Goal: Task Accomplishment & Management: Manage account settings

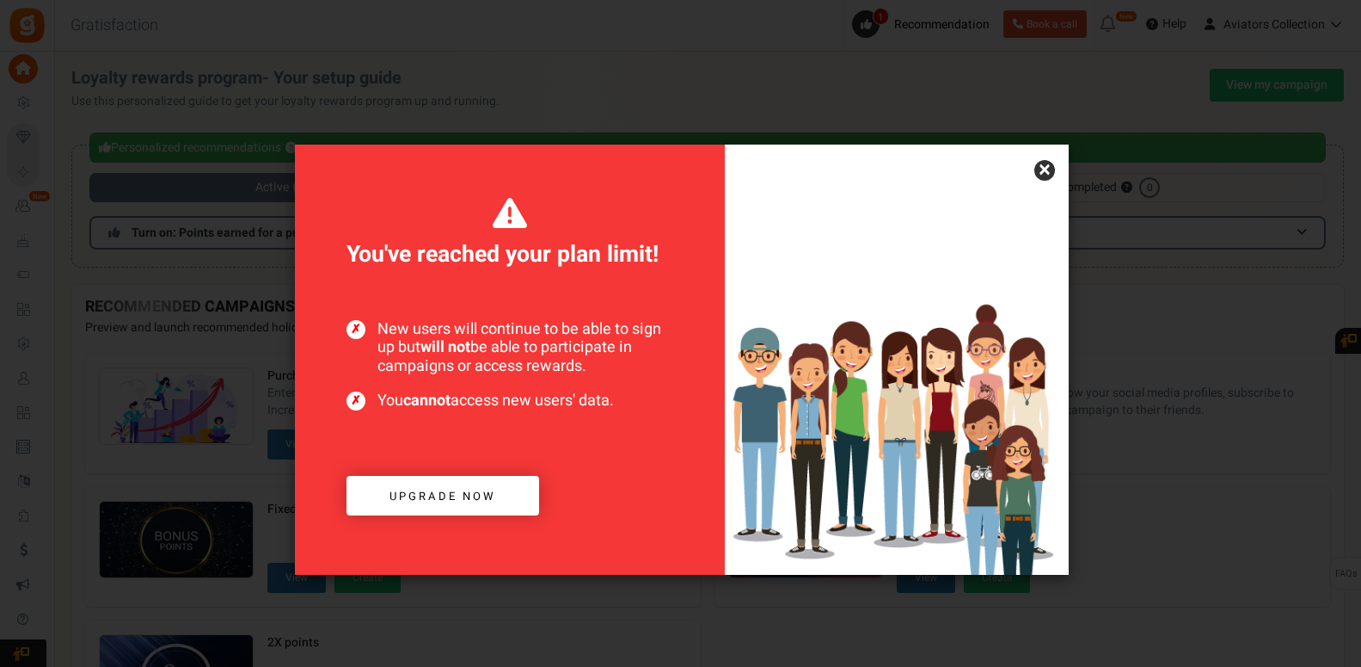
click at [1049, 171] on link "×" at bounding box center [1045, 170] width 21 height 21
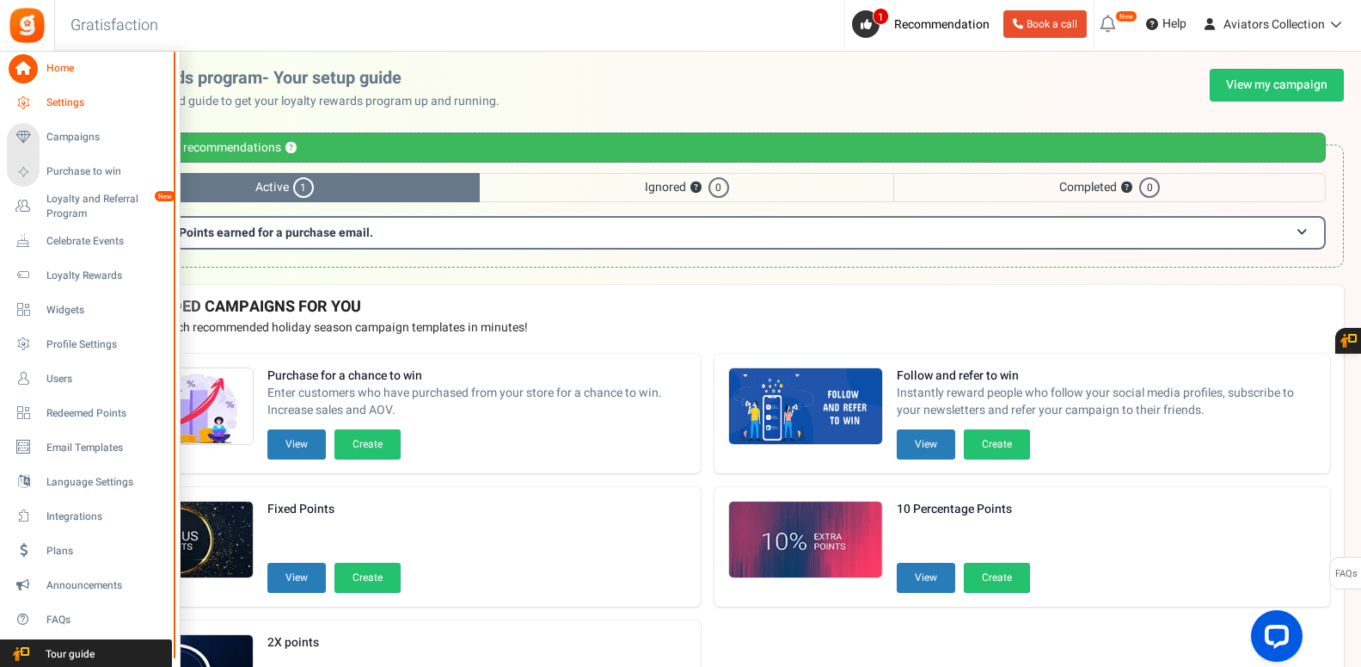
click at [65, 99] on span "Settings" at bounding box center [106, 102] width 120 height 15
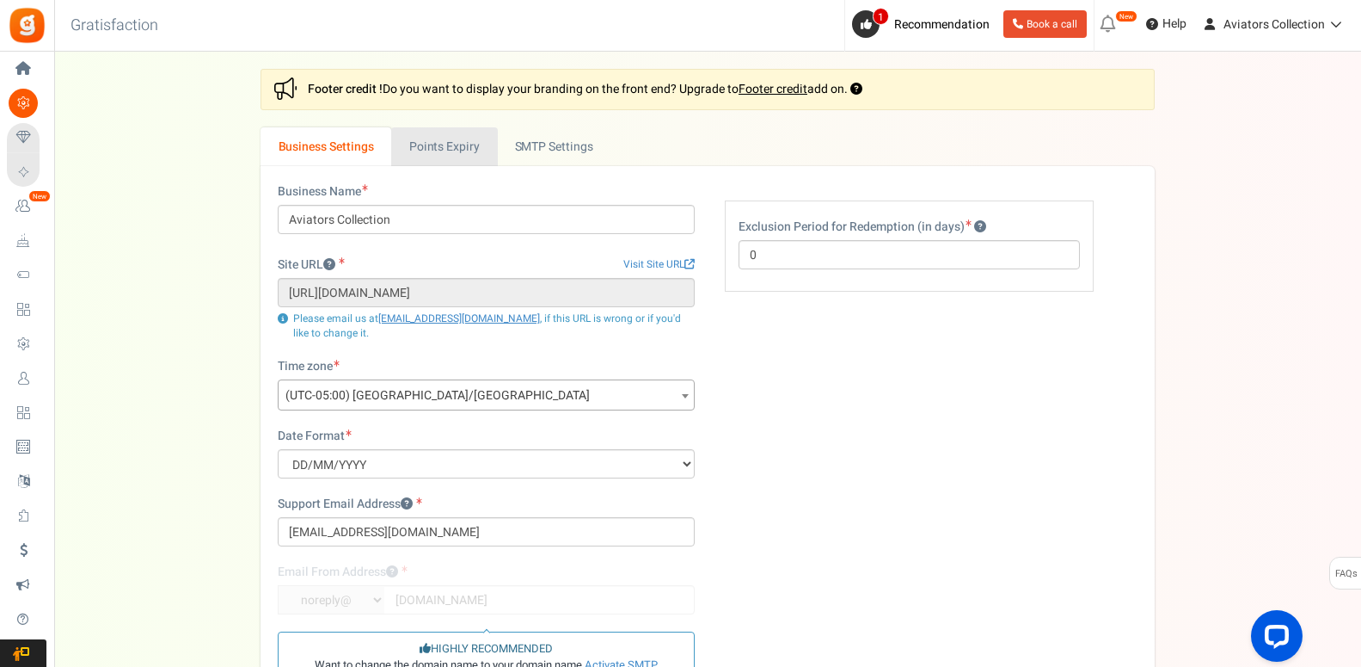
click at [468, 141] on link "Points Expiry" at bounding box center [444, 146] width 106 height 39
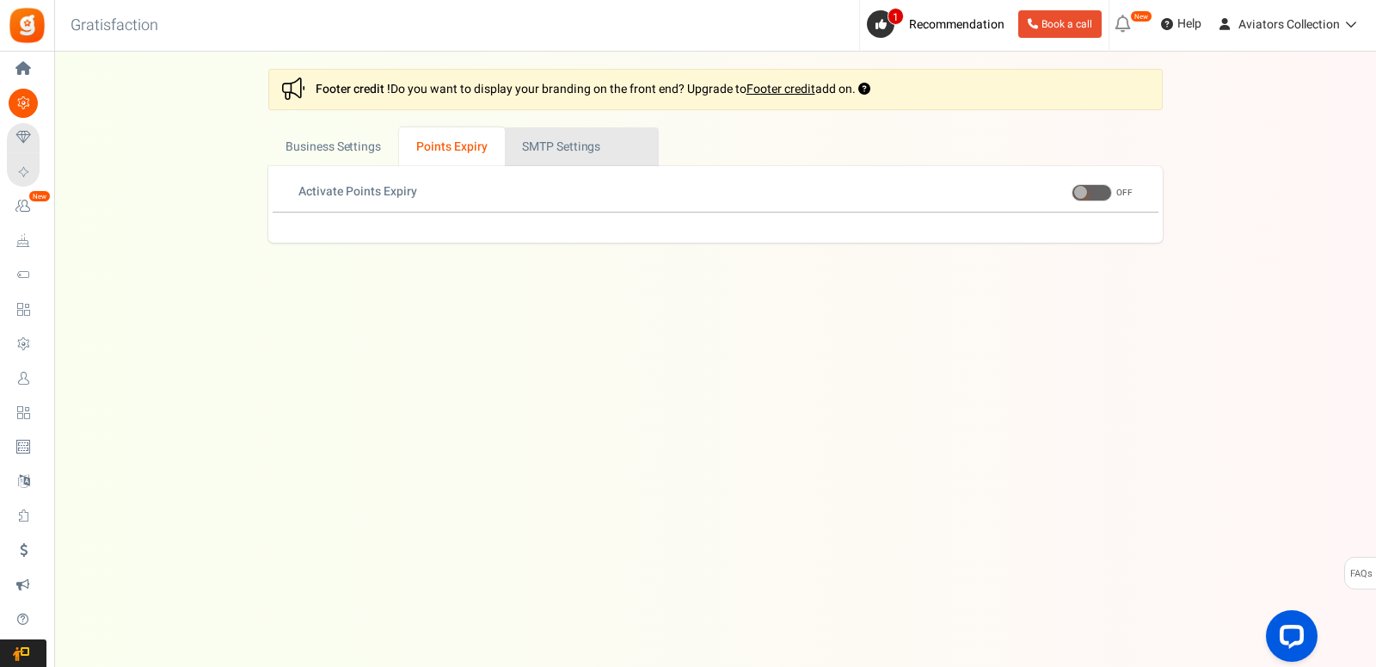
click at [590, 144] on link "Active SMTP Settings" at bounding box center [582, 146] width 154 height 39
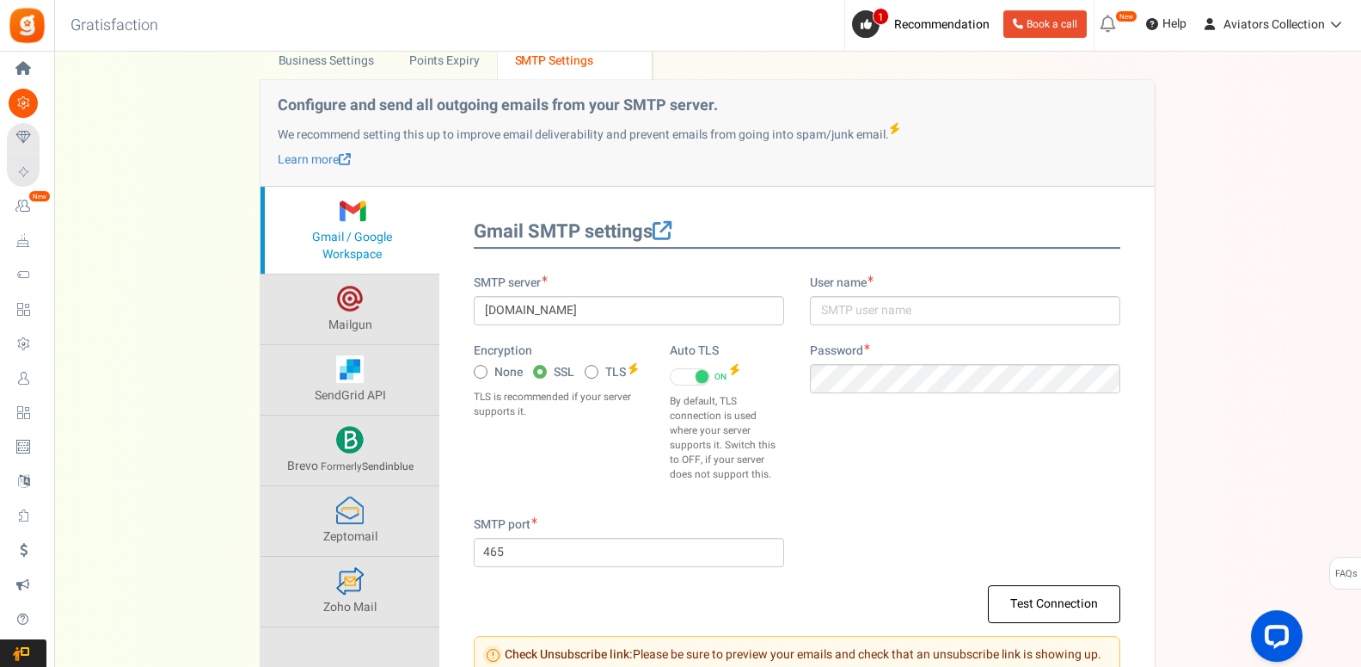
scroll to position [61, 0]
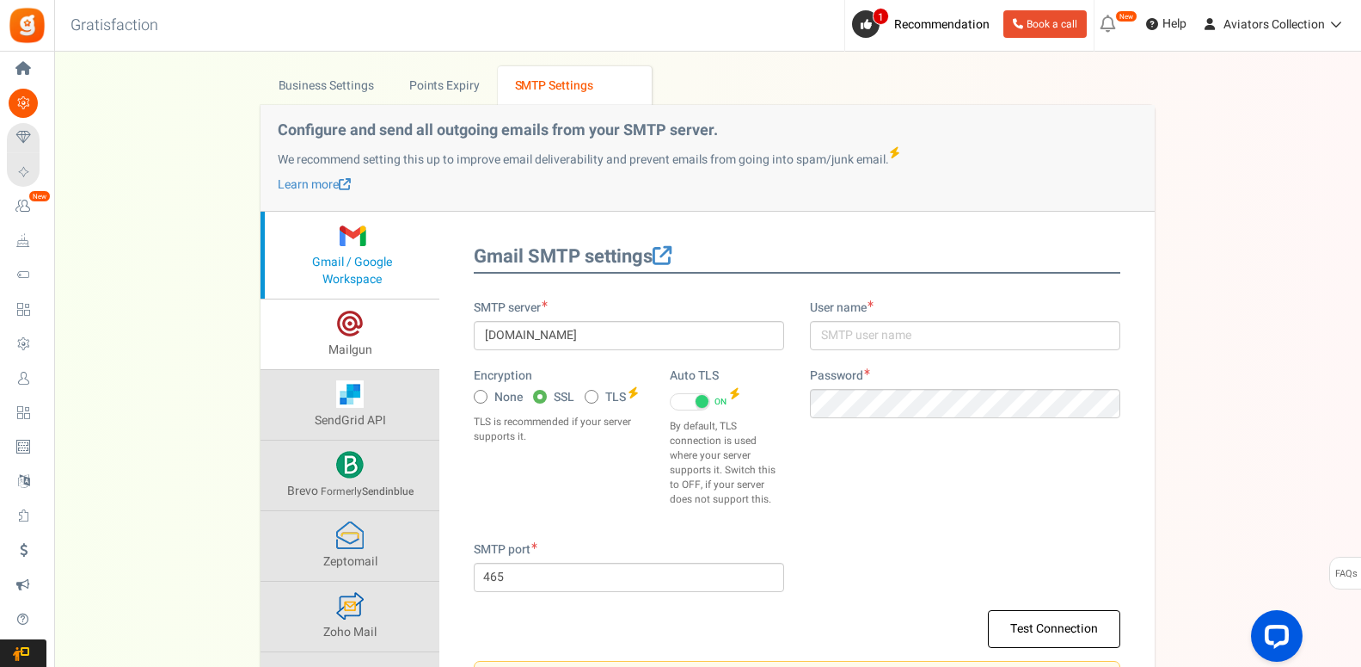
click at [374, 332] on link "Mailgun" at bounding box center [350, 334] width 179 height 70
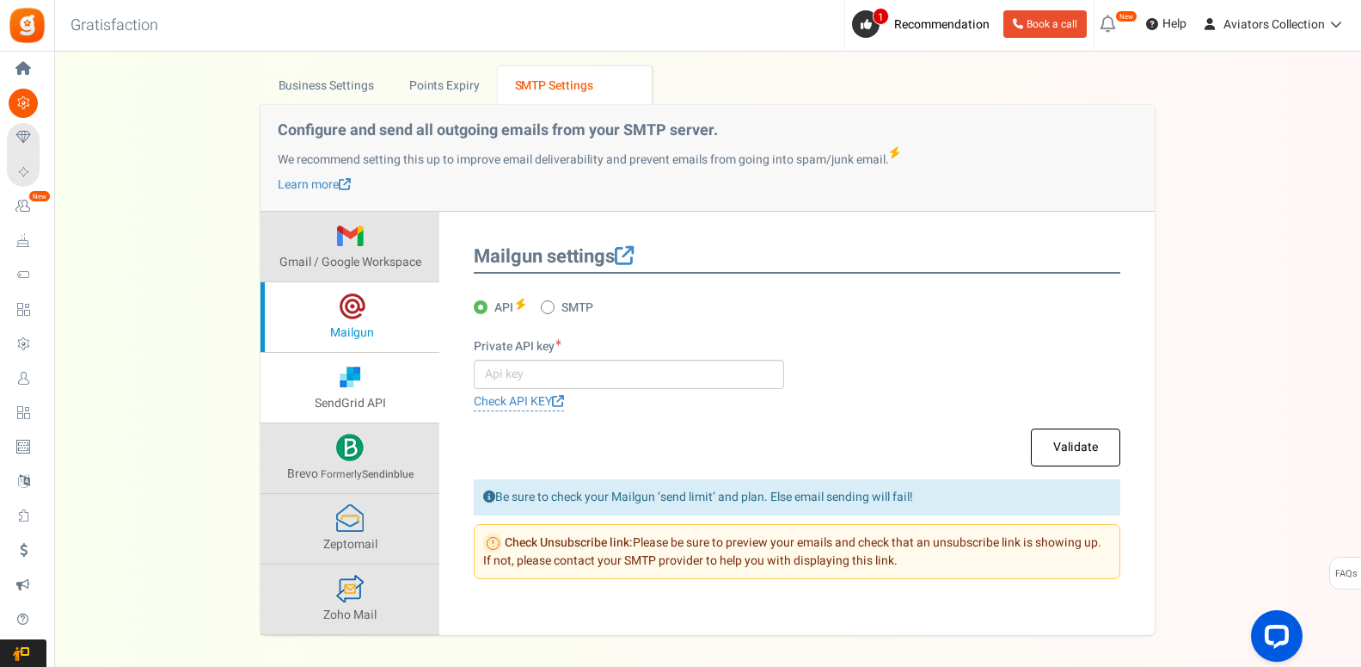
click at [394, 397] on link "SendGrid API" at bounding box center [350, 388] width 179 height 70
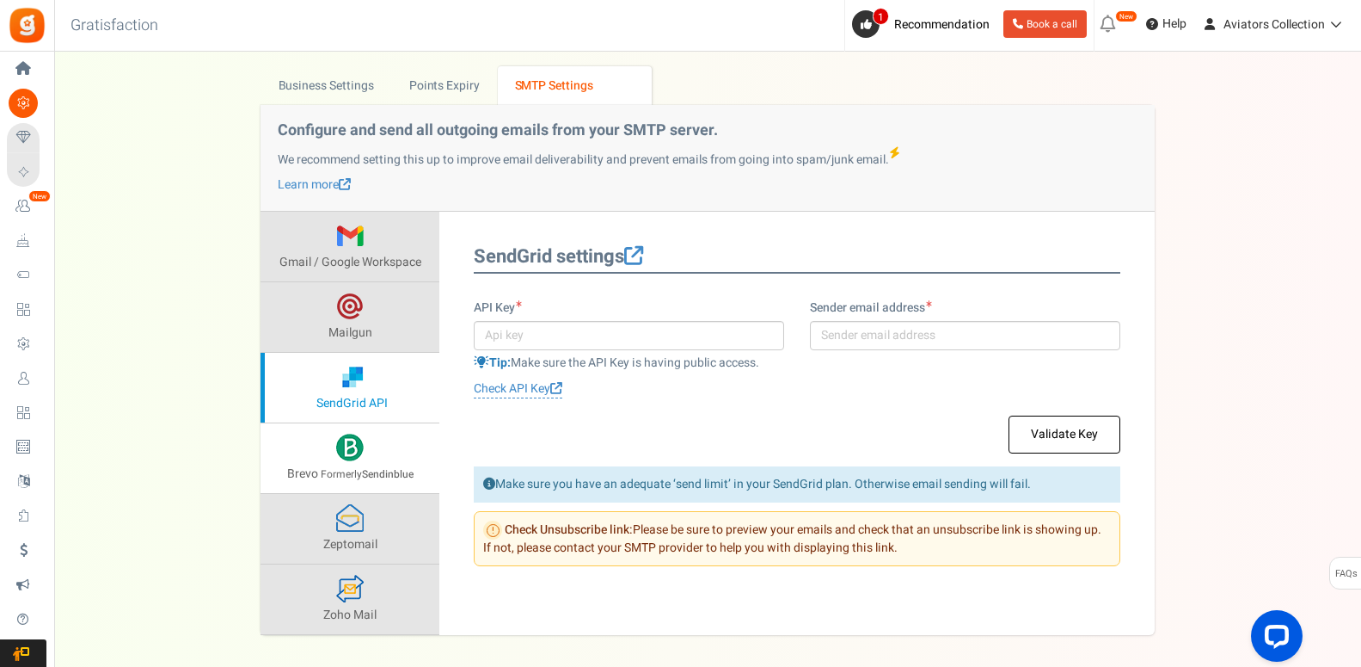
click at [390, 455] on link "Brevo Formerly Sendinblue" at bounding box center [350, 458] width 179 height 70
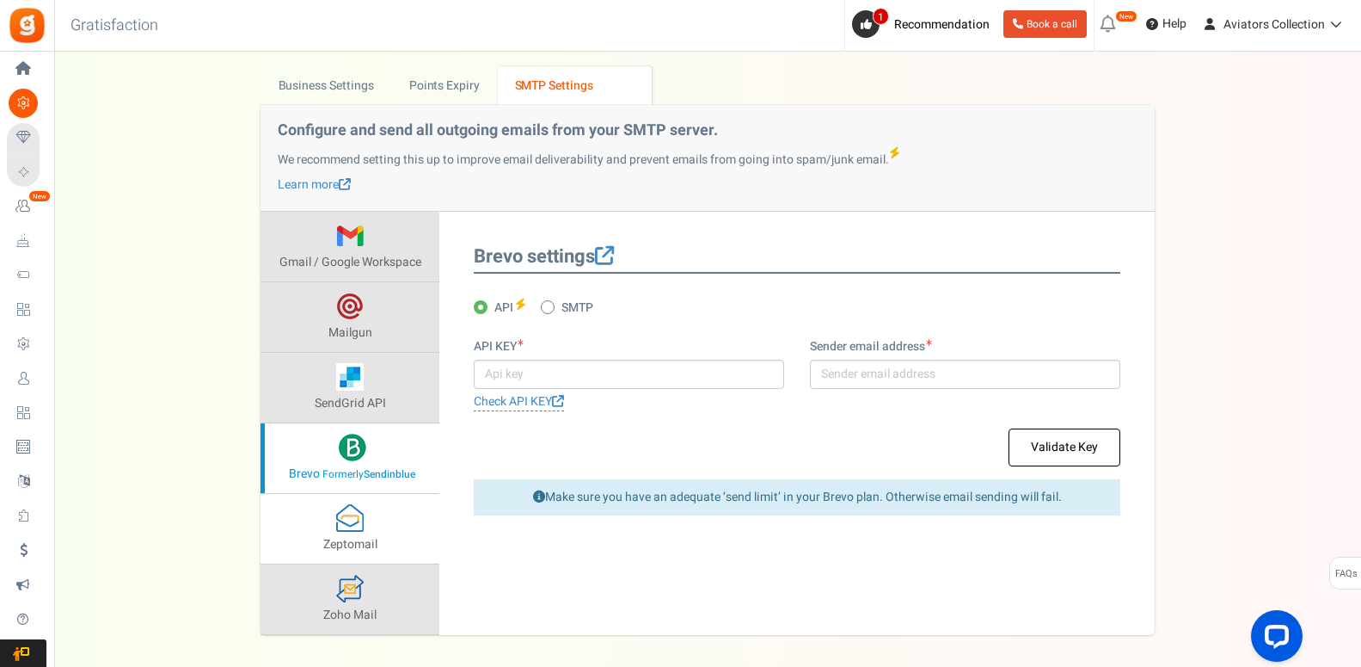
click at [381, 520] on link "Zeptomail" at bounding box center [350, 529] width 179 height 70
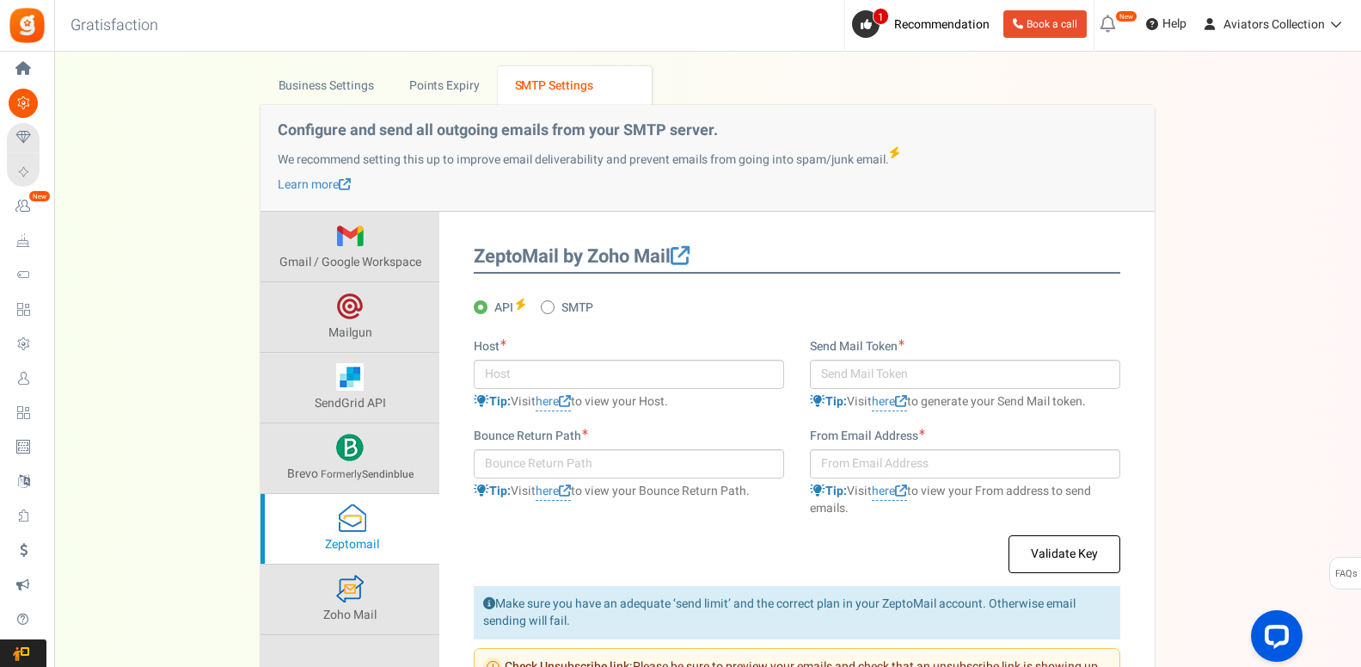
scroll to position [224, 0]
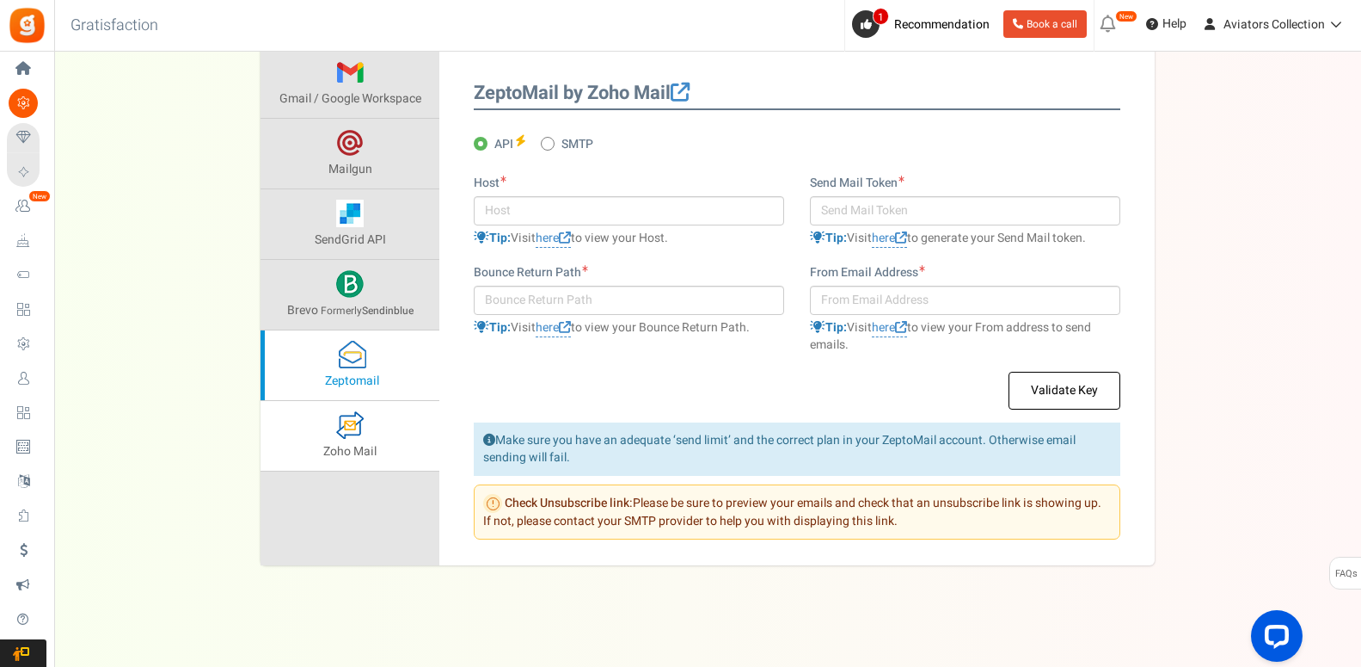
click at [353, 453] on link "Zoho Mail" at bounding box center [350, 436] width 179 height 70
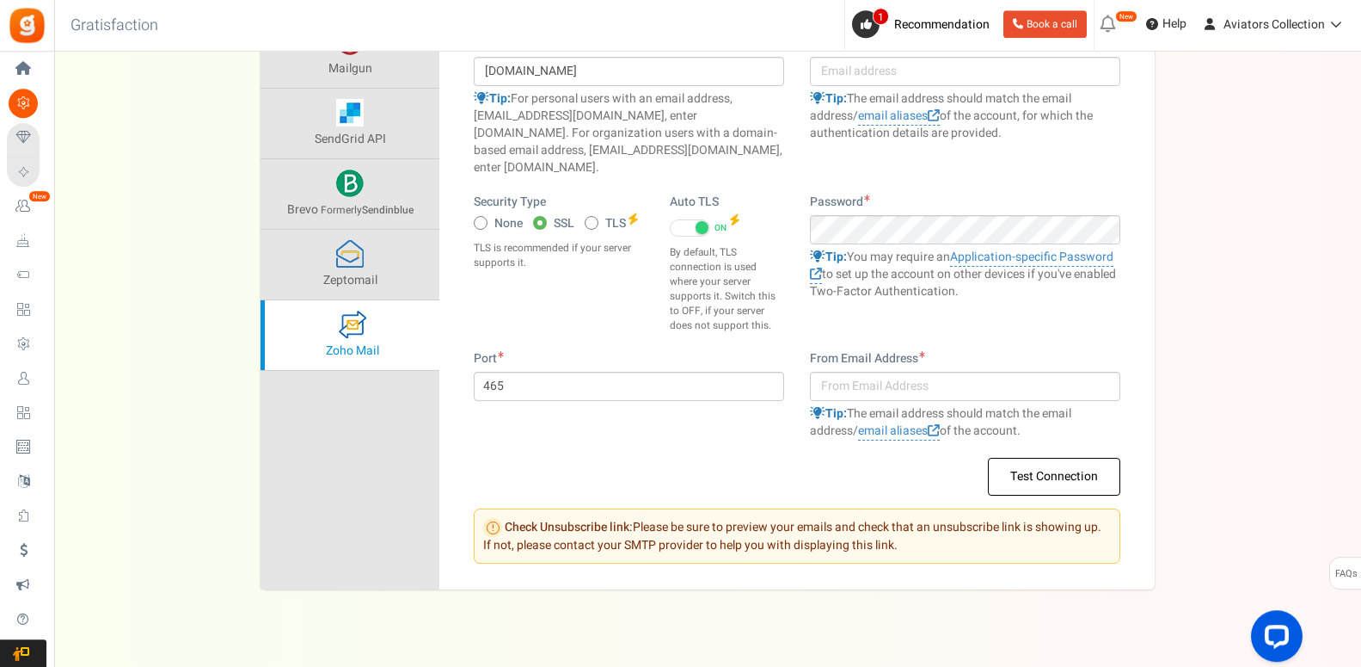
scroll to position [331, 0]
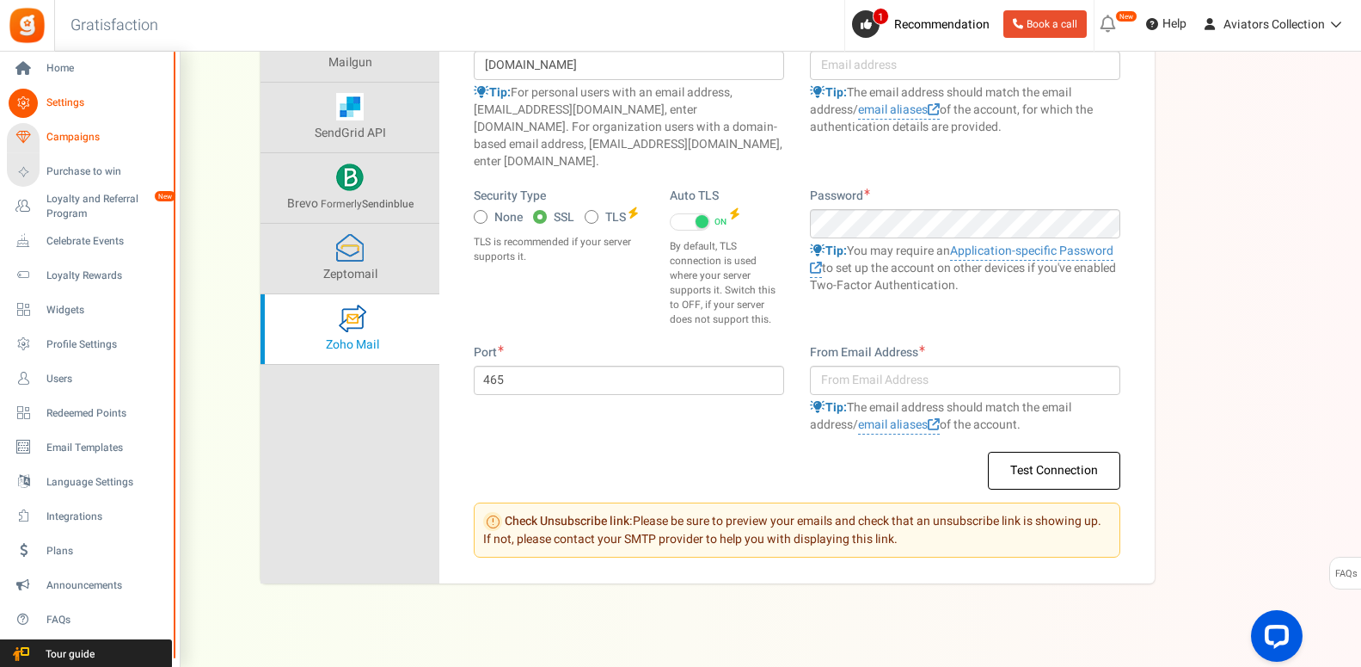
click at [72, 141] on span "Campaigns" at bounding box center [106, 137] width 120 height 15
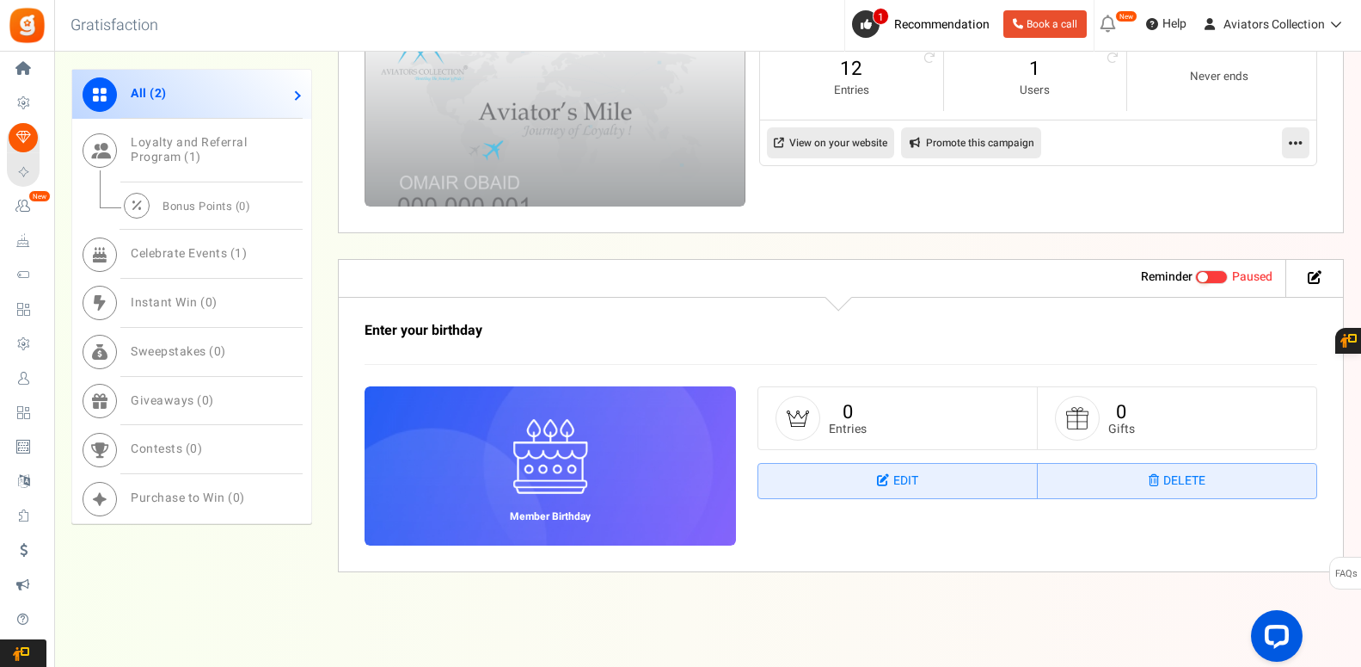
scroll to position [697, 0]
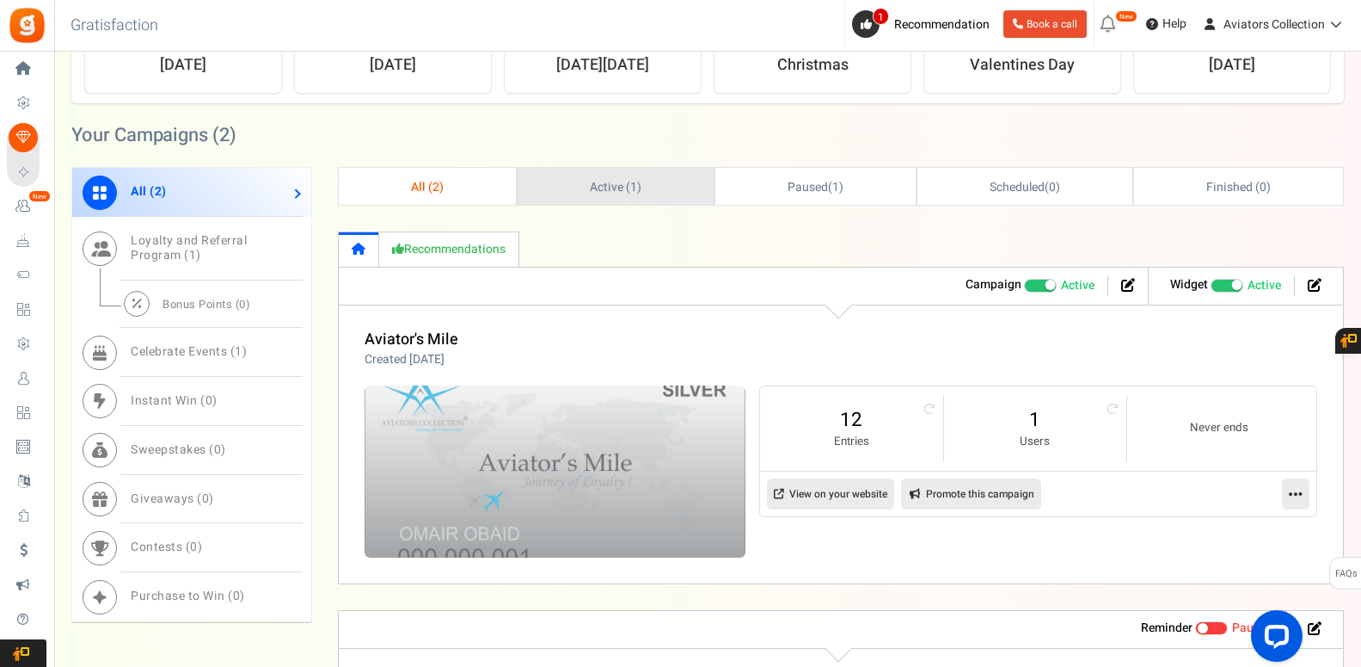
click at [655, 190] on link "Active ( 1 )" at bounding box center [616, 186] width 196 height 37
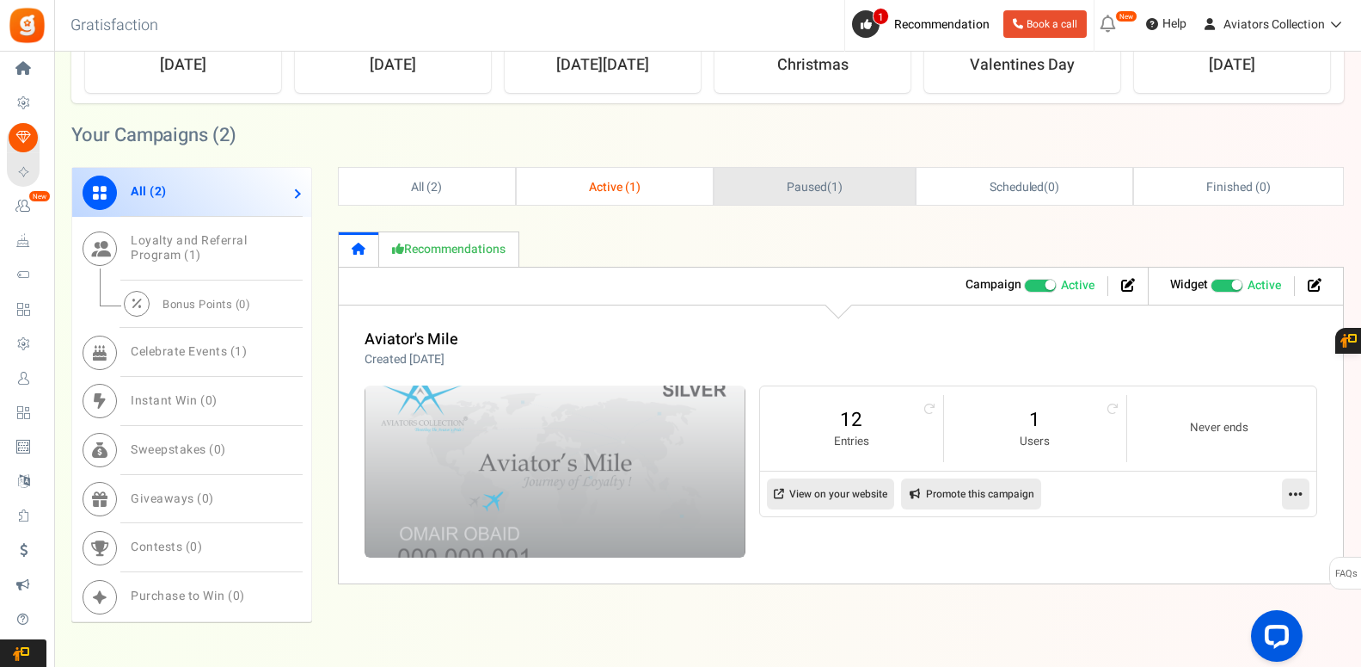
click at [790, 186] on span "Paused" at bounding box center [807, 187] width 40 height 18
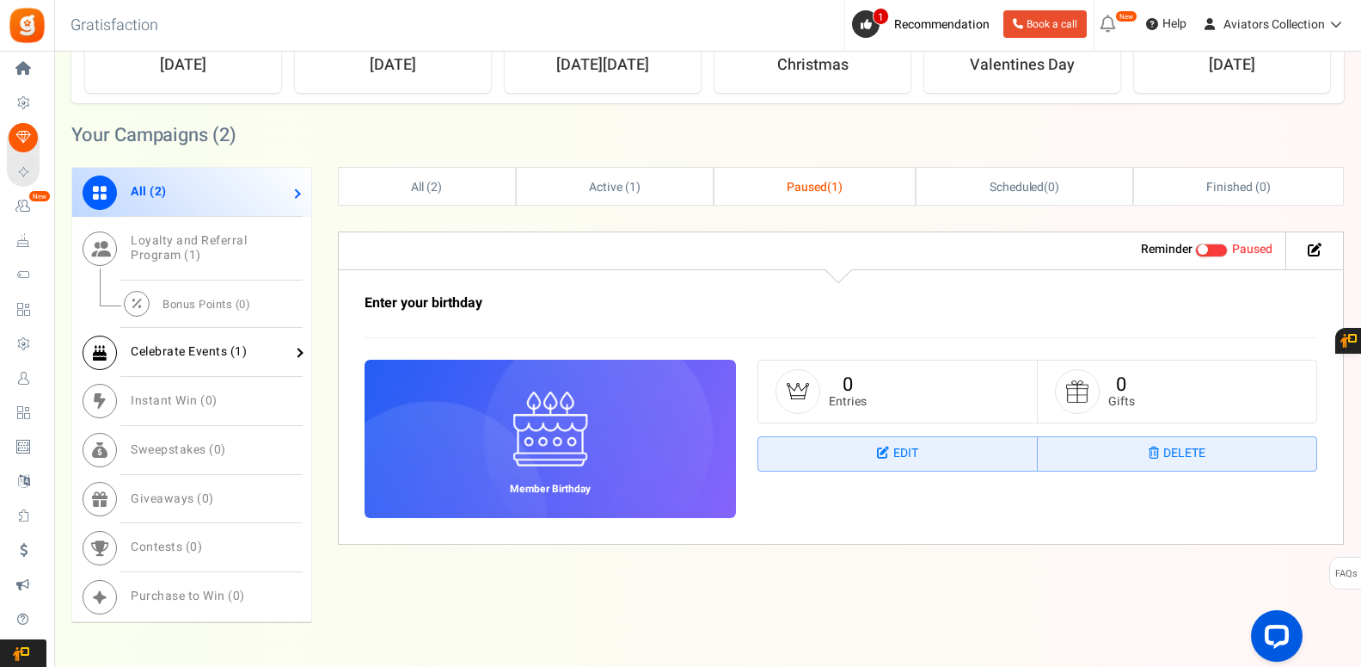
click at [222, 342] on link "Celebrate Events ( 1 )" at bounding box center [191, 352] width 239 height 49
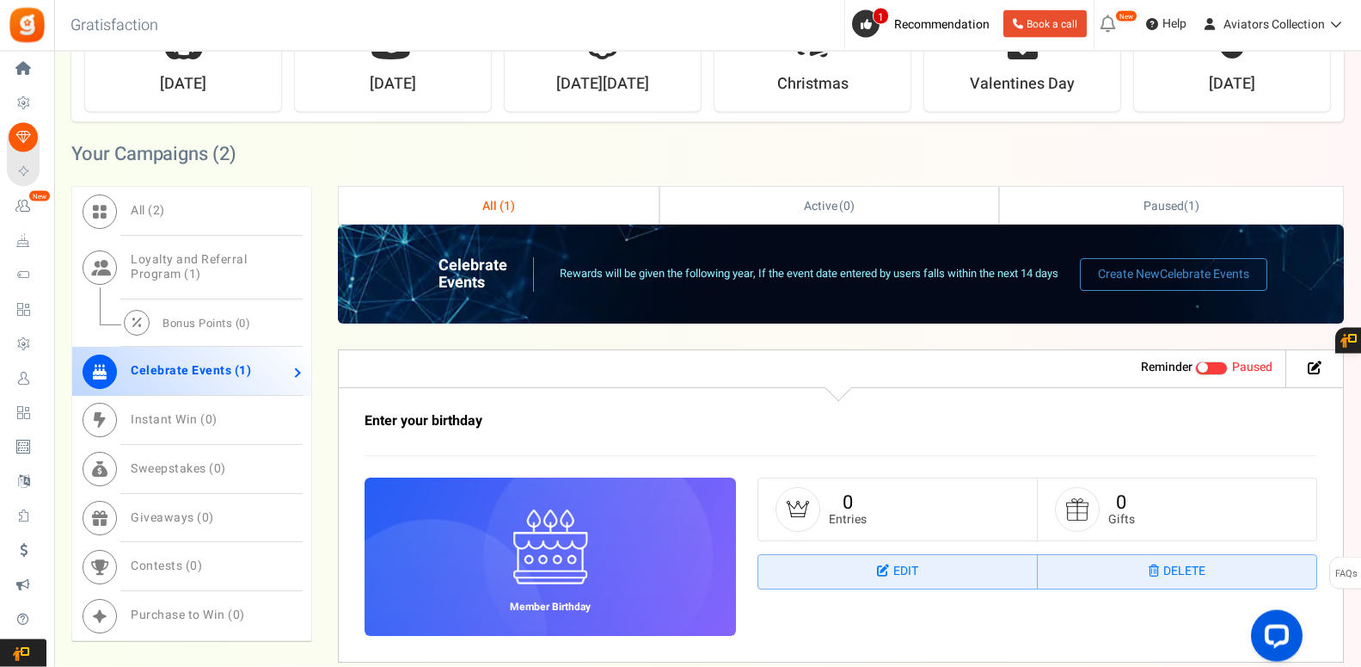
scroll to position [598, 0]
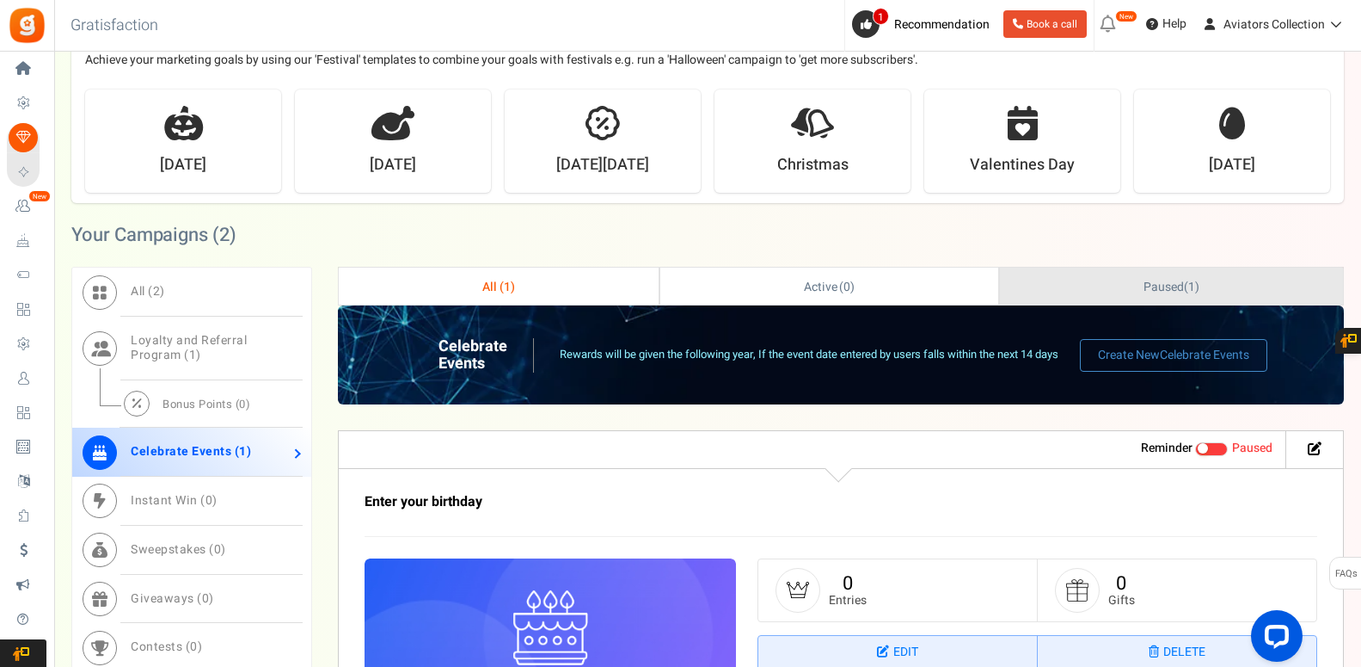
click at [1157, 288] on span "Paused" at bounding box center [1164, 287] width 40 height 18
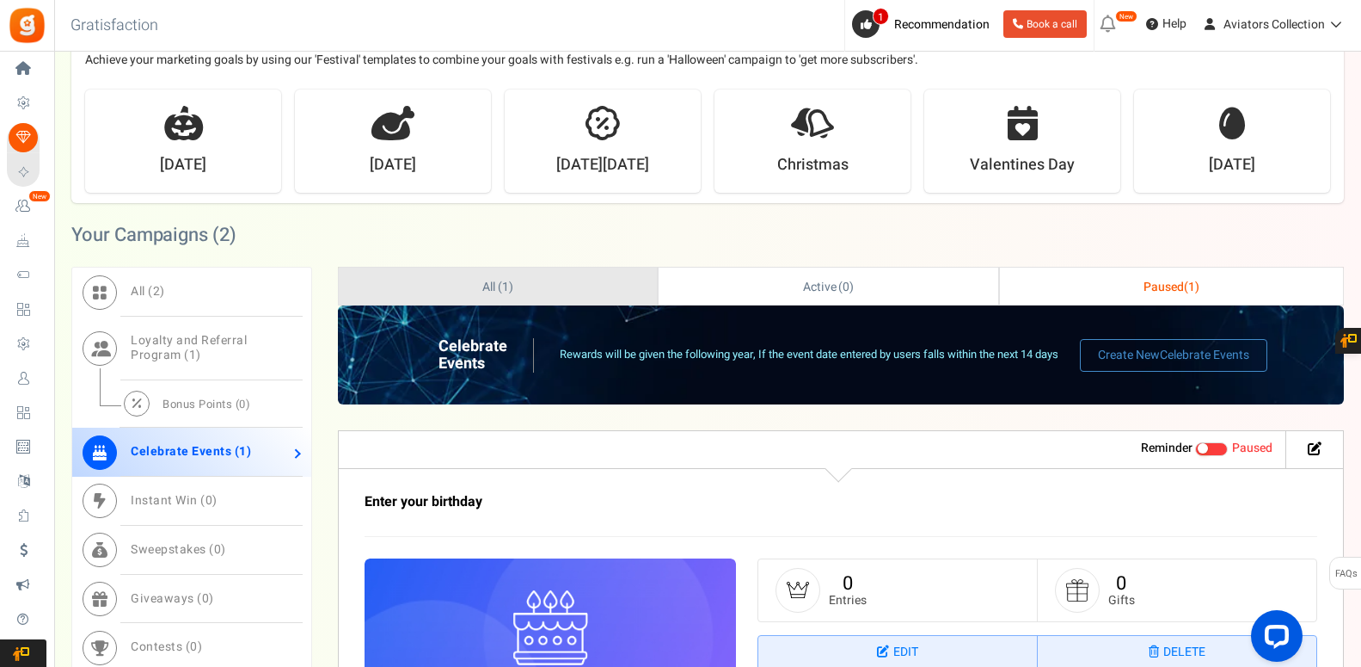
click at [436, 289] on link "All ( 1 )" at bounding box center [498, 285] width 318 height 37
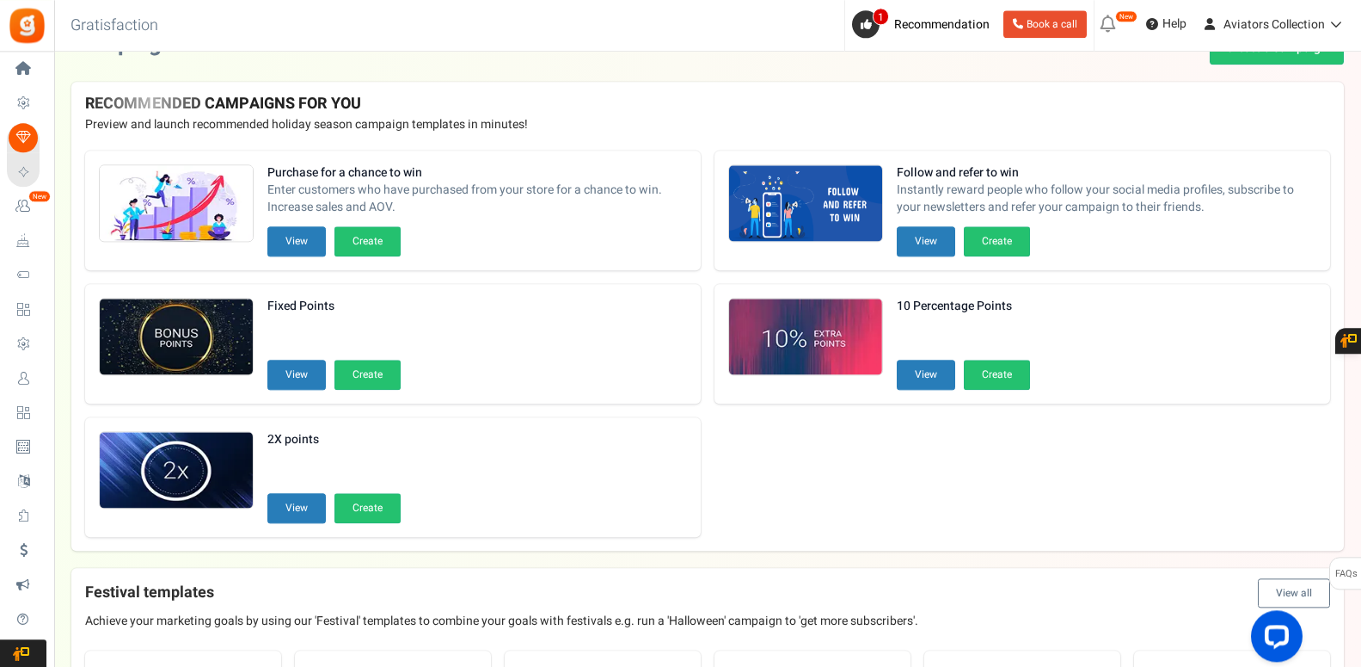
scroll to position [0, 0]
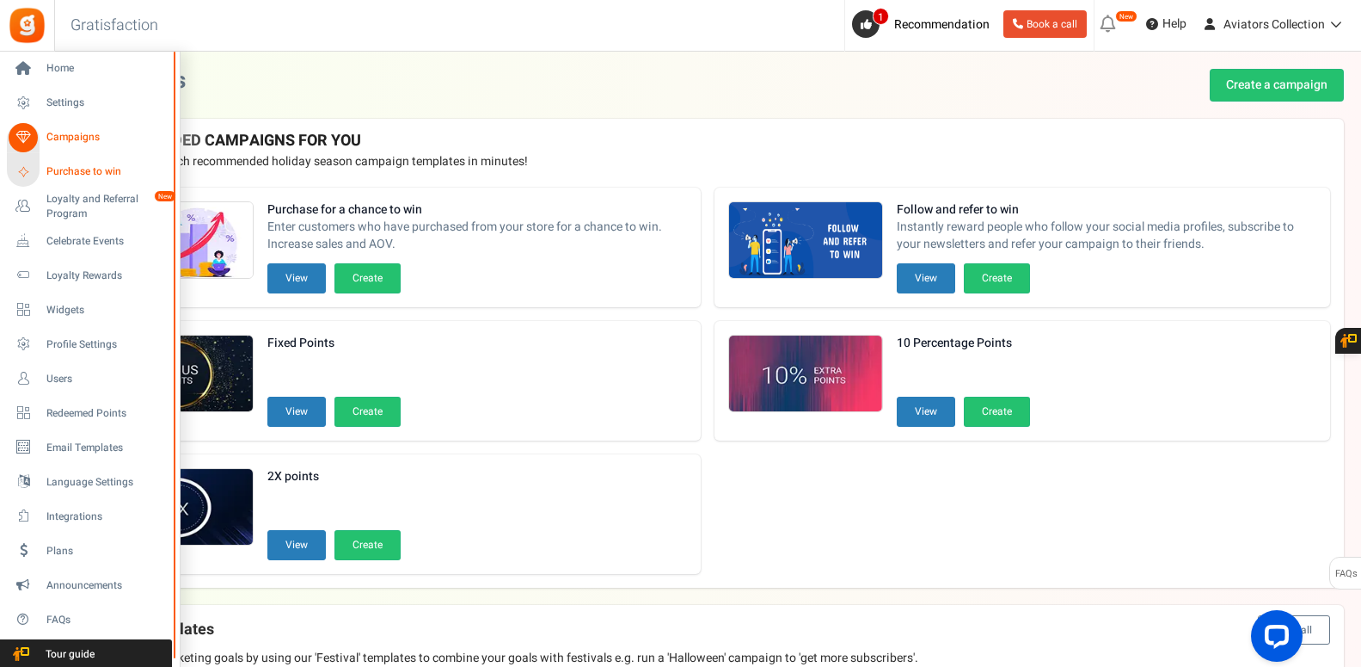
click at [80, 170] on span "Purchase to win" at bounding box center [106, 171] width 120 height 15
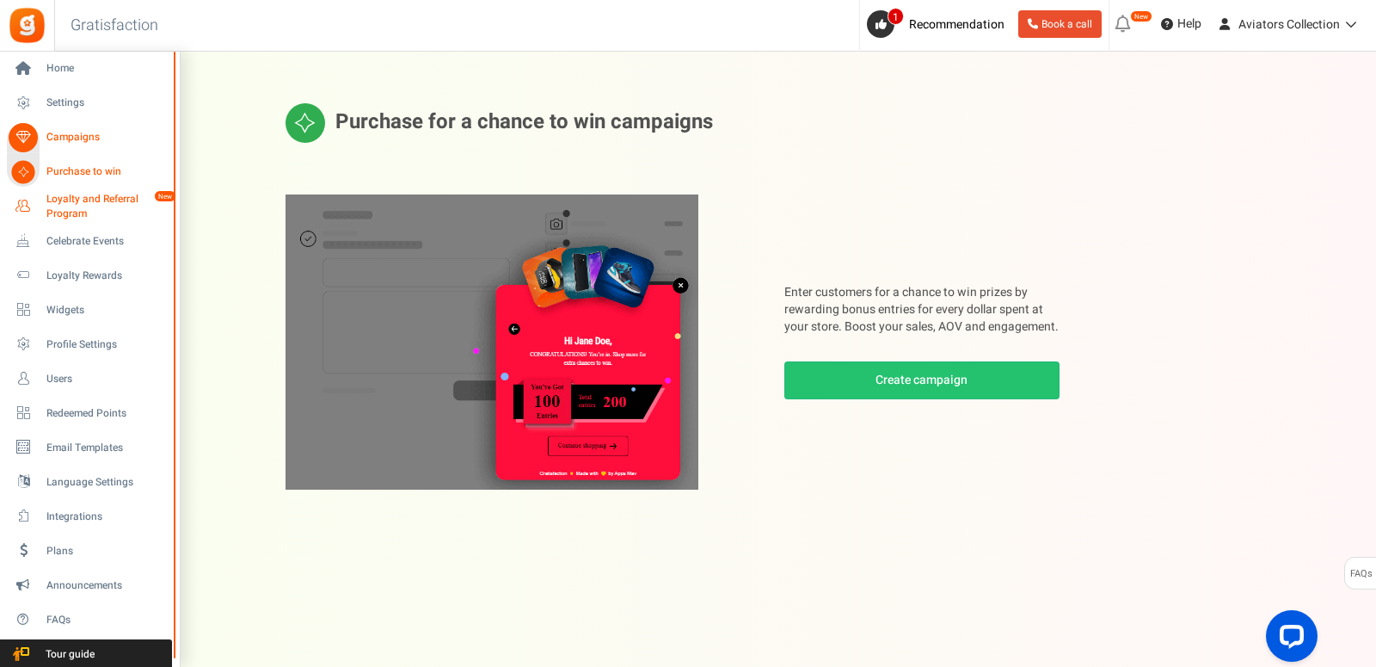
click at [80, 206] on span "Loyalty and Referral Program" at bounding box center [109, 206] width 126 height 29
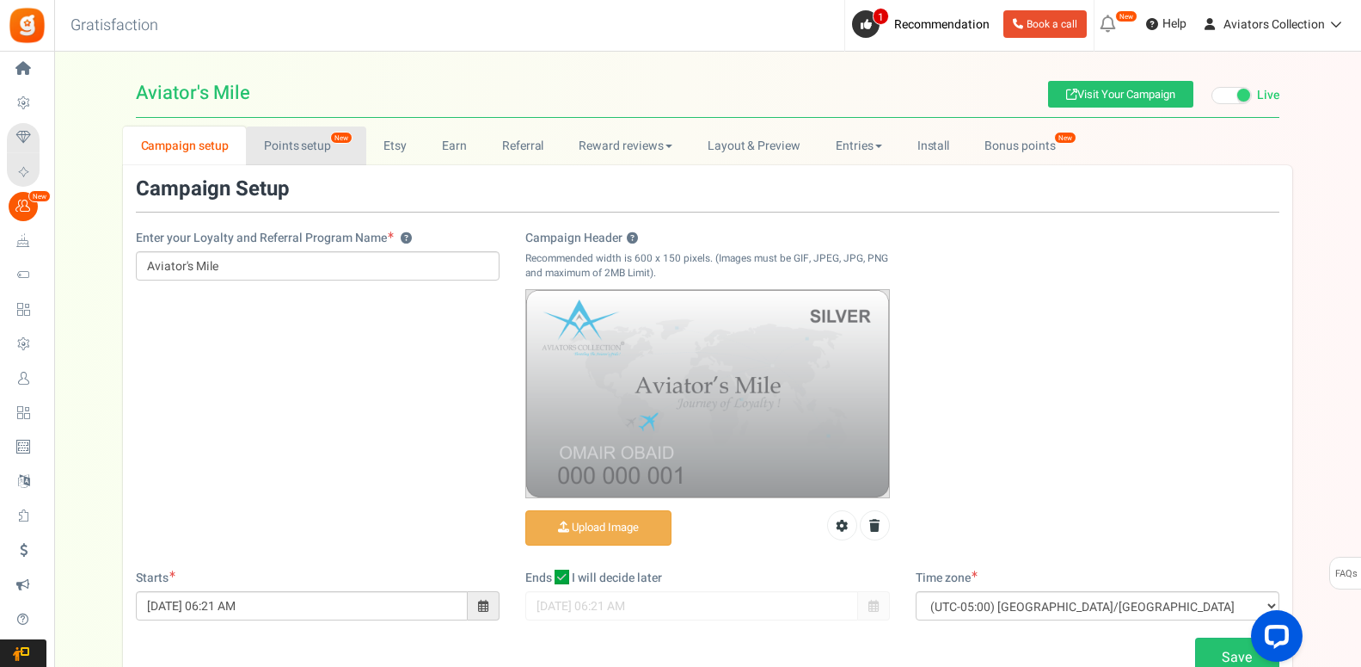
click at [313, 138] on link "Points setup New" at bounding box center [306, 145] width 120 height 39
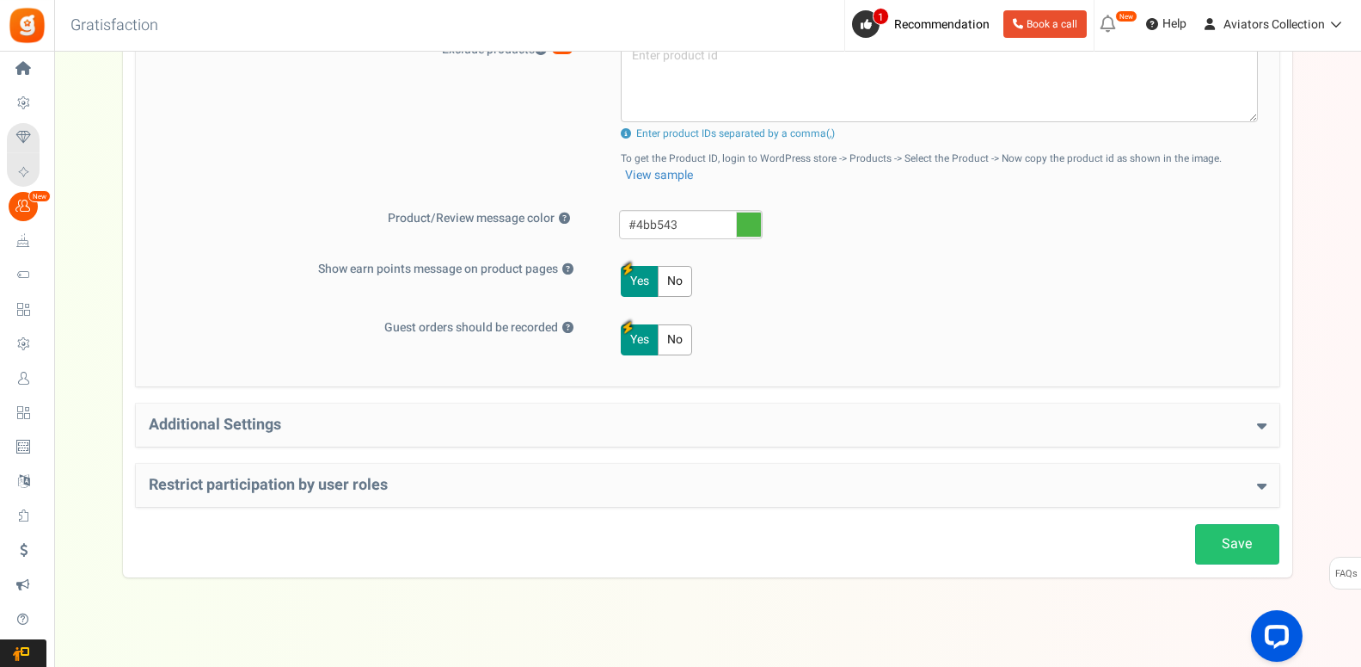
scroll to position [742, 0]
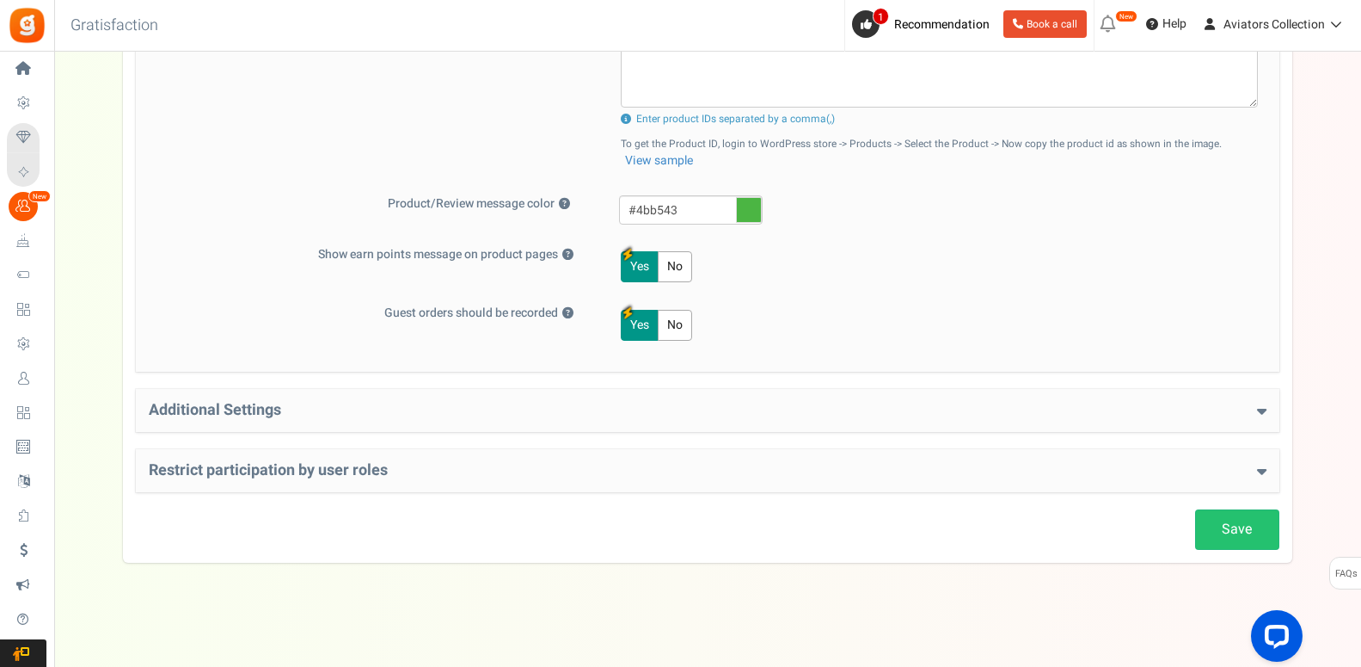
click at [562, 419] on h4 "Additional Settings" at bounding box center [708, 410] width 1118 height 17
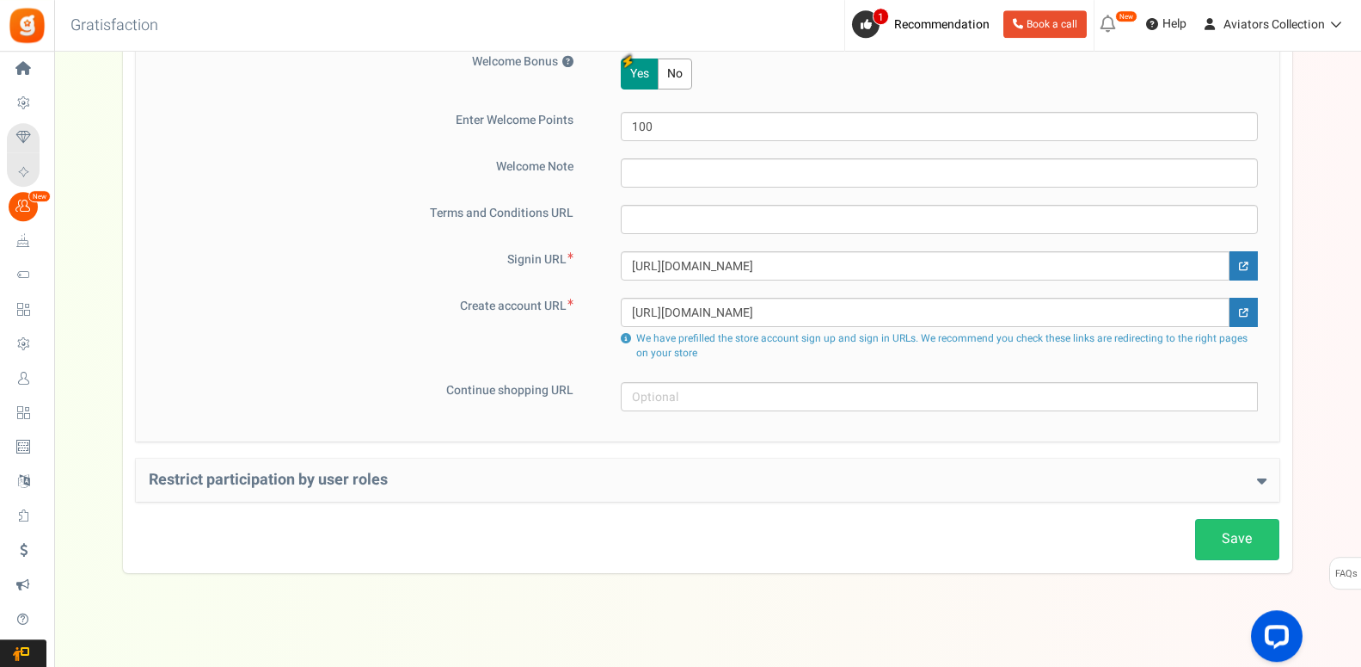
scroll to position [1140, 0]
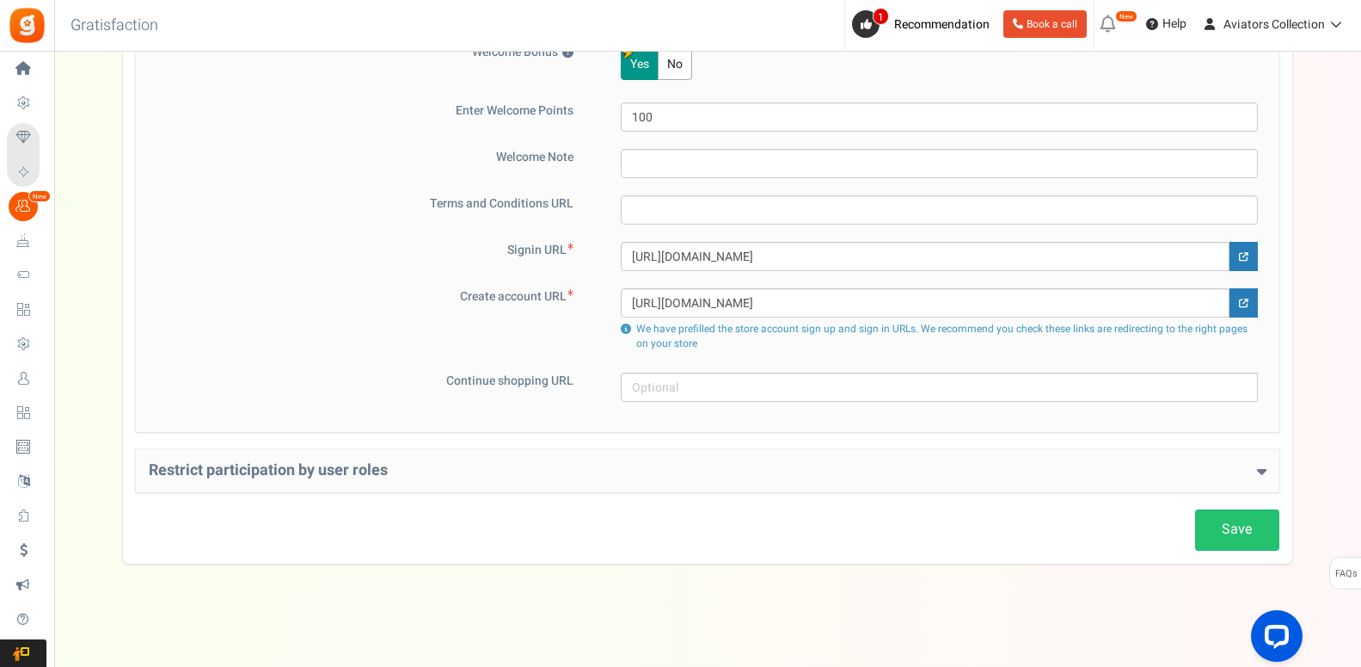
click at [611, 469] on h4 "Restrict participation by user roles" at bounding box center [708, 470] width 1118 height 17
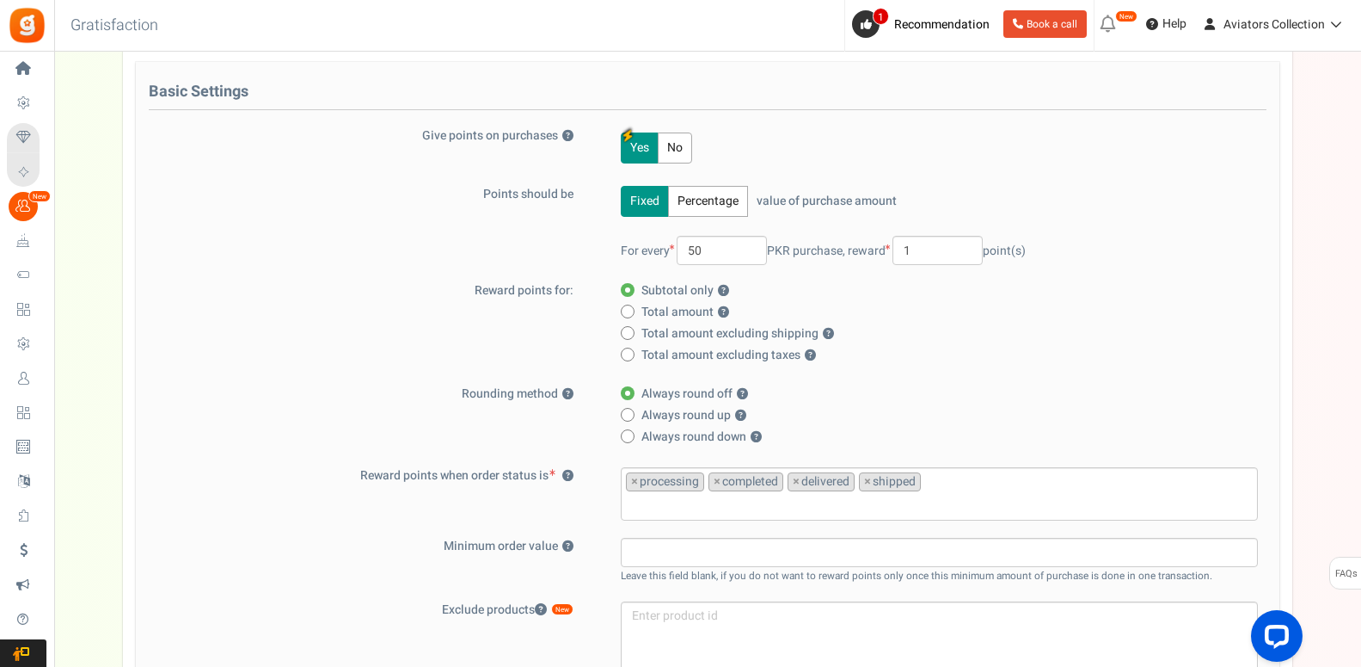
scroll to position [0, 0]
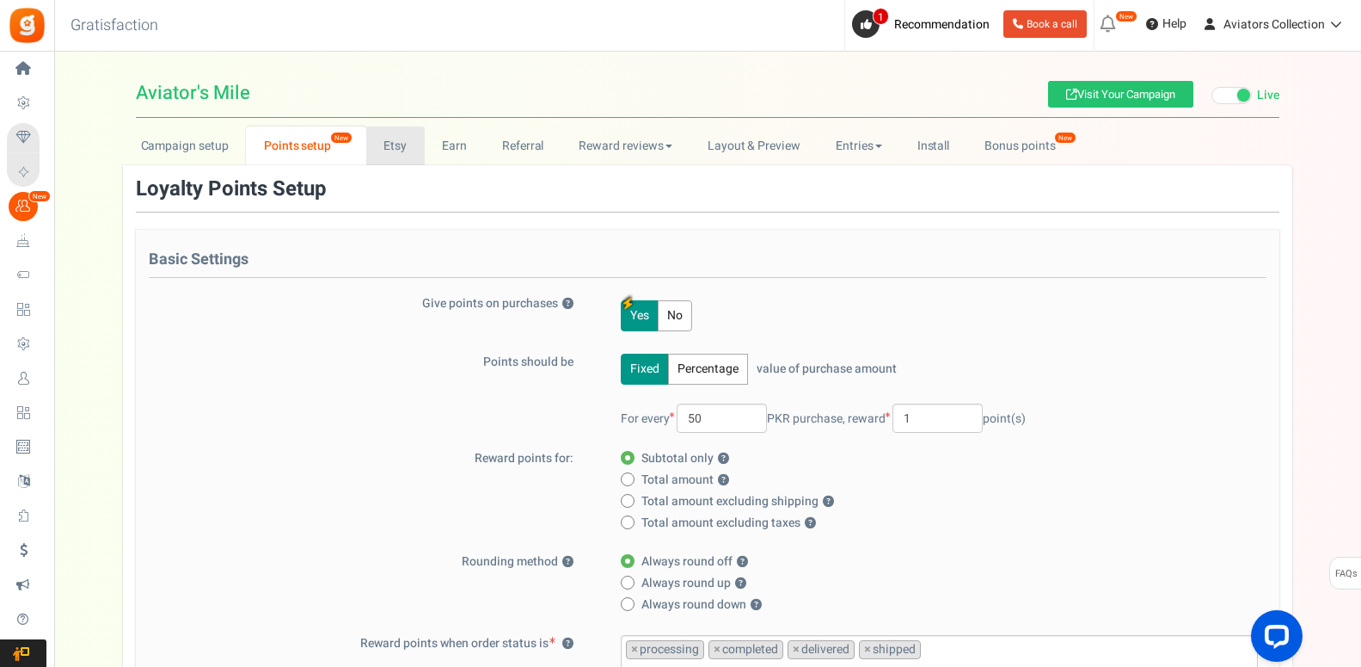
drag, startPoint x: 381, startPoint y: 144, endPoint x: 436, endPoint y: 311, distance: 175.7
click at [382, 144] on link "Etsy" at bounding box center [395, 145] width 58 height 39
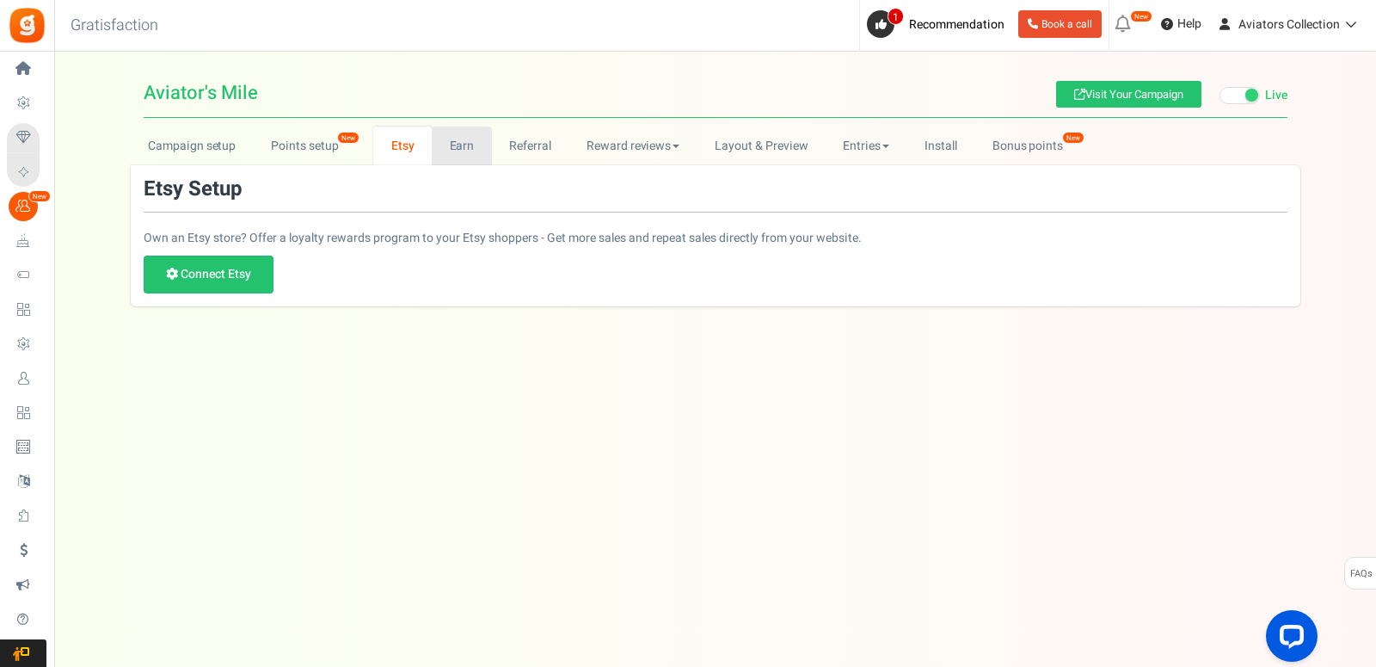
click at [450, 148] on link "Earn" at bounding box center [462, 145] width 60 height 39
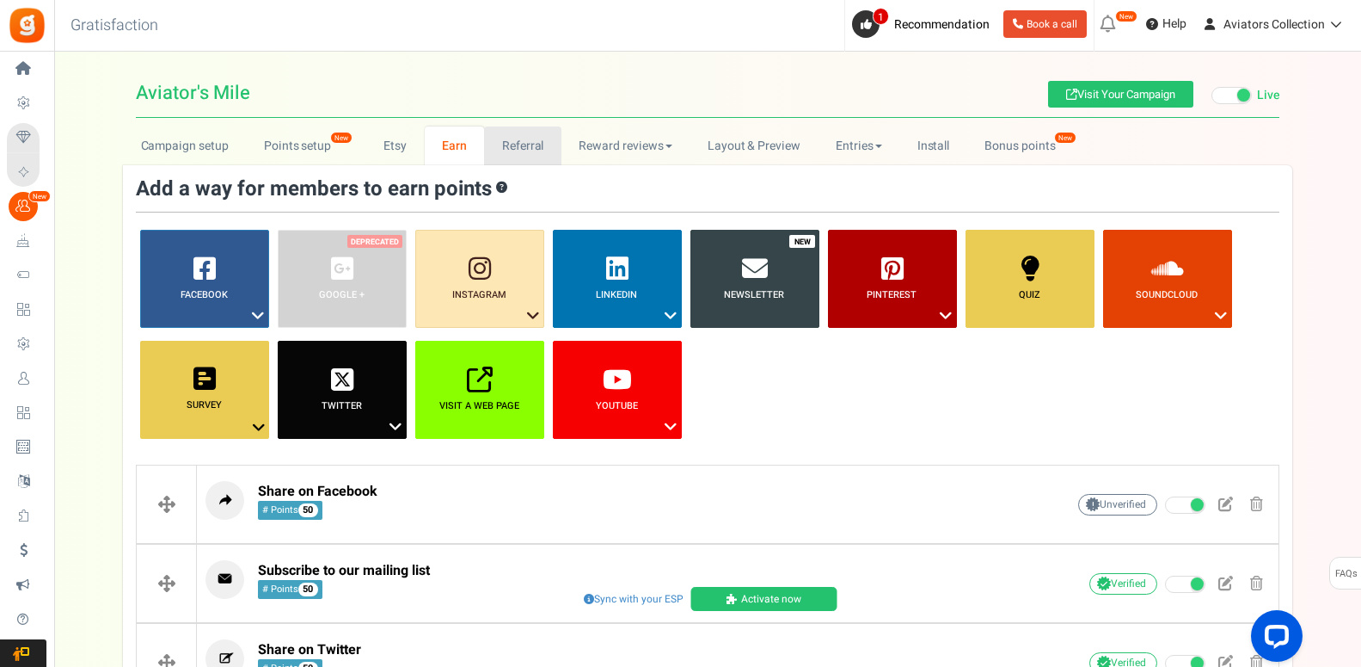
click at [512, 143] on link "Referral" at bounding box center [522, 145] width 77 height 39
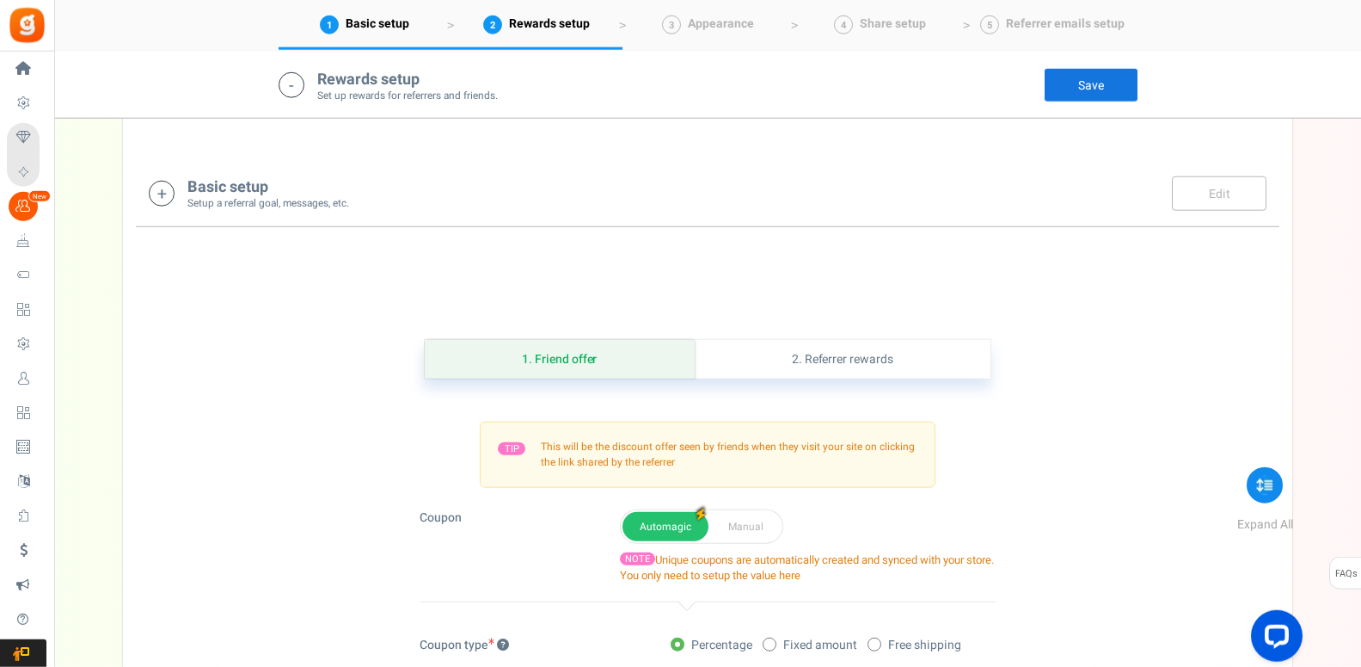
scroll to position [286, 0]
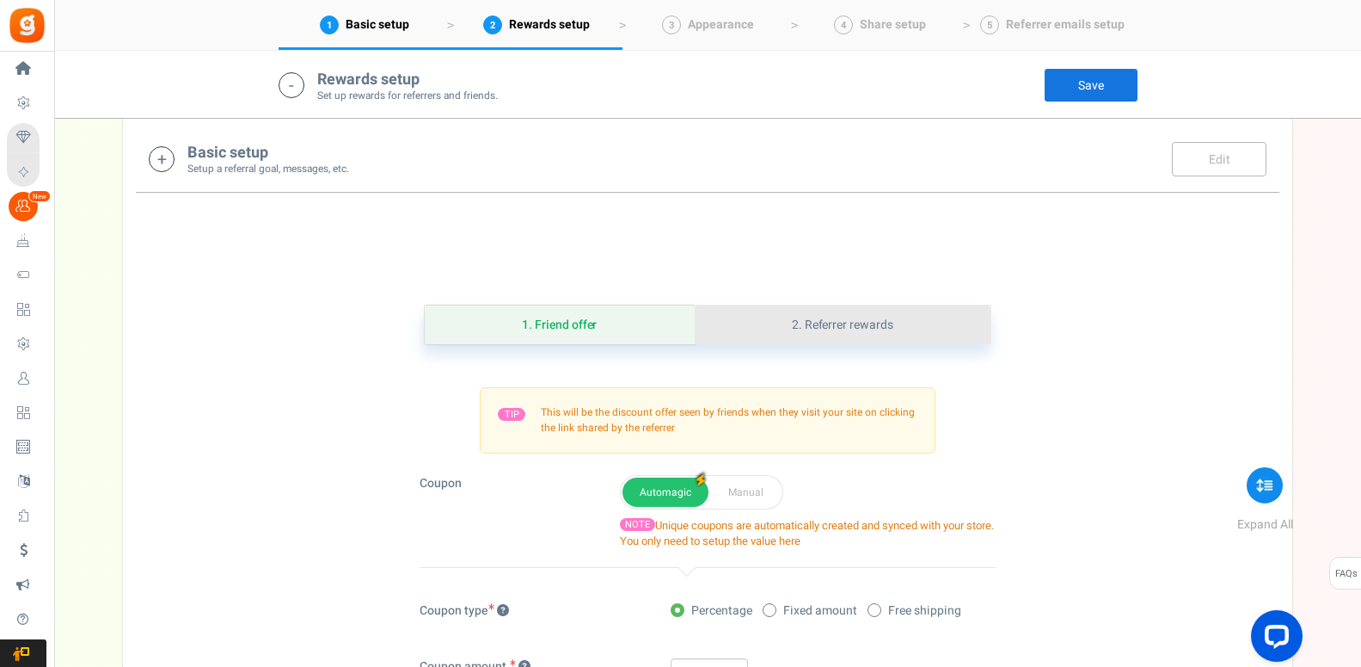
click at [811, 329] on link "2. Referrer rewards" at bounding box center [843, 324] width 296 height 39
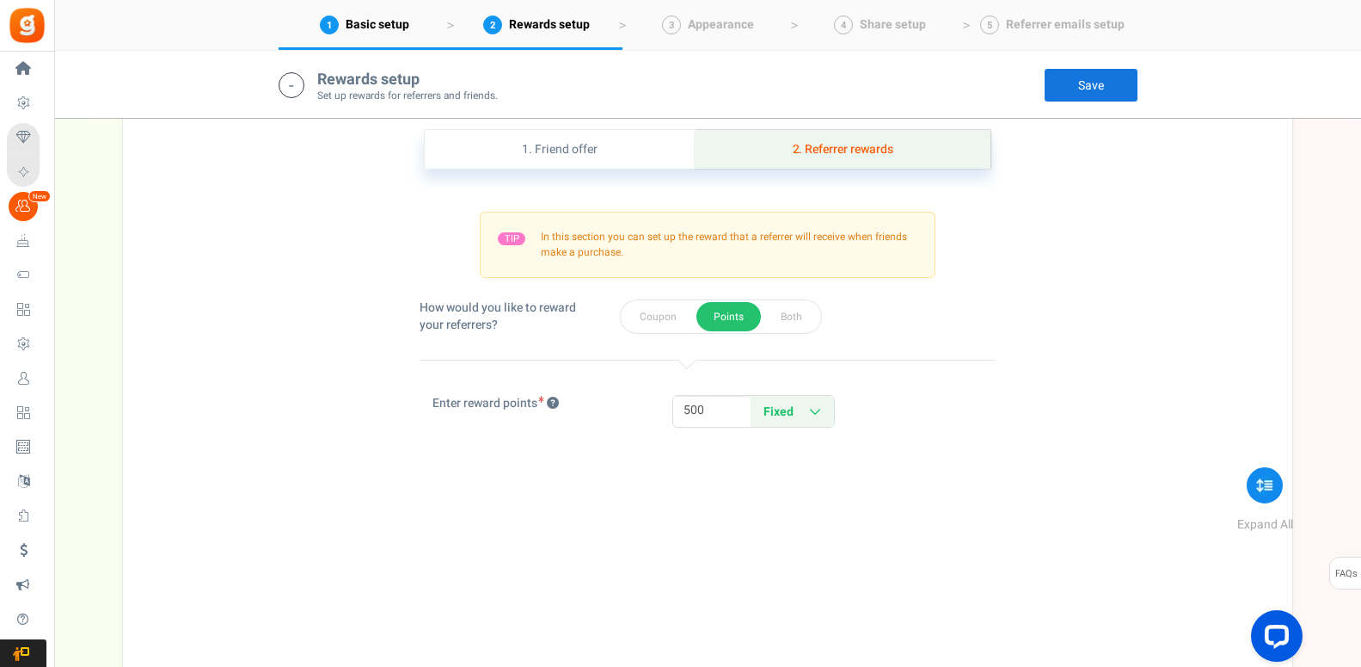
scroll to position [22, 0]
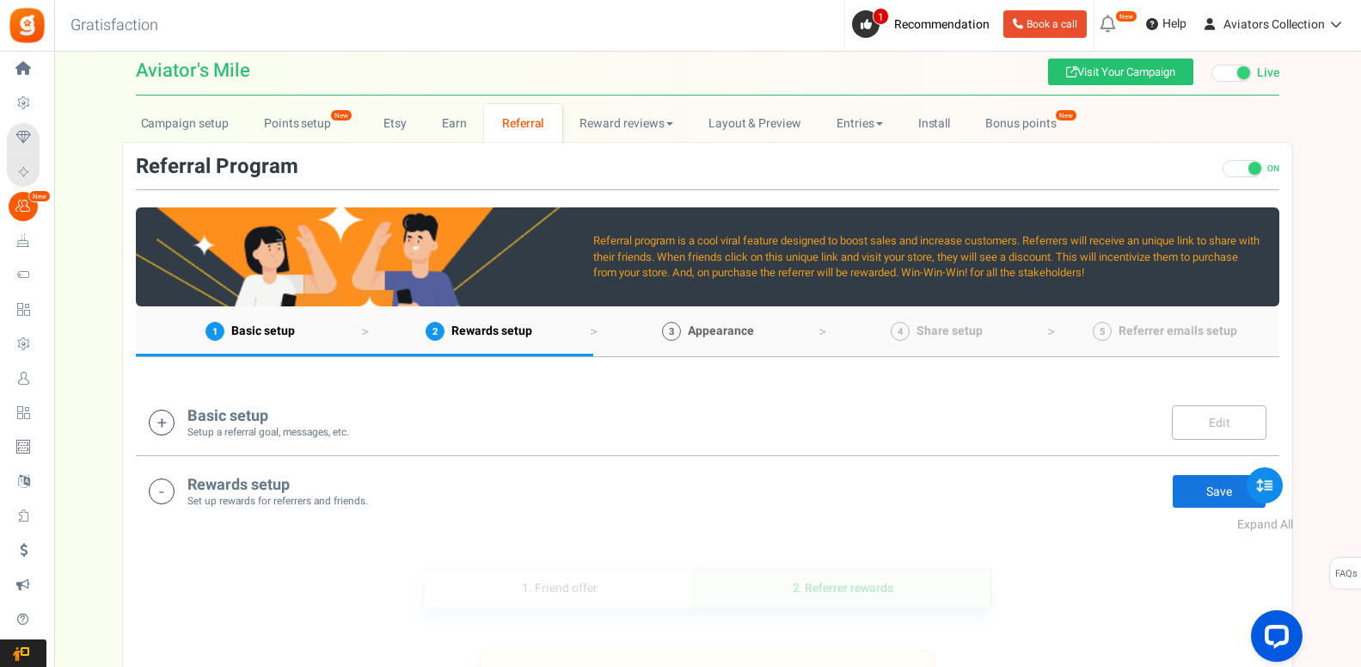
click at [721, 331] on span "Appearance" at bounding box center [721, 331] width 66 height 18
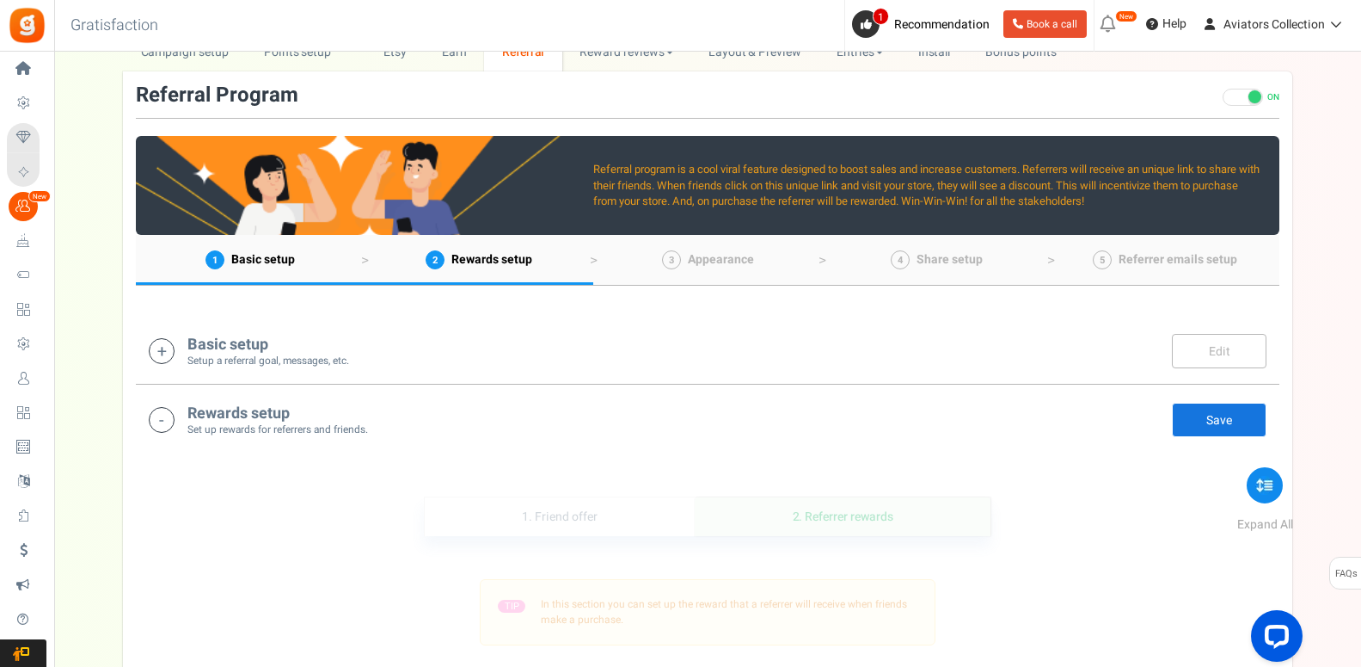
scroll to position [0, 0]
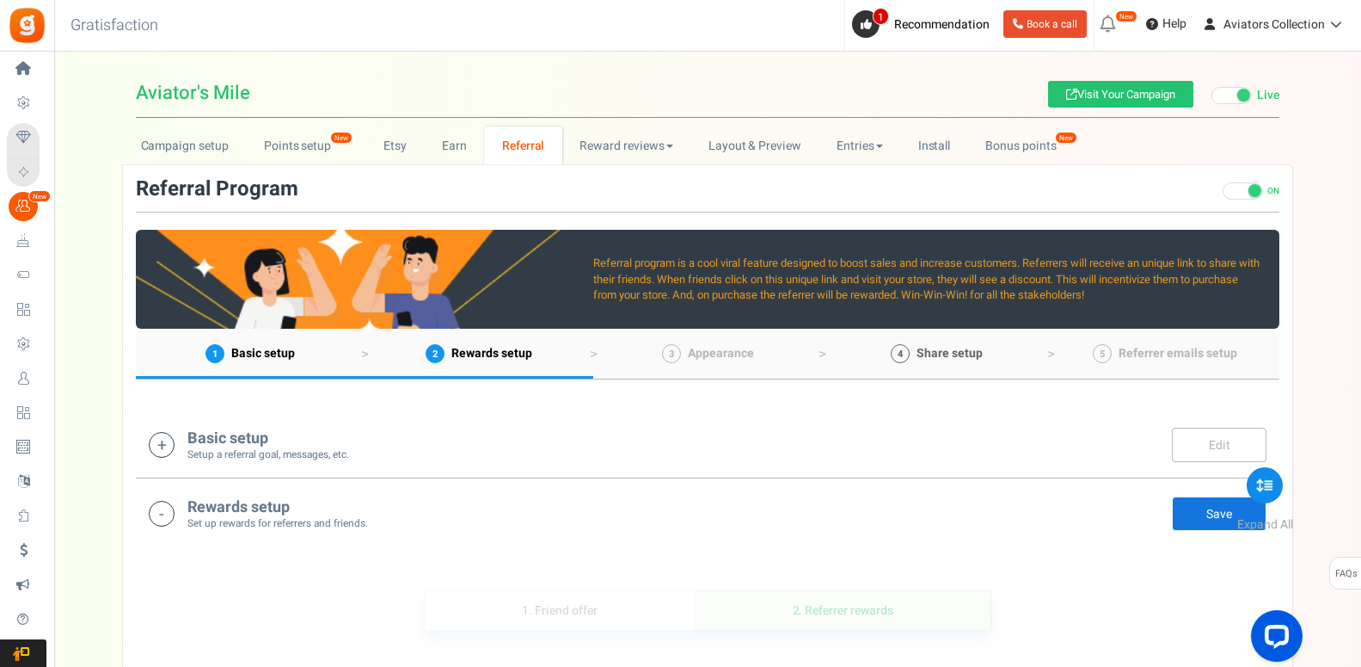
click at [952, 350] on span "Share setup" at bounding box center [950, 353] width 66 height 18
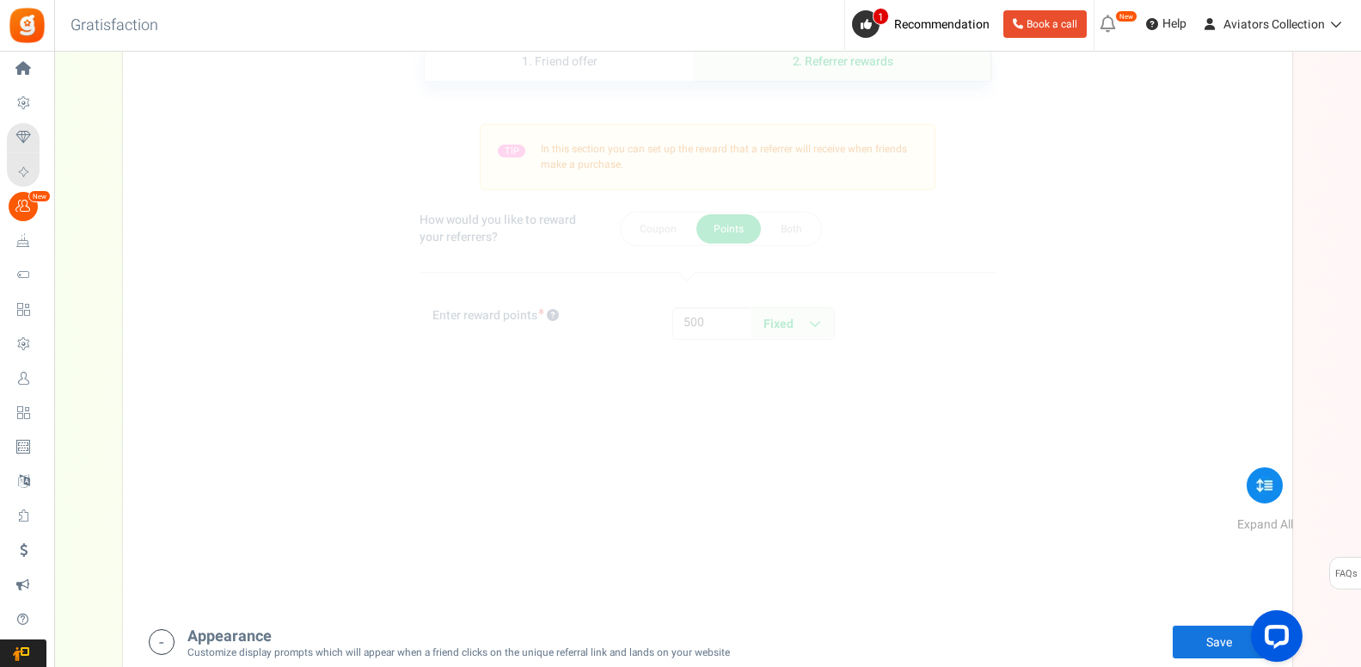
scroll to position [22, 0]
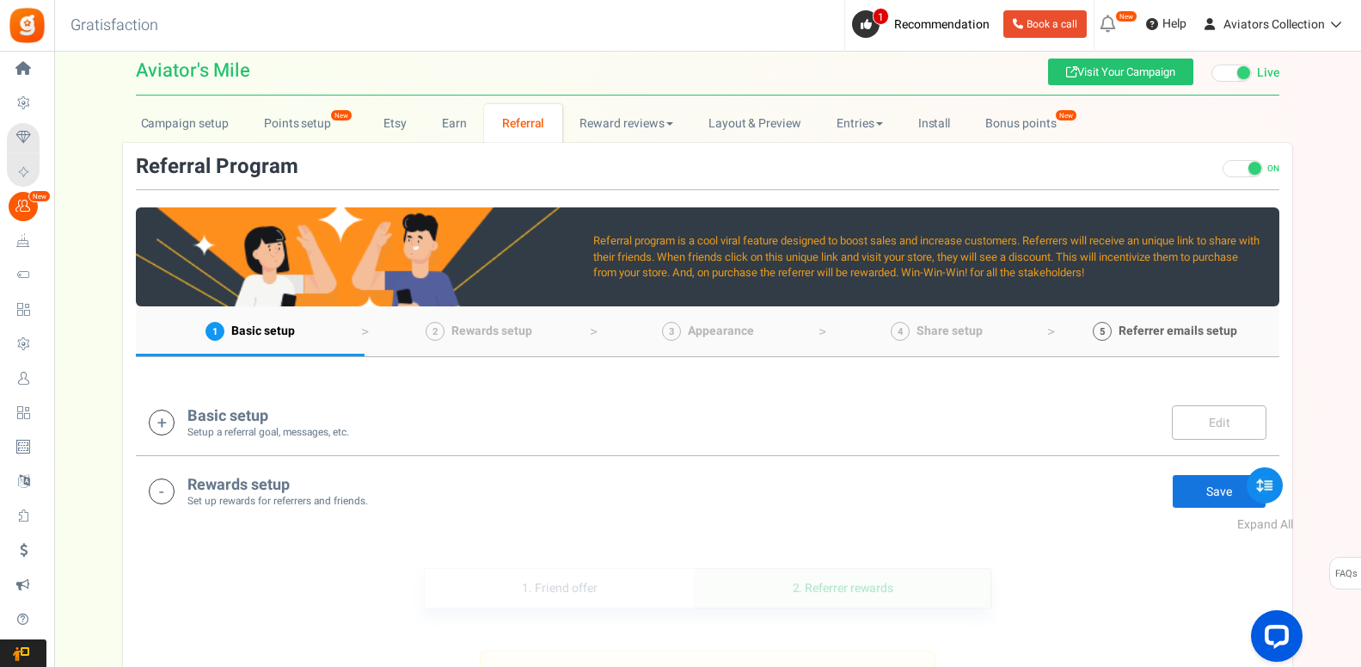
click at [1180, 330] on span "Referrer emails setup" at bounding box center [1178, 331] width 119 height 18
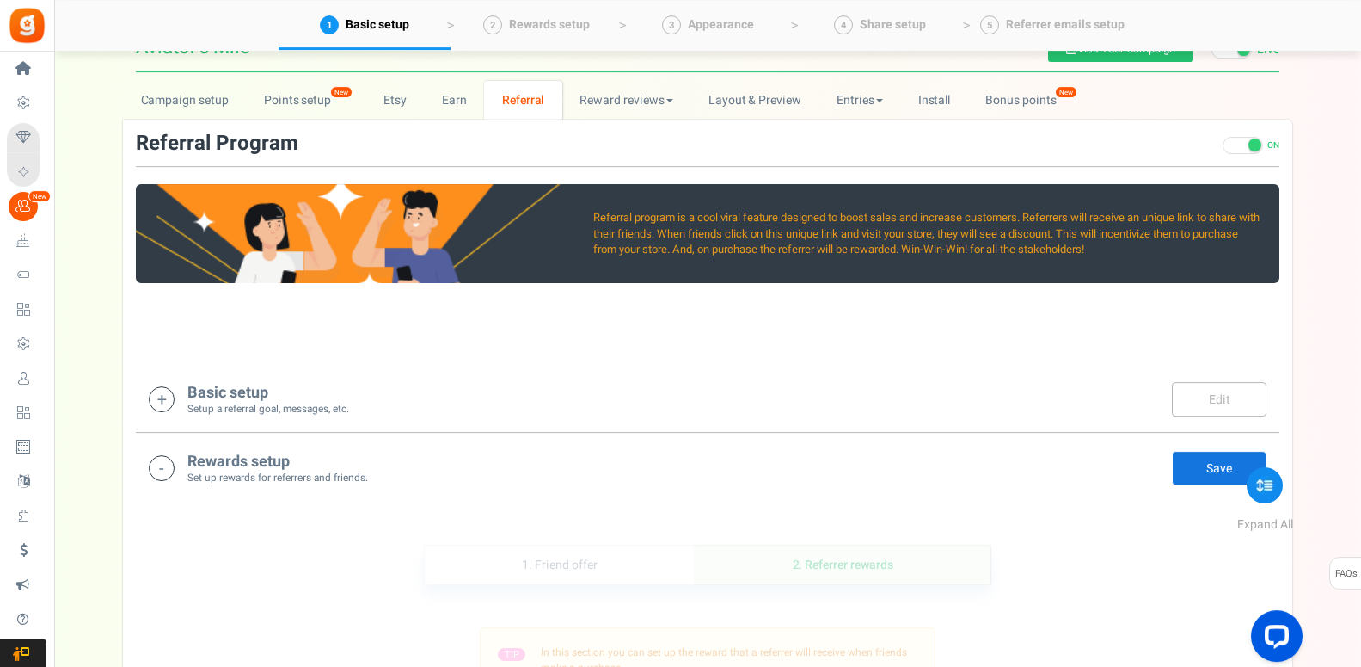
scroll to position [0, 0]
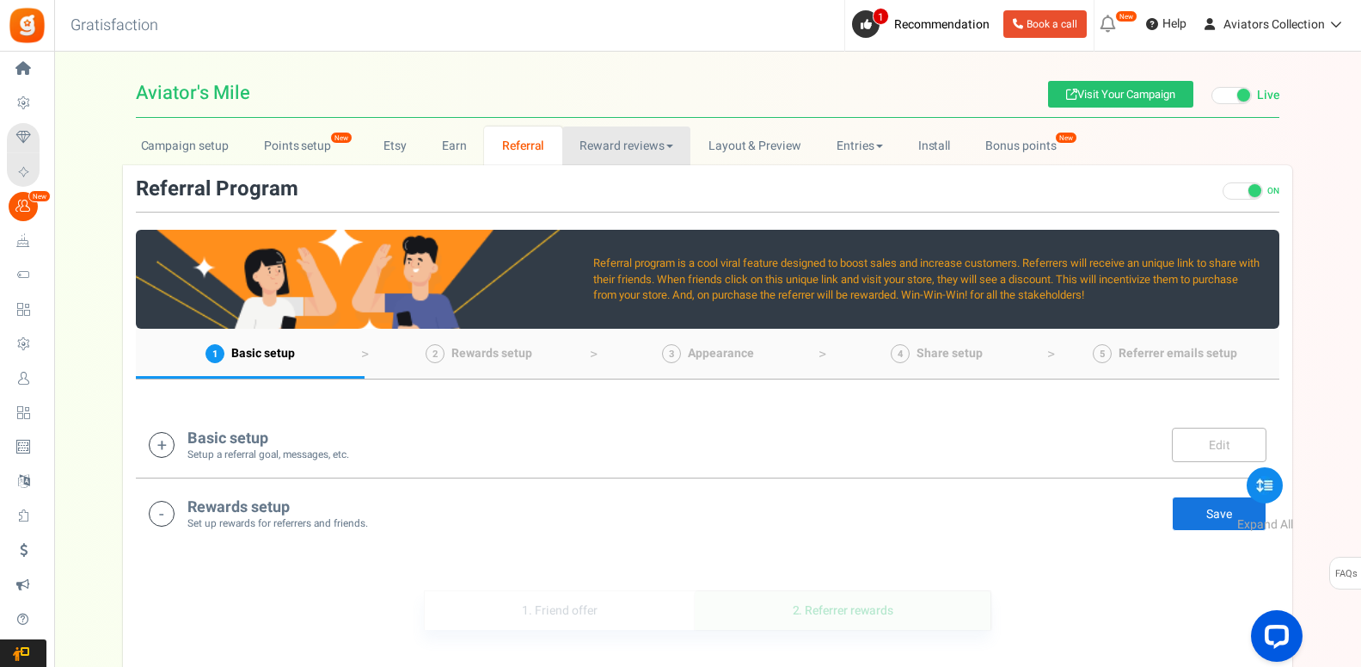
click at [641, 152] on link "Reward reviews" at bounding box center [626, 145] width 128 height 39
click at [746, 150] on link "Layout & Preview" at bounding box center [755, 145] width 128 height 39
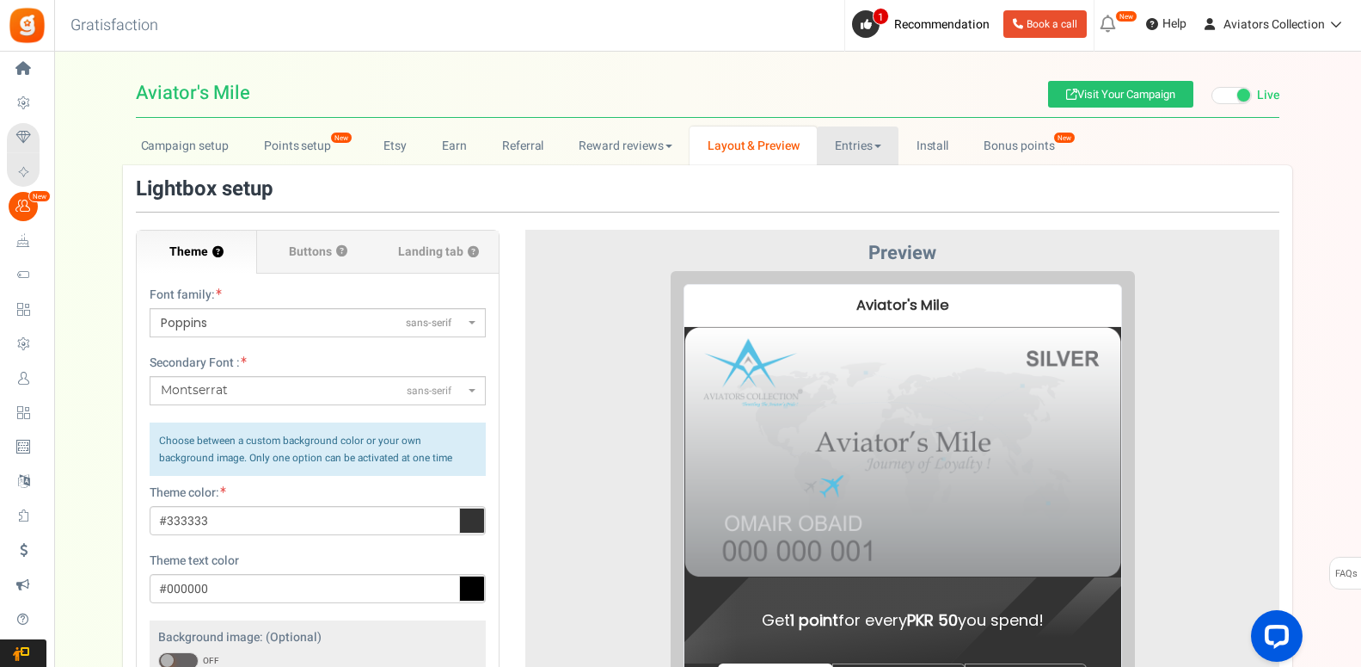
click at [869, 155] on link "Entries" at bounding box center [858, 145] width 82 height 39
click at [866, 182] on link "Entries" at bounding box center [886, 183] width 138 height 25
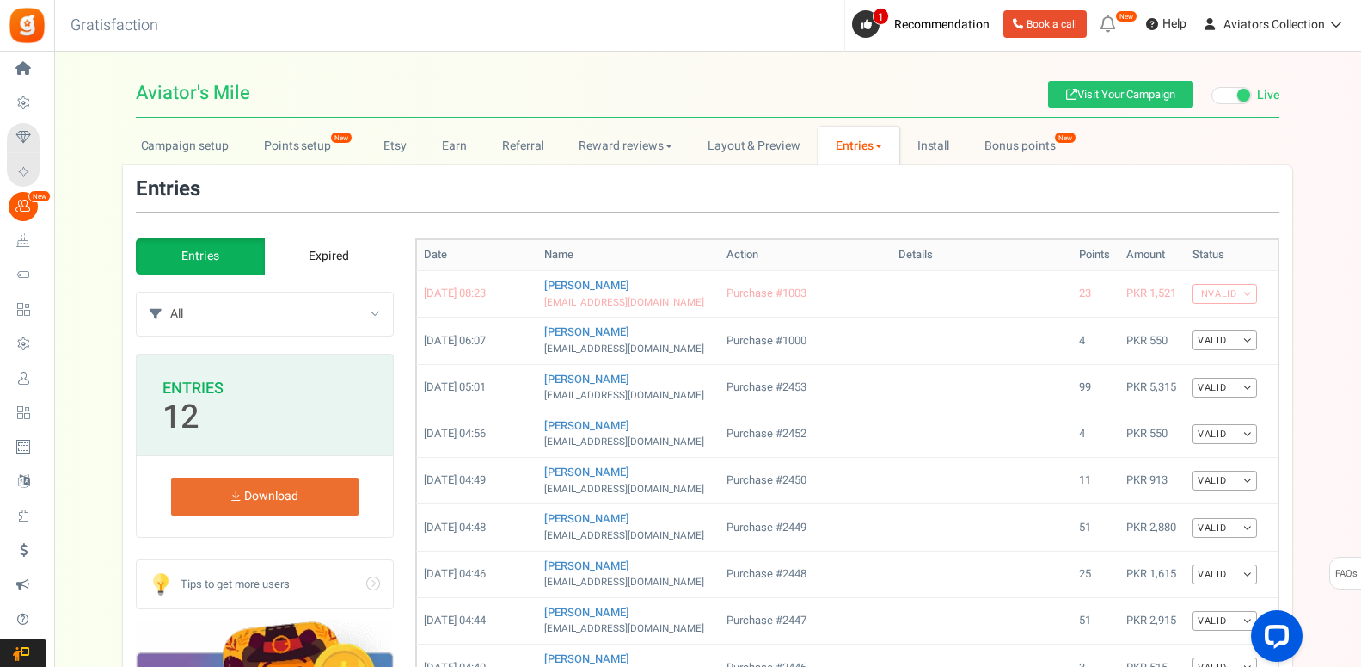
click at [884, 153] on link "Entries" at bounding box center [859, 145] width 82 height 39
click at [861, 213] on link "Referral entries" at bounding box center [887, 208] width 138 height 25
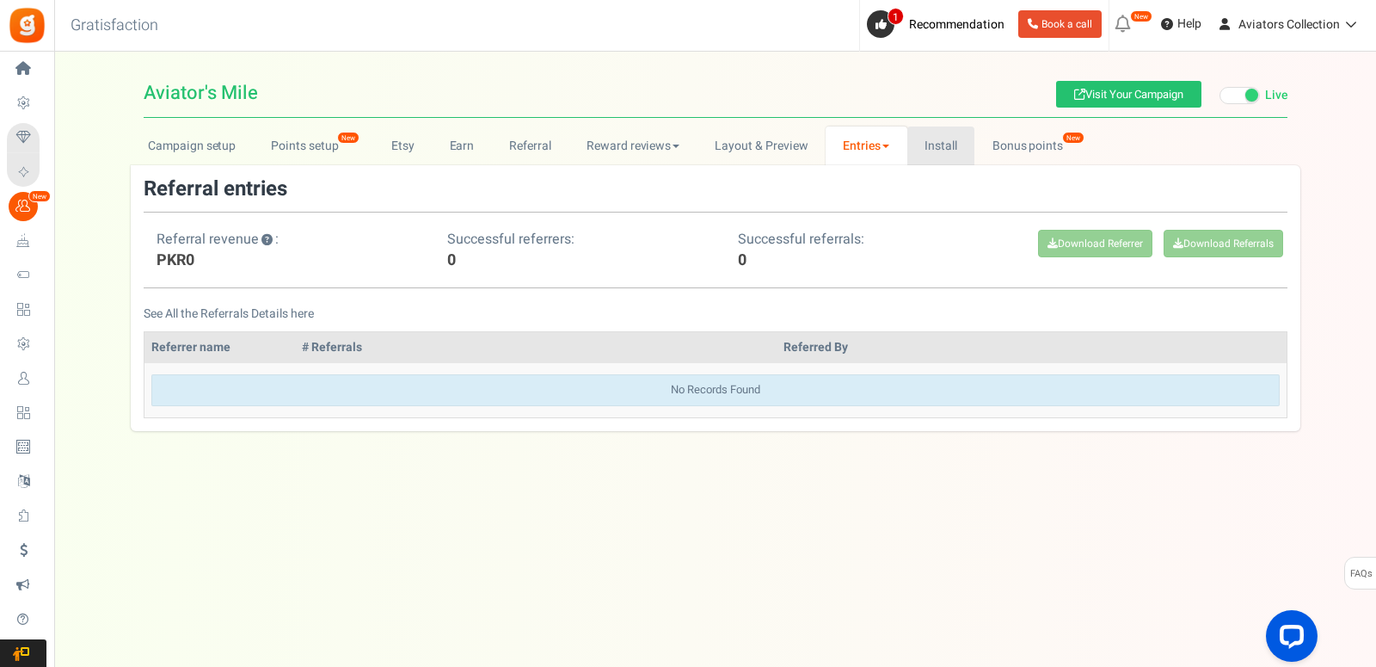
click at [951, 156] on link "Install" at bounding box center [941, 145] width 68 height 39
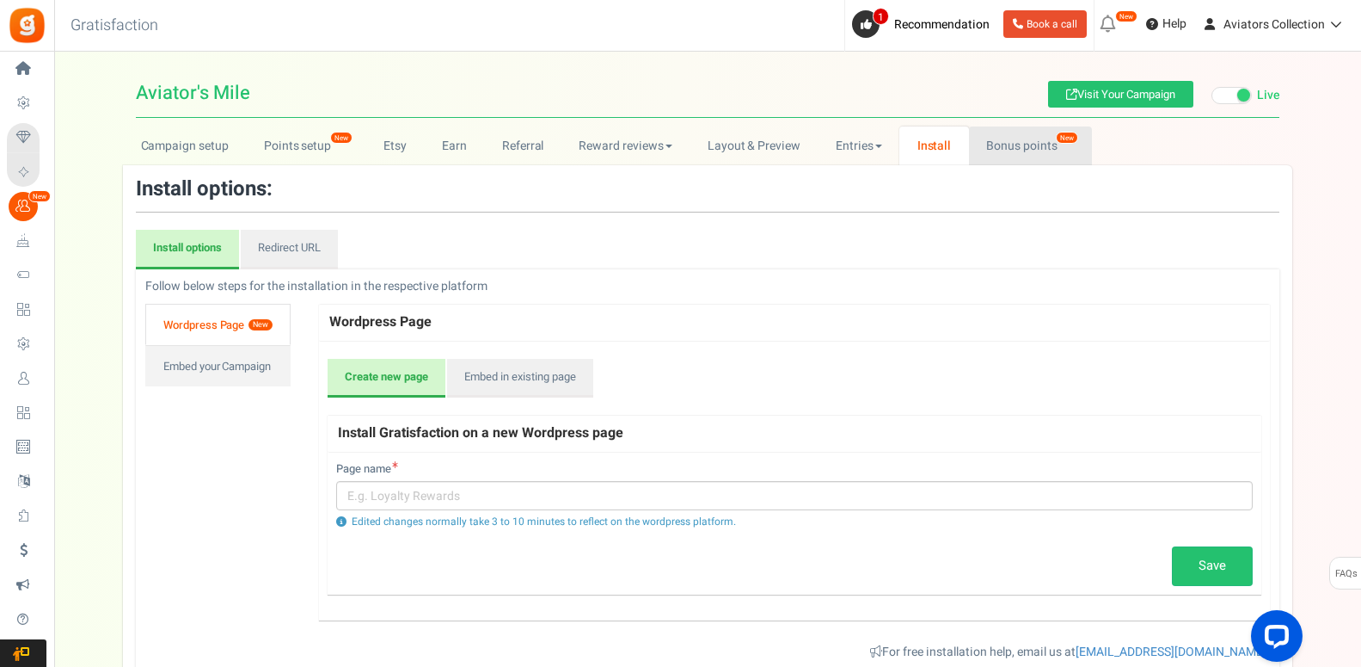
click at [1023, 151] on link "Bonus points New" at bounding box center [1030, 145] width 123 height 39
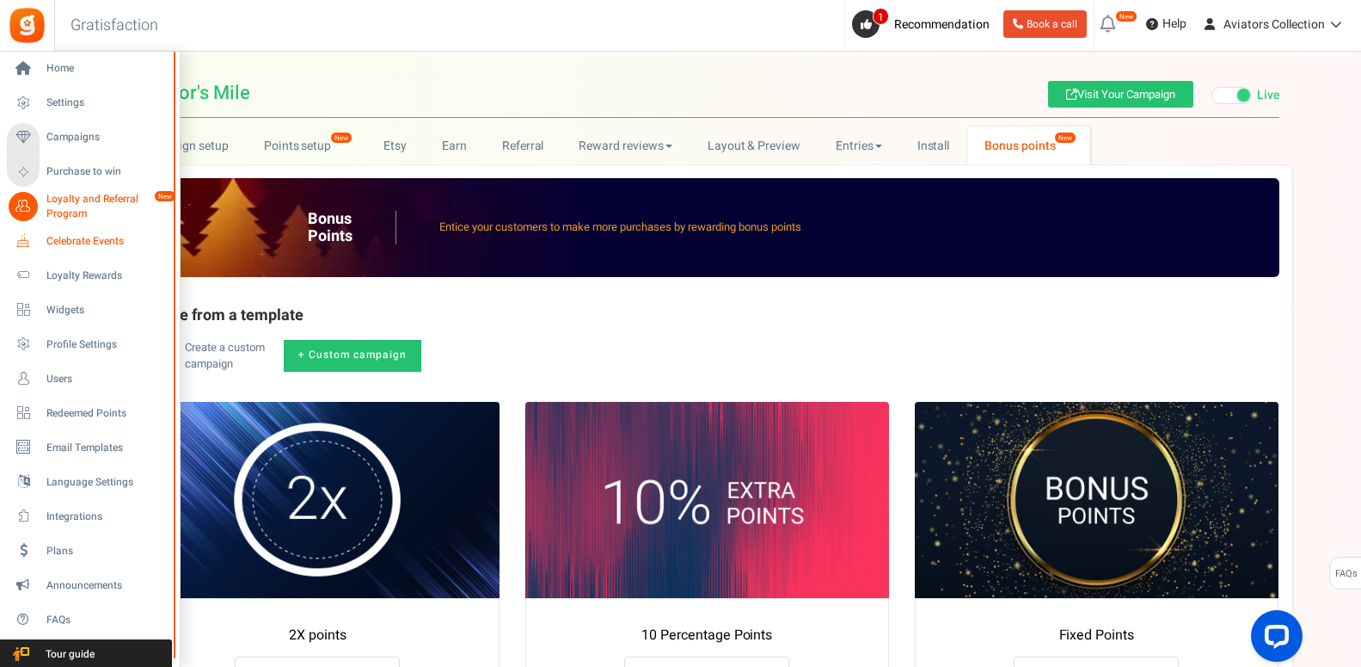
click at [87, 243] on span "Celebrate Events" at bounding box center [106, 241] width 120 height 15
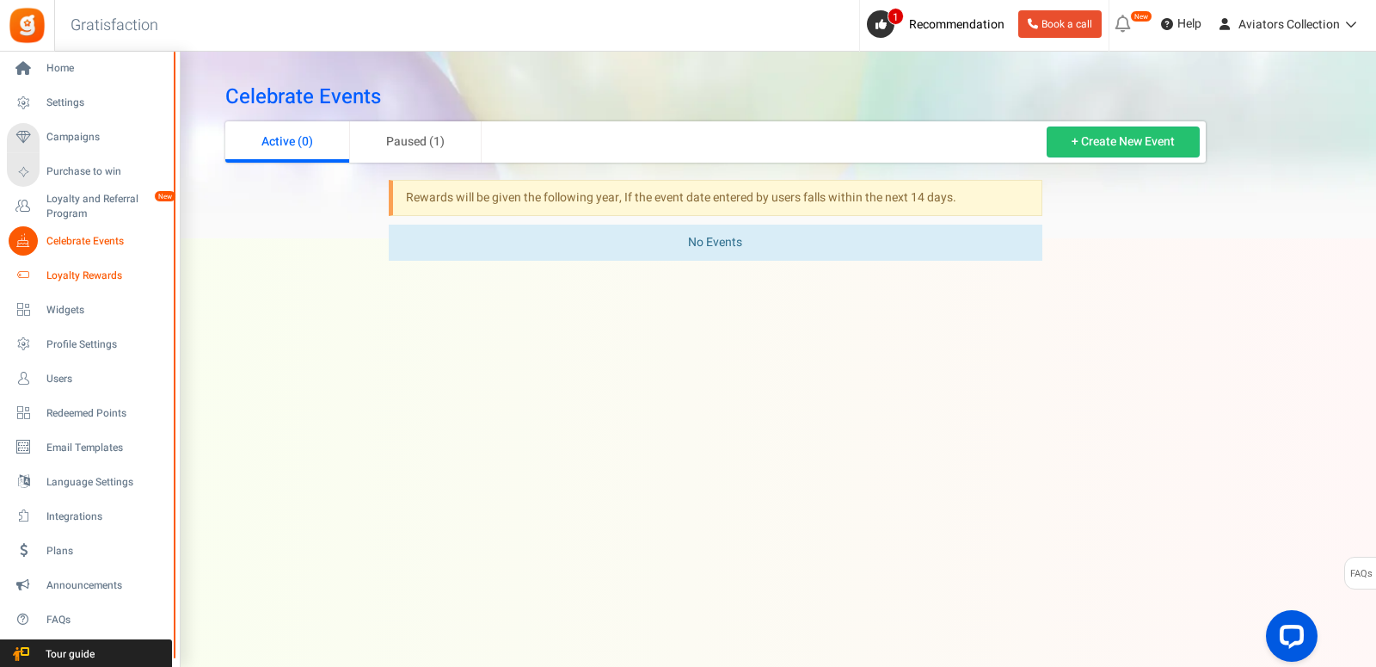
click at [88, 274] on span "Loyalty Rewards" at bounding box center [106, 275] width 120 height 15
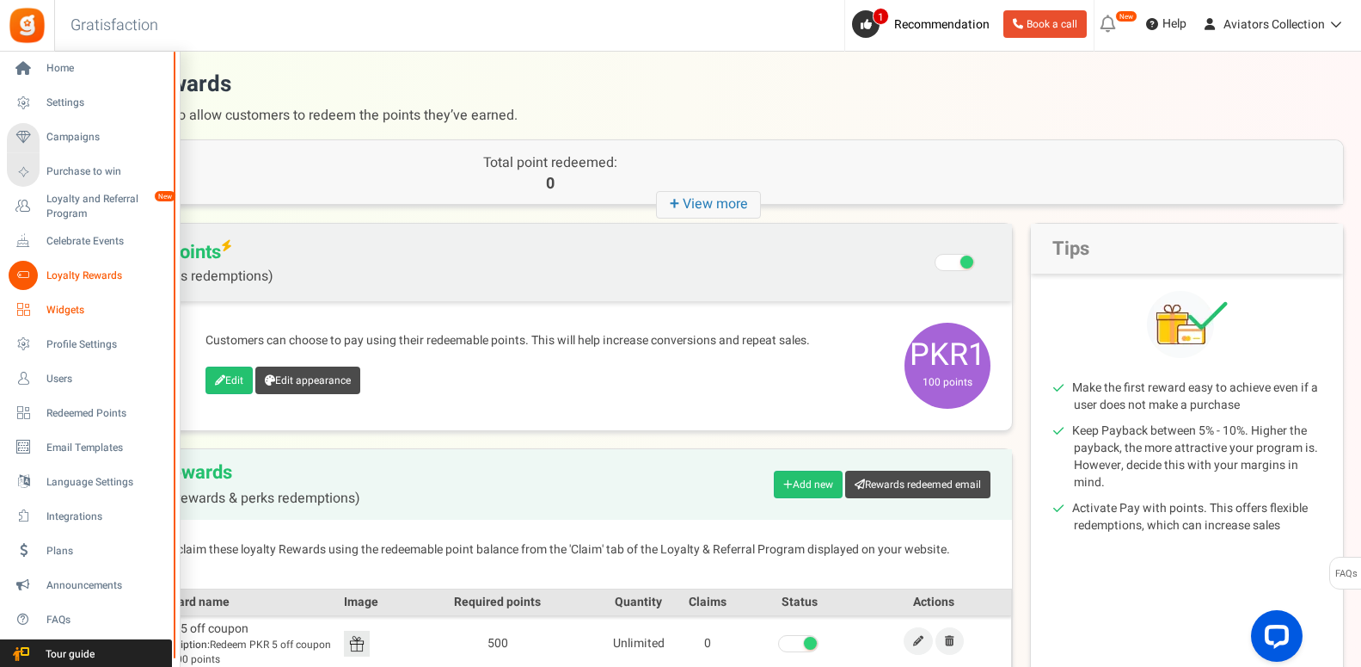
click at [71, 305] on span "Widgets" at bounding box center [106, 310] width 120 height 15
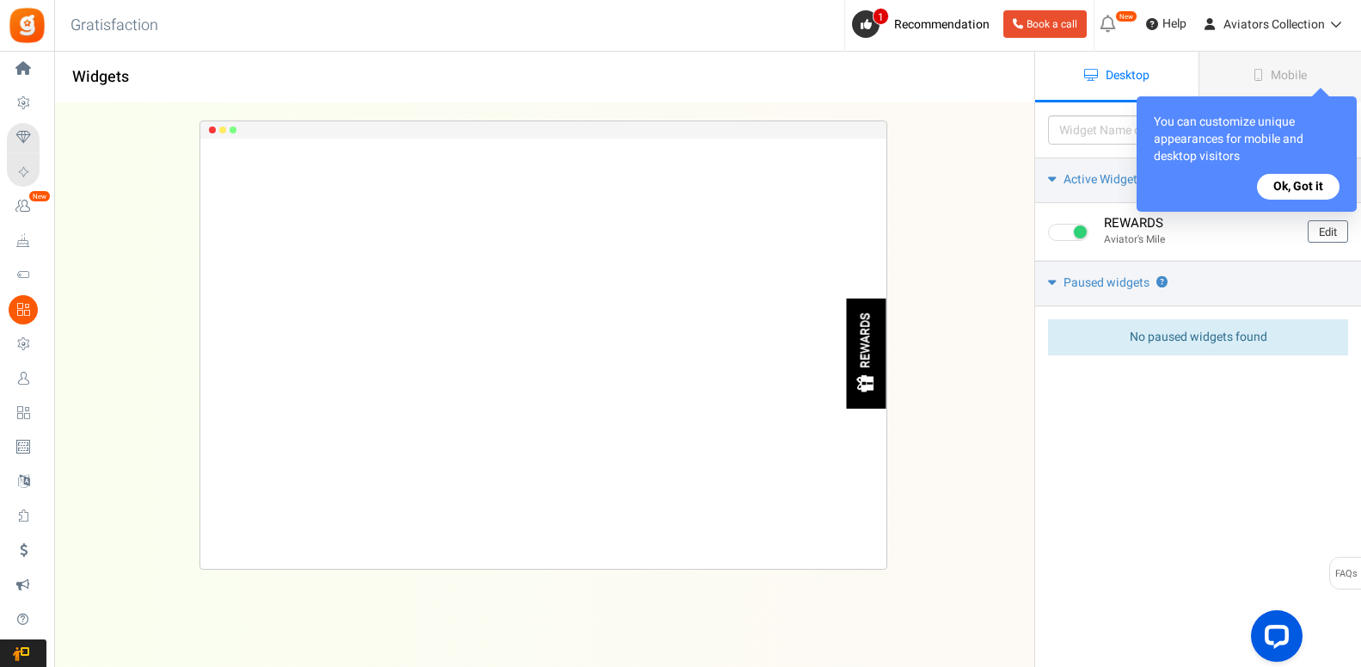
click at [1316, 176] on button "Ok, Got it" at bounding box center [1298, 187] width 83 height 26
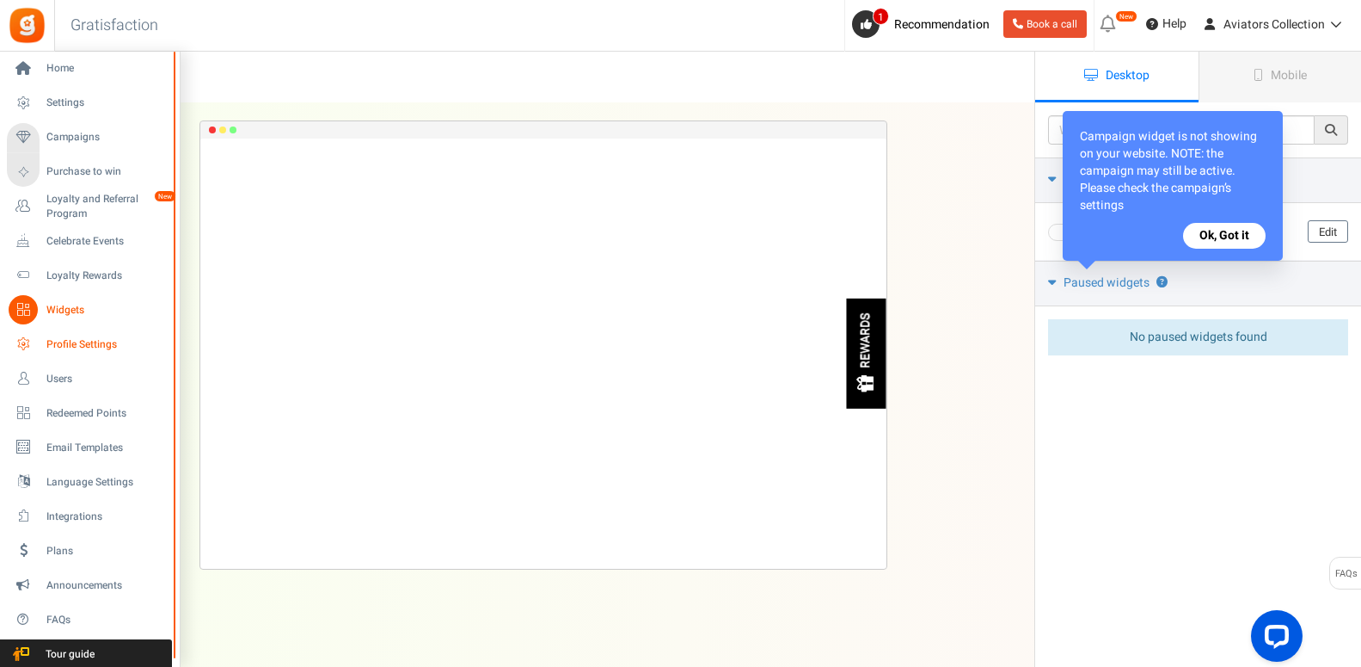
click at [71, 346] on span "Profile Settings" at bounding box center [106, 344] width 120 height 15
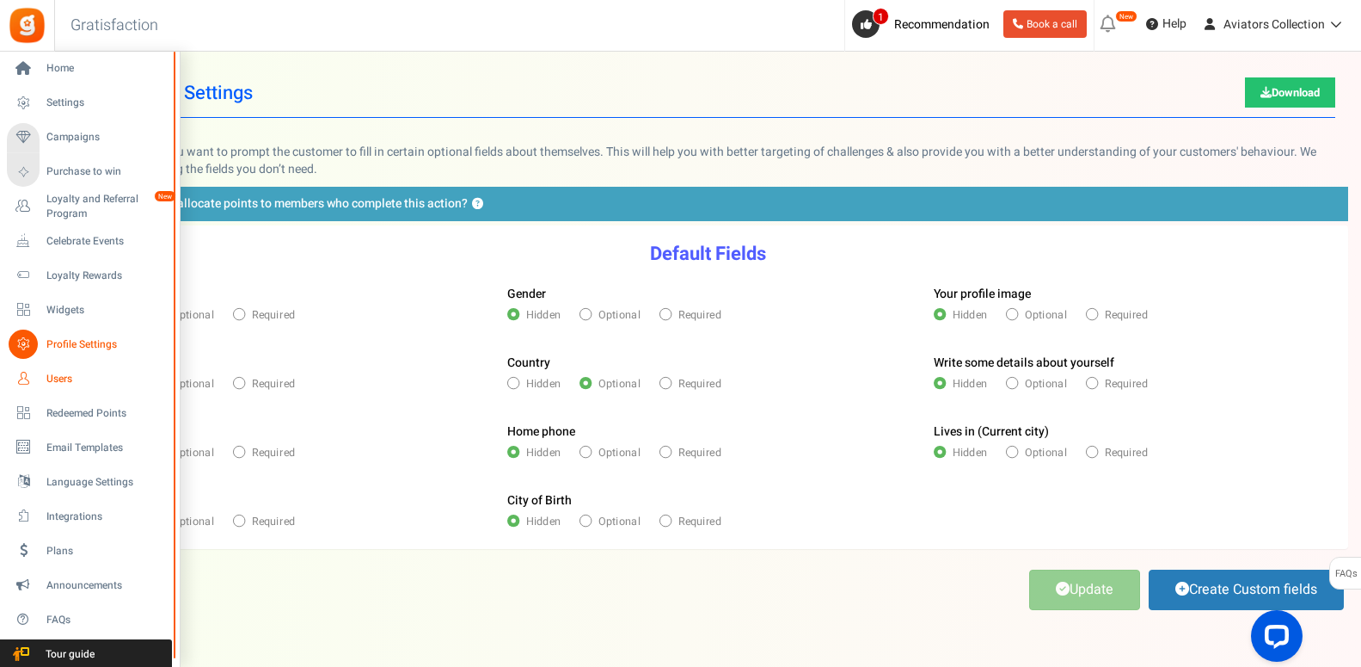
click at [61, 378] on span "Users" at bounding box center [106, 379] width 120 height 15
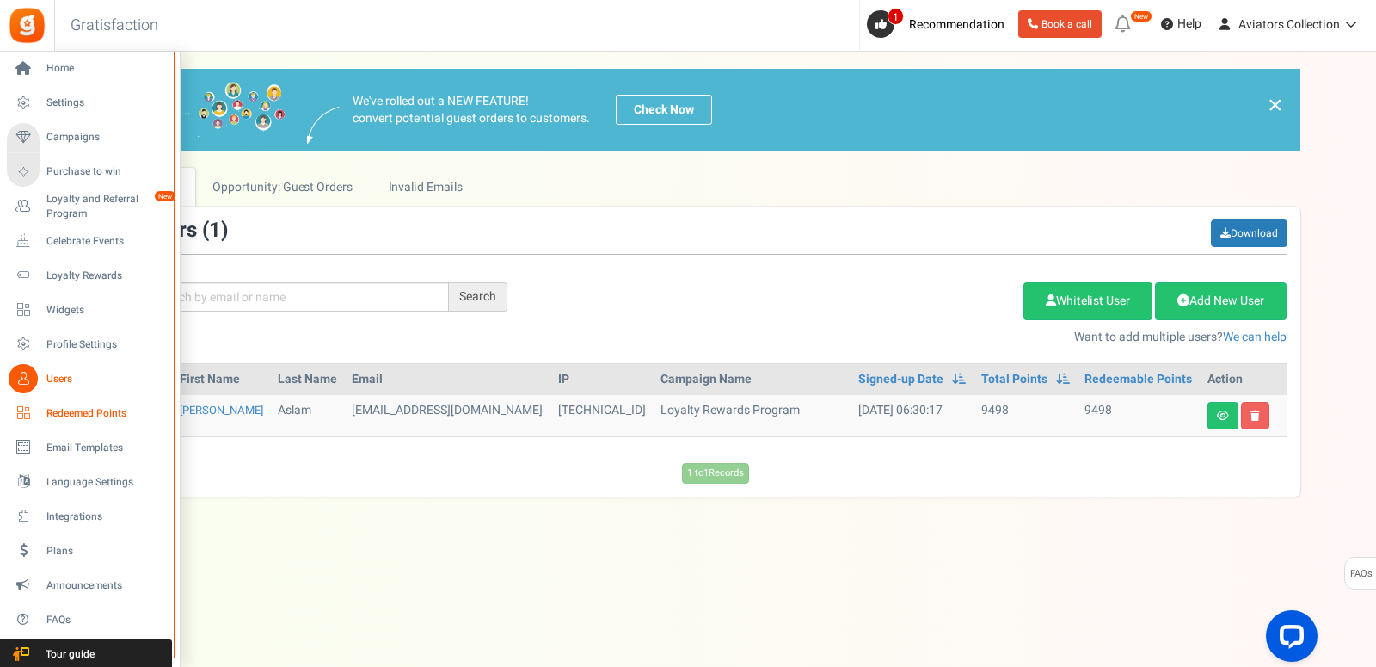
click at [112, 408] on span "Redeemed Points" at bounding box center [106, 413] width 120 height 15
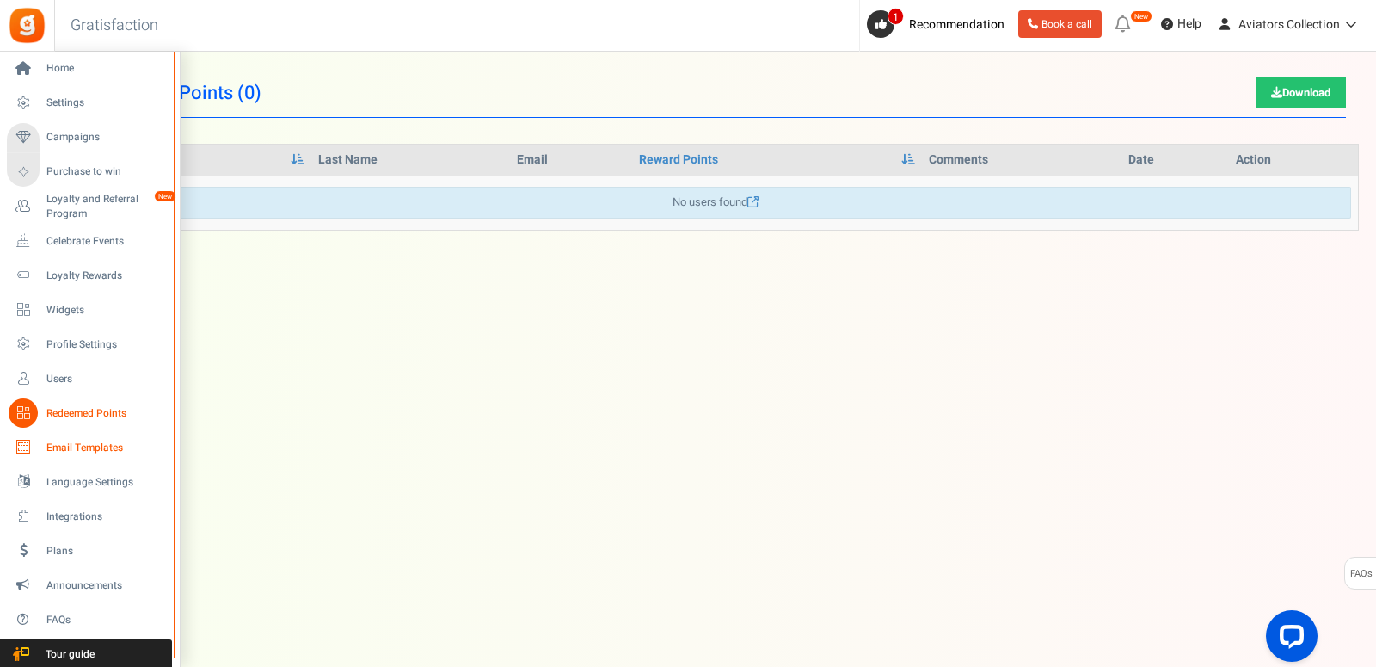
click at [91, 445] on span "Email Templates" at bounding box center [106, 447] width 120 height 15
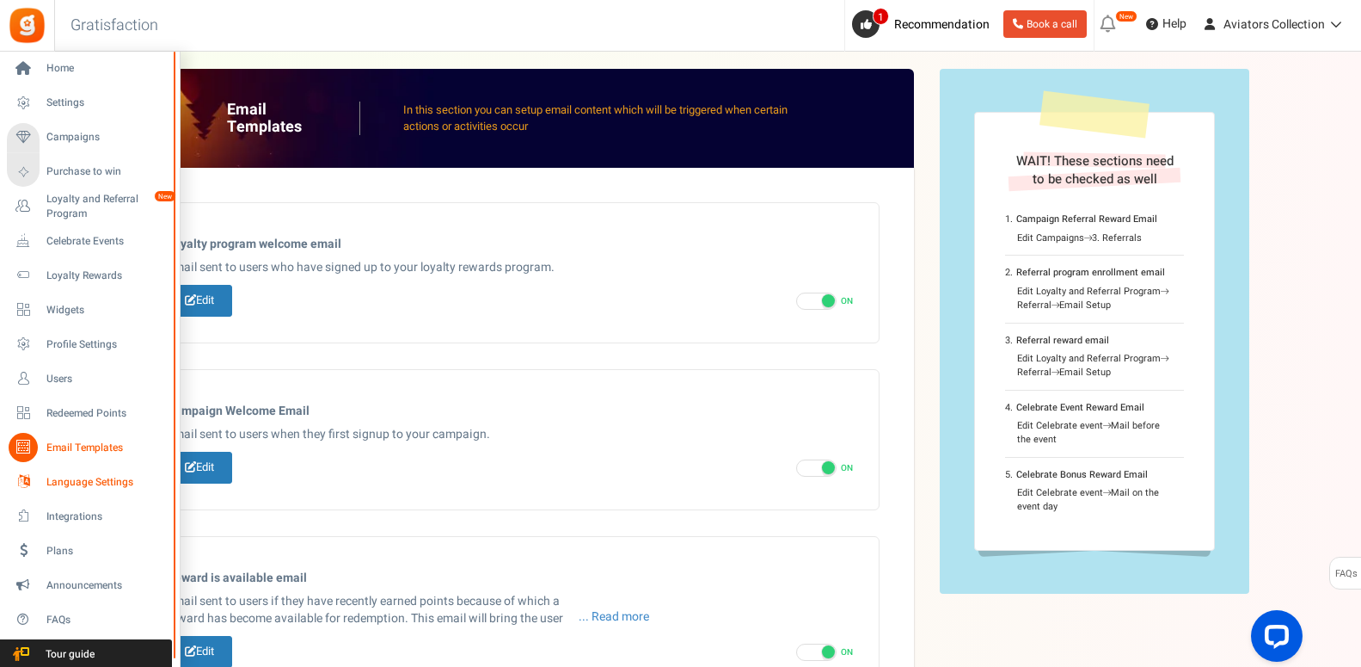
click at [84, 487] on span "Language Settings" at bounding box center [106, 482] width 120 height 15
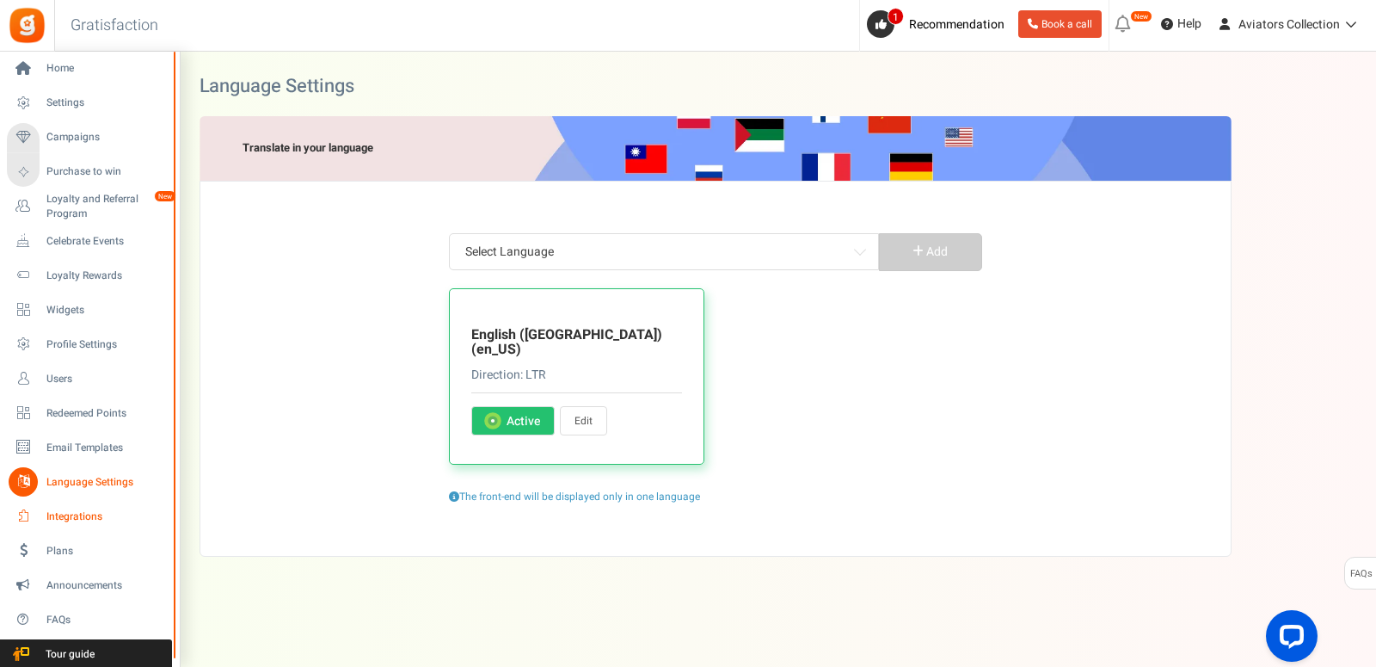
click at [74, 518] on span "Integrations" at bounding box center [106, 516] width 120 height 15
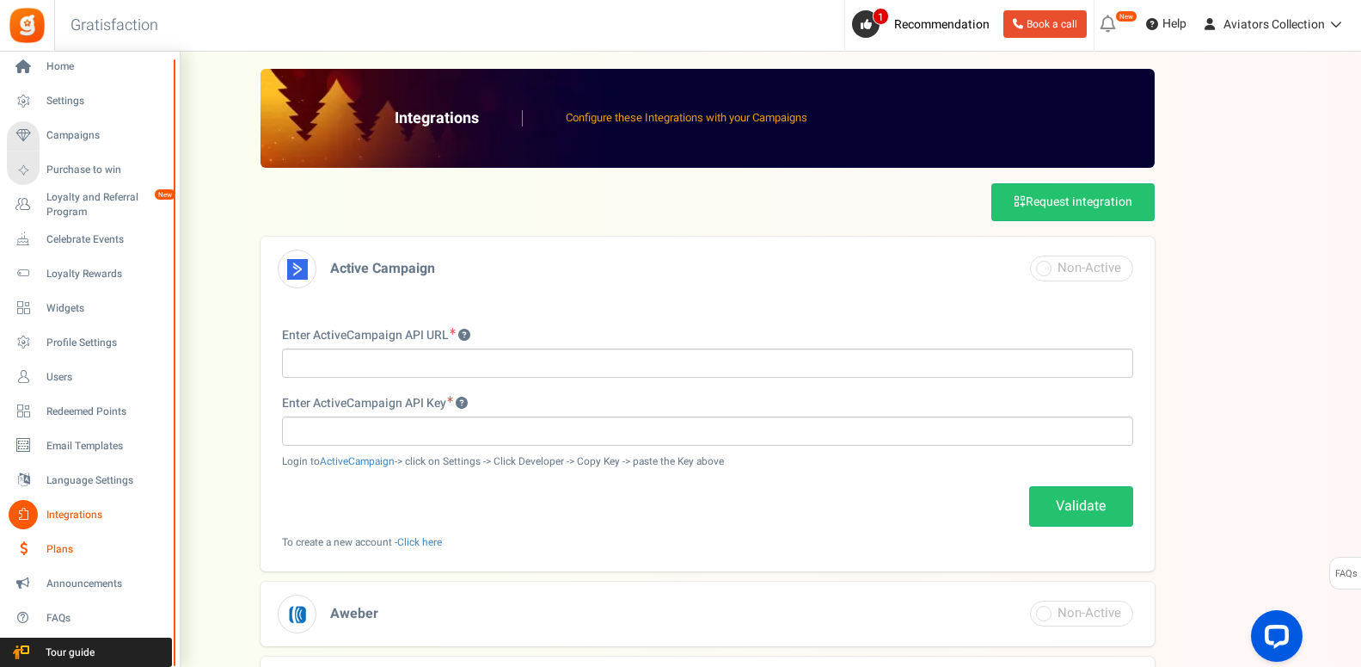
click at [68, 548] on span "Plans" at bounding box center [106, 549] width 120 height 15
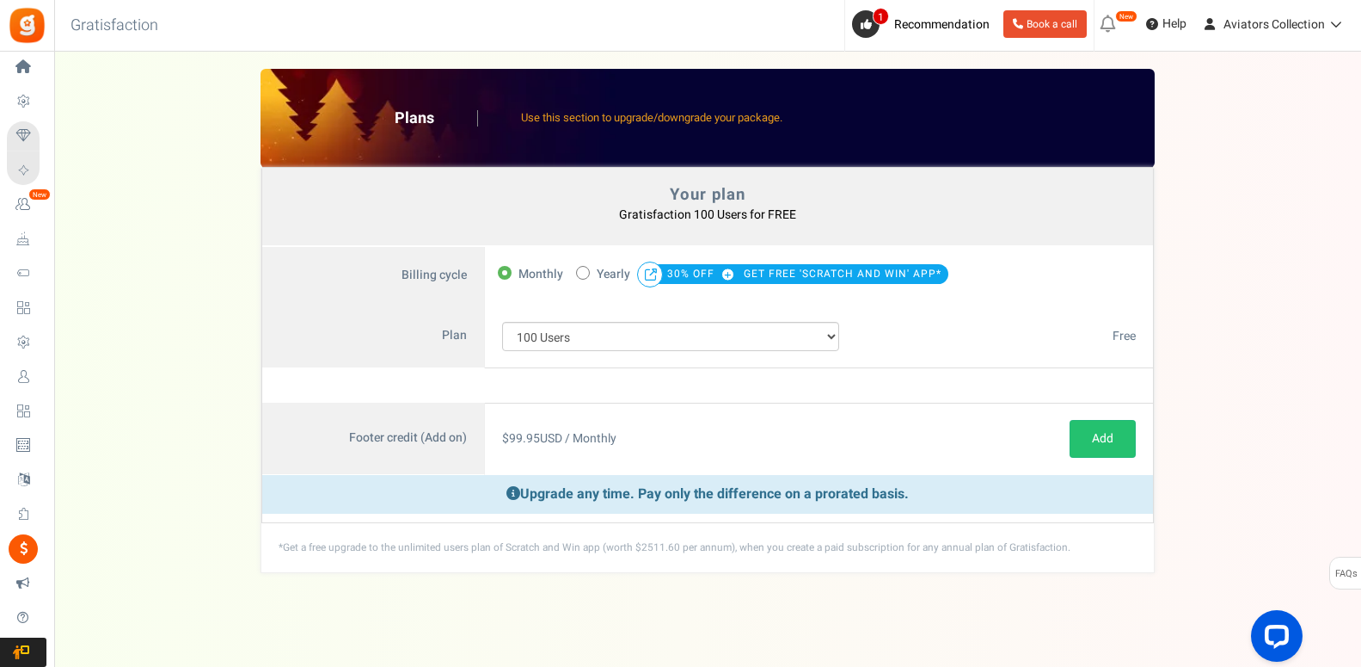
scroll to position [9, 0]
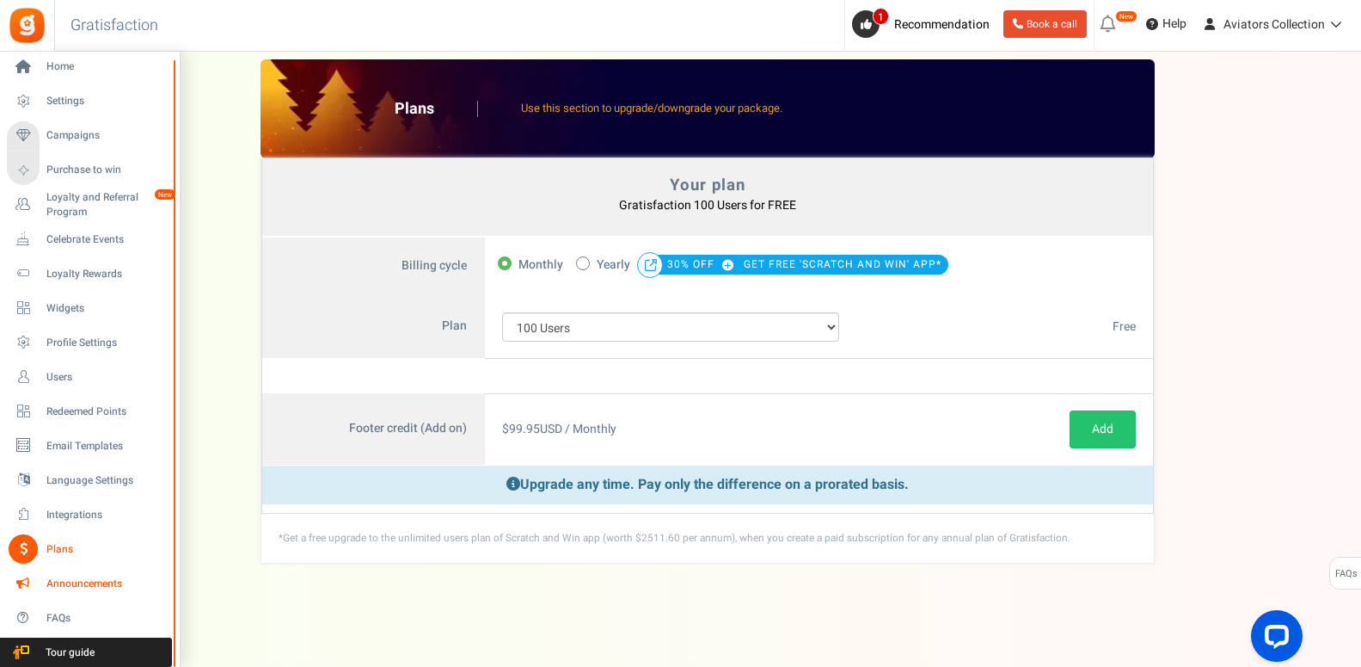
click at [89, 579] on span "Announcements" at bounding box center [106, 583] width 120 height 15
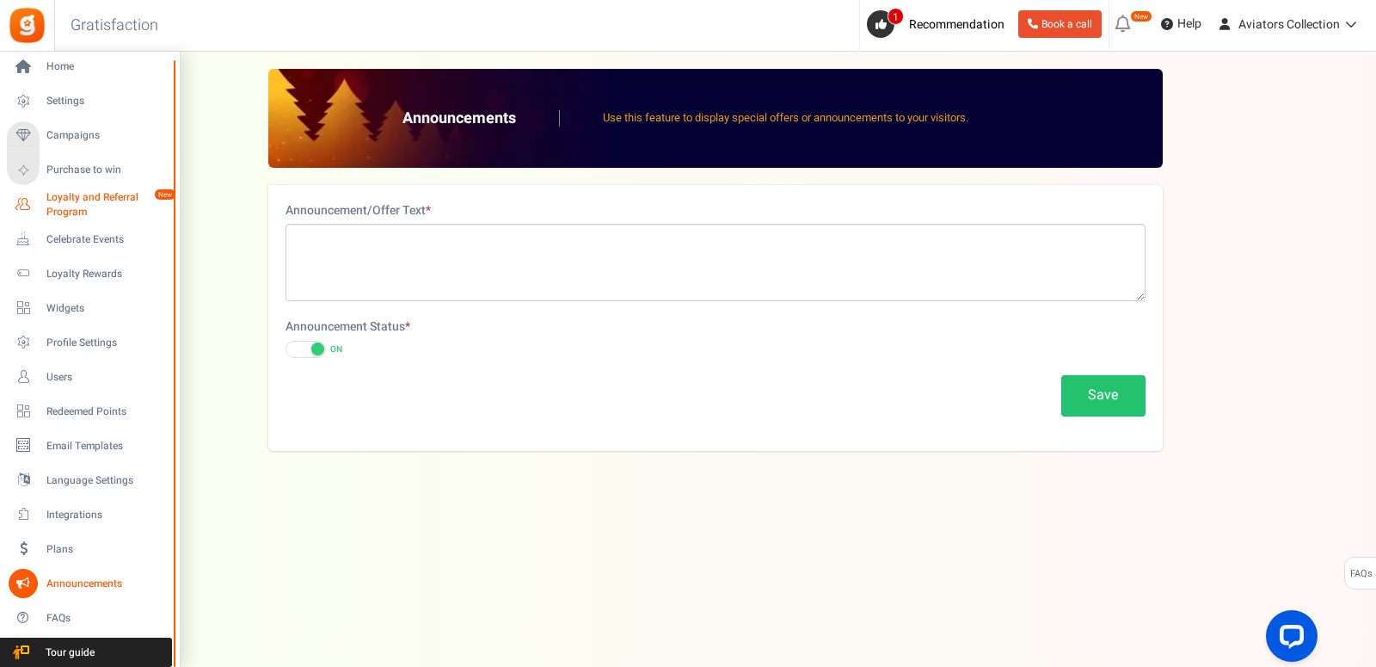
click at [78, 199] on span "Loyalty and Referral Program" at bounding box center [109, 204] width 126 height 29
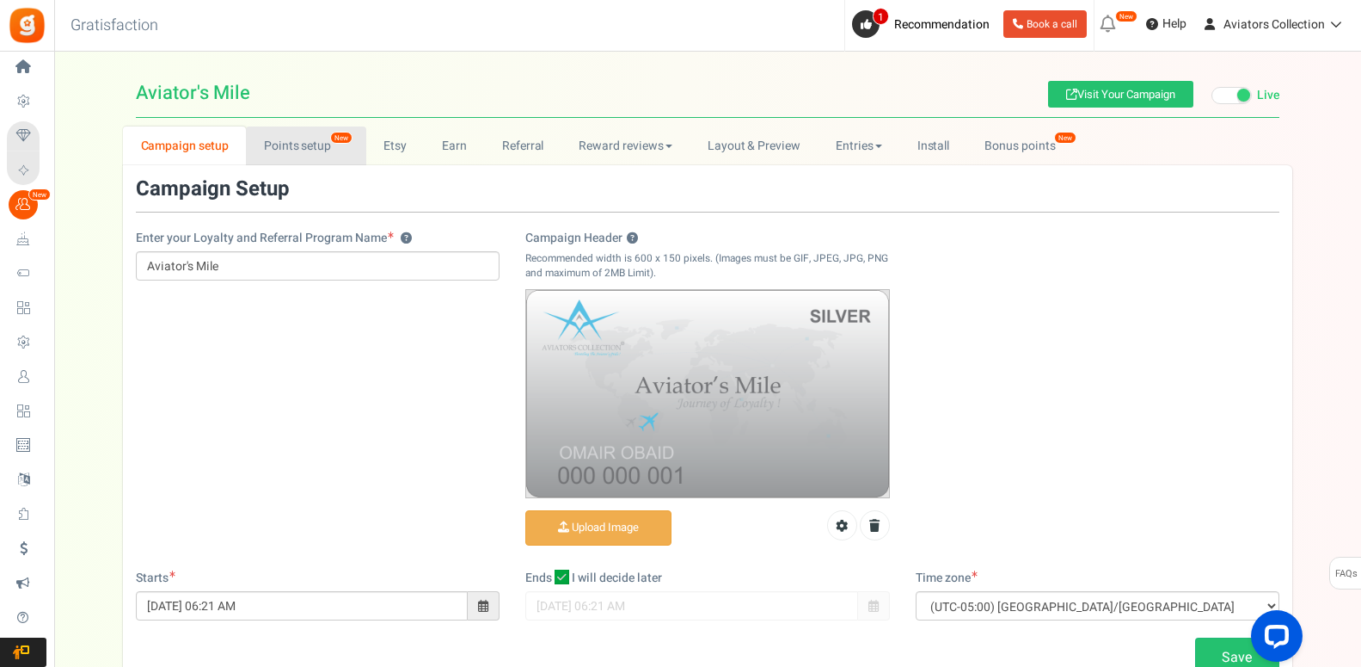
click at [310, 138] on link "Points setup New" at bounding box center [306, 145] width 120 height 39
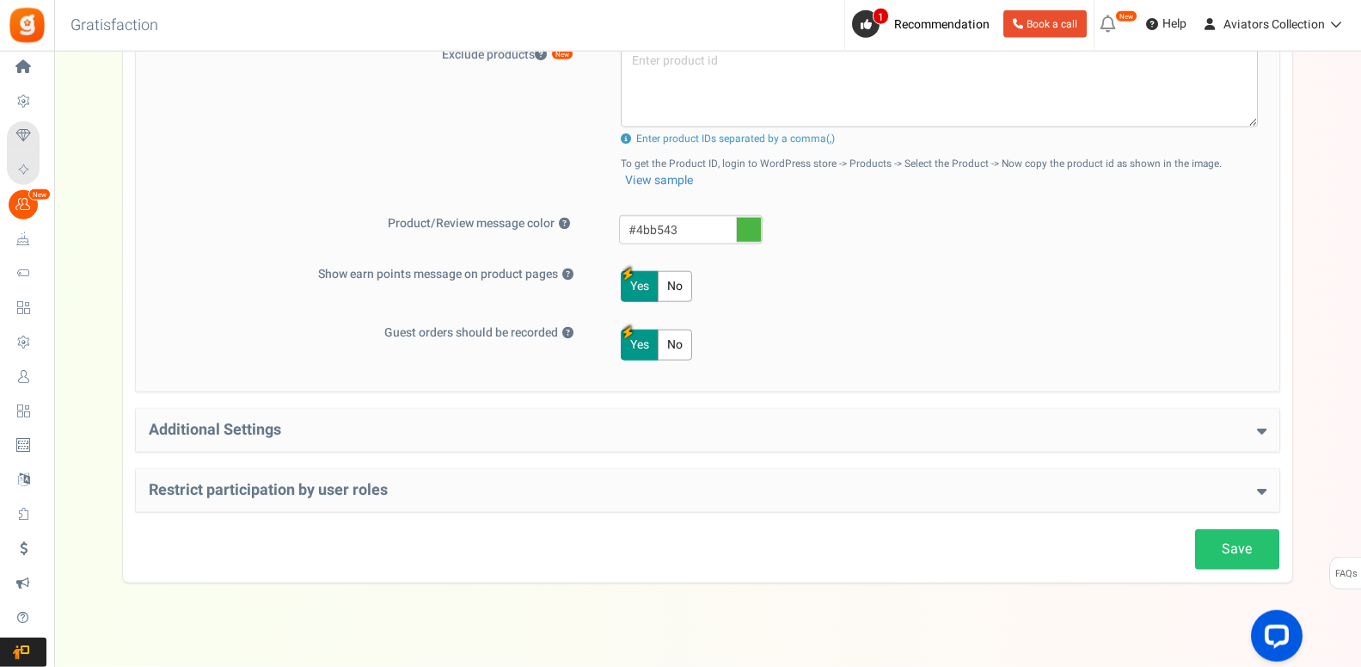
scroll to position [742, 0]
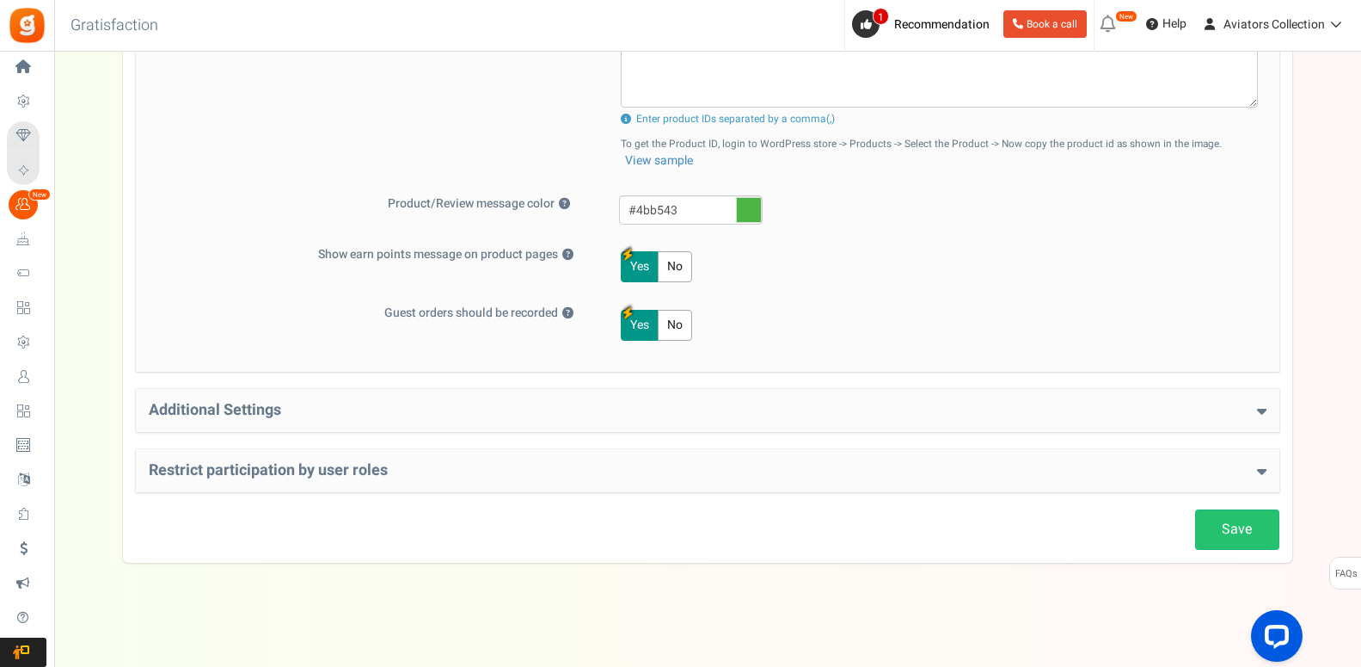
click at [675, 411] on h4 "Additional Settings" at bounding box center [708, 410] width 1118 height 17
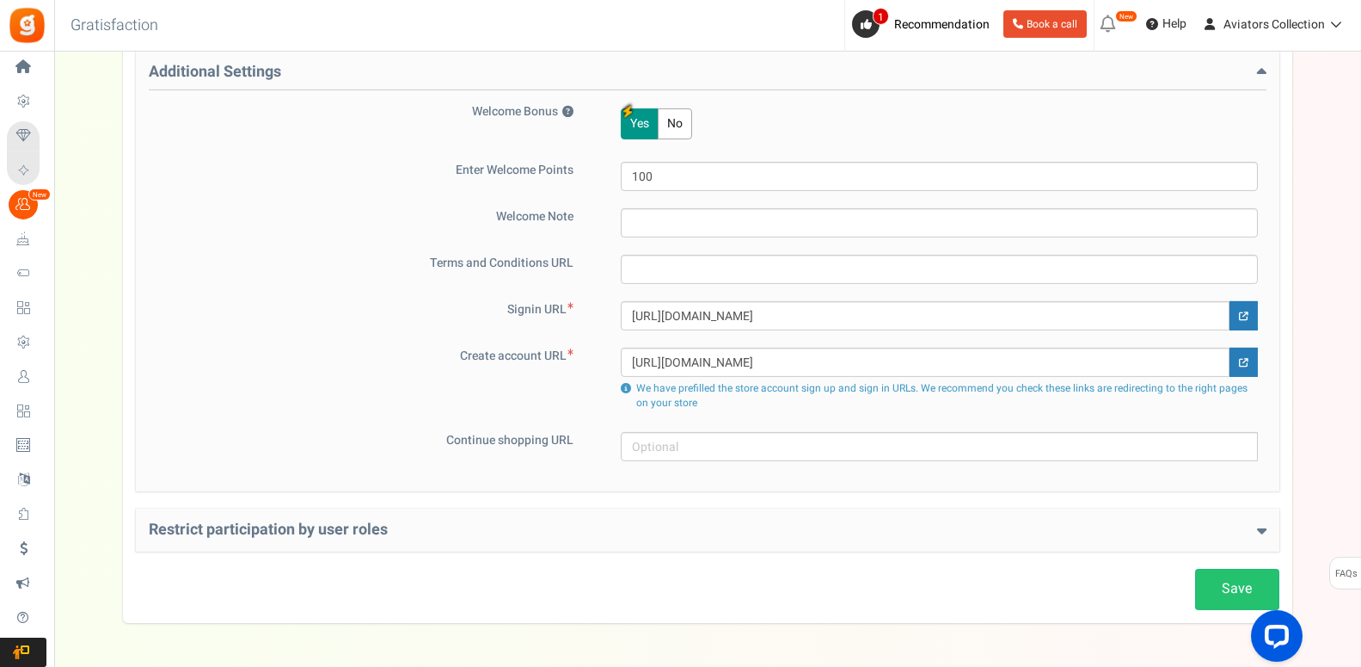
scroll to position [1140, 0]
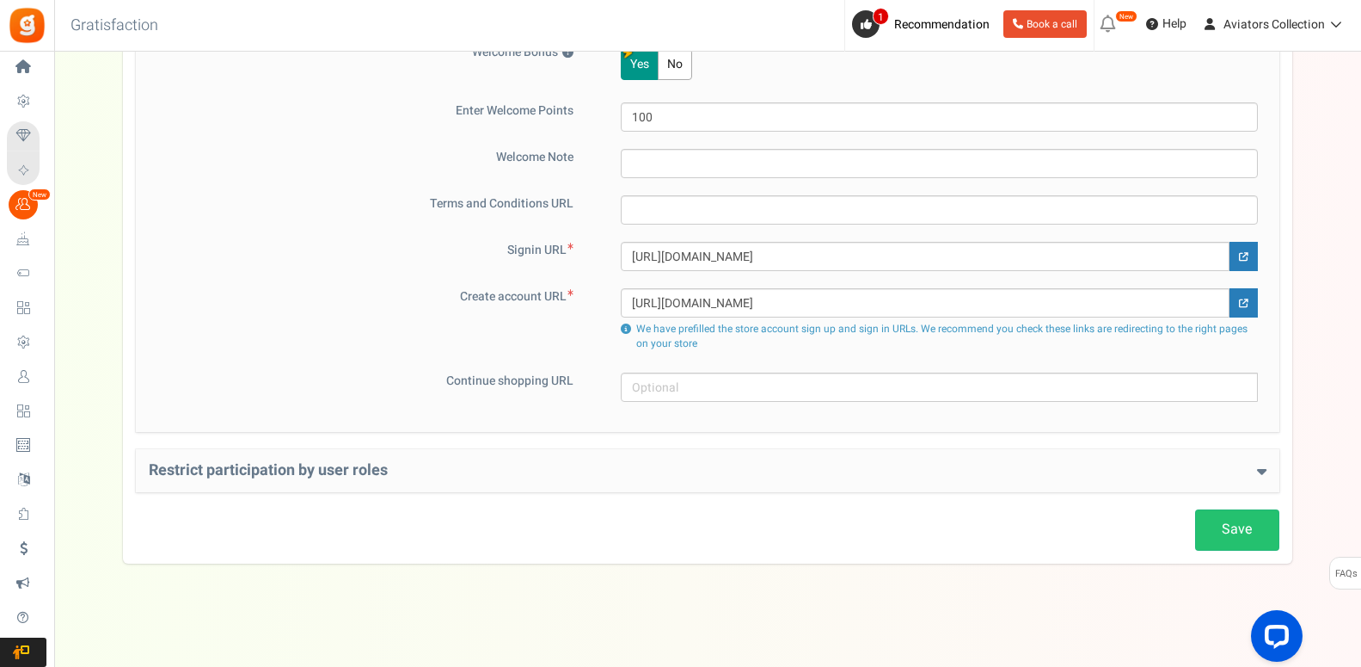
click at [646, 480] on div "Restrict participation by user roles Restrict user roles from participating in …" at bounding box center [708, 470] width 1144 height 43
click at [674, 469] on h4 "Restrict participation by user roles" at bounding box center [708, 470] width 1118 height 17
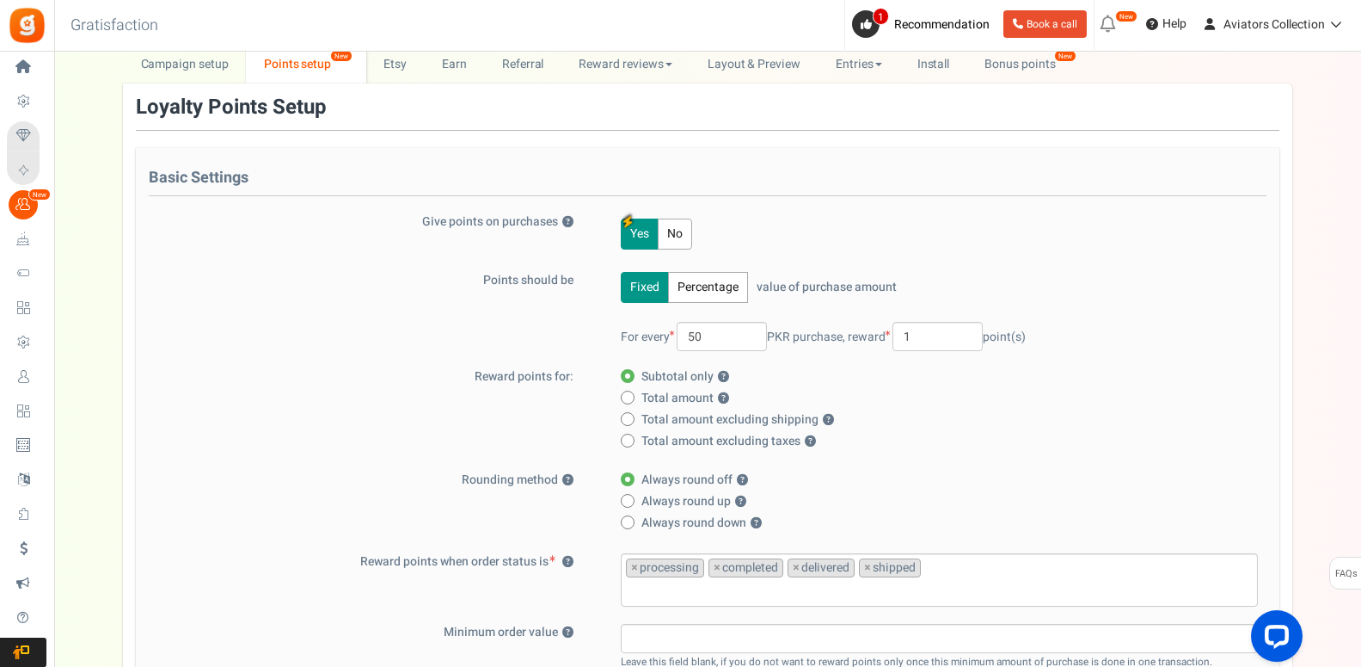
scroll to position [0, 0]
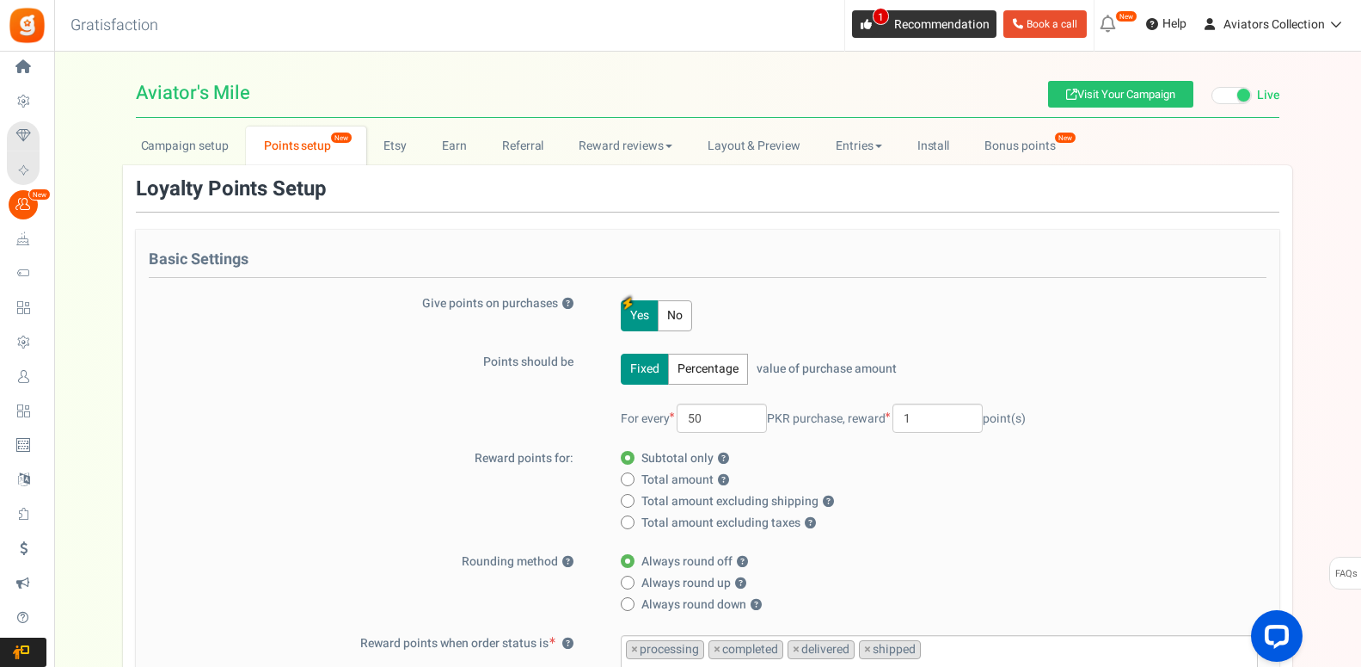
click at [901, 35] on link "1 Recommendation" at bounding box center [924, 24] width 144 height 28
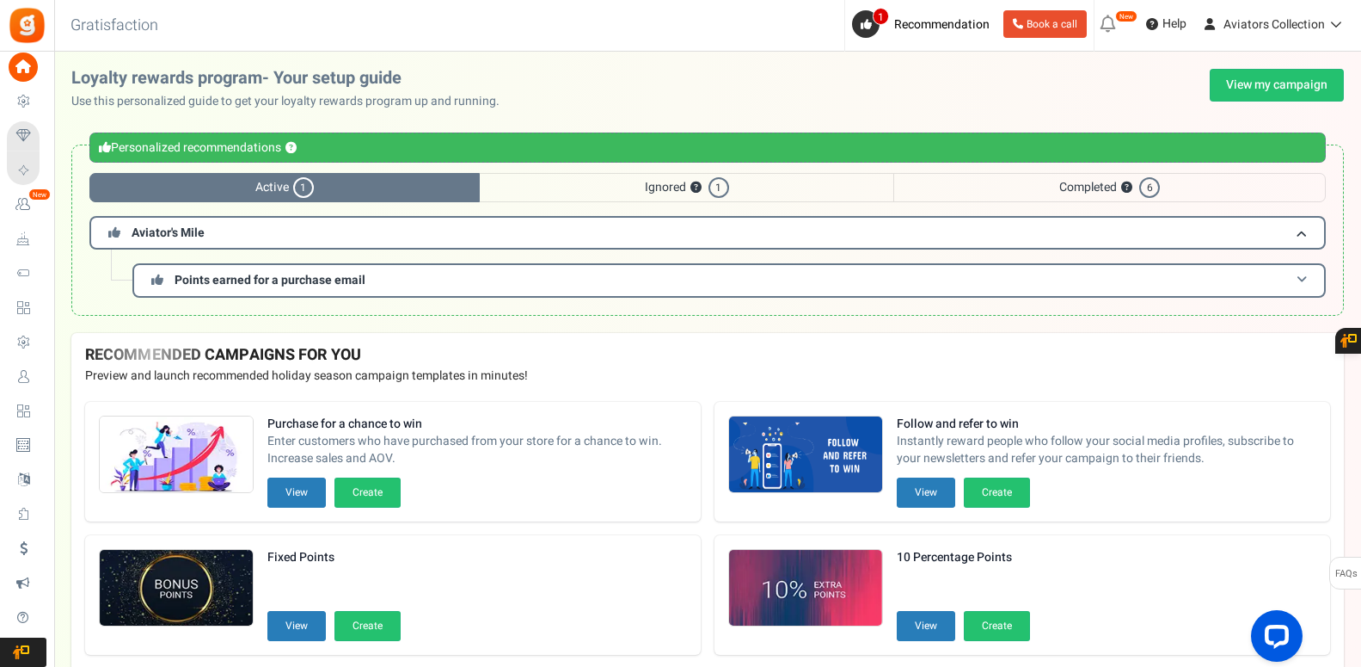
click at [1305, 277] on span at bounding box center [1302, 279] width 10 height 13
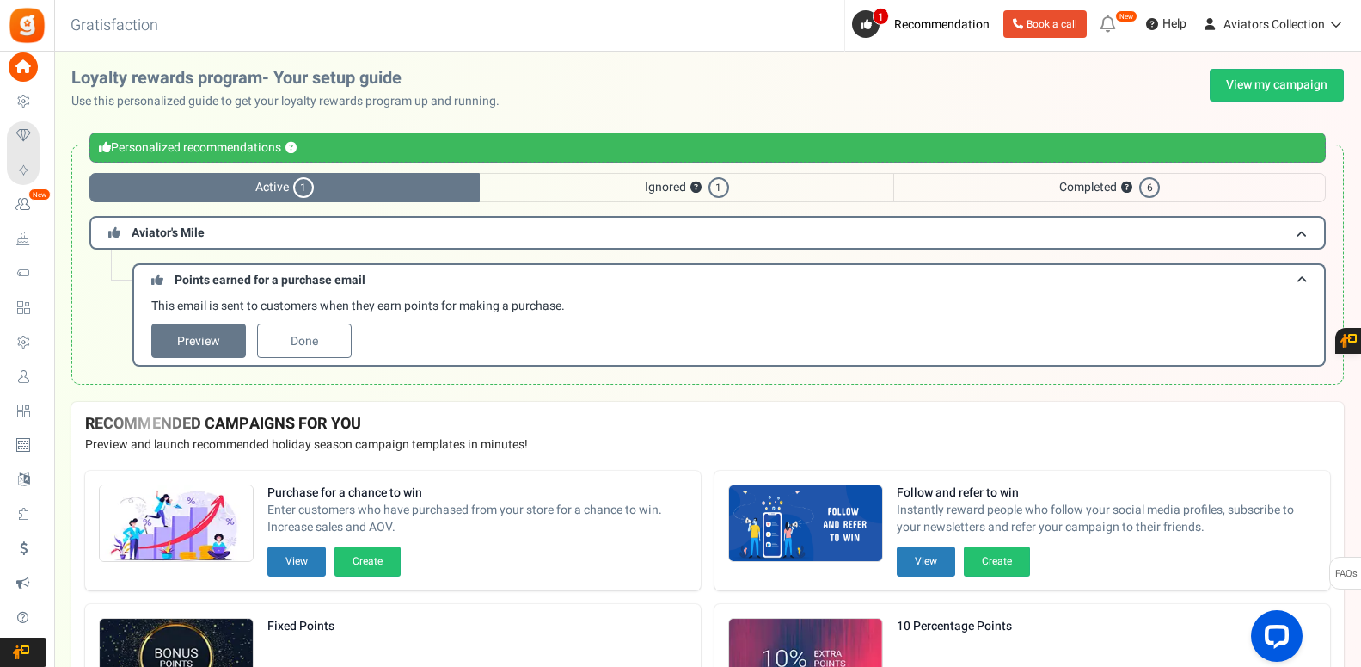
click at [642, 197] on span "Ignored ? 1" at bounding box center [687, 187] width 415 height 29
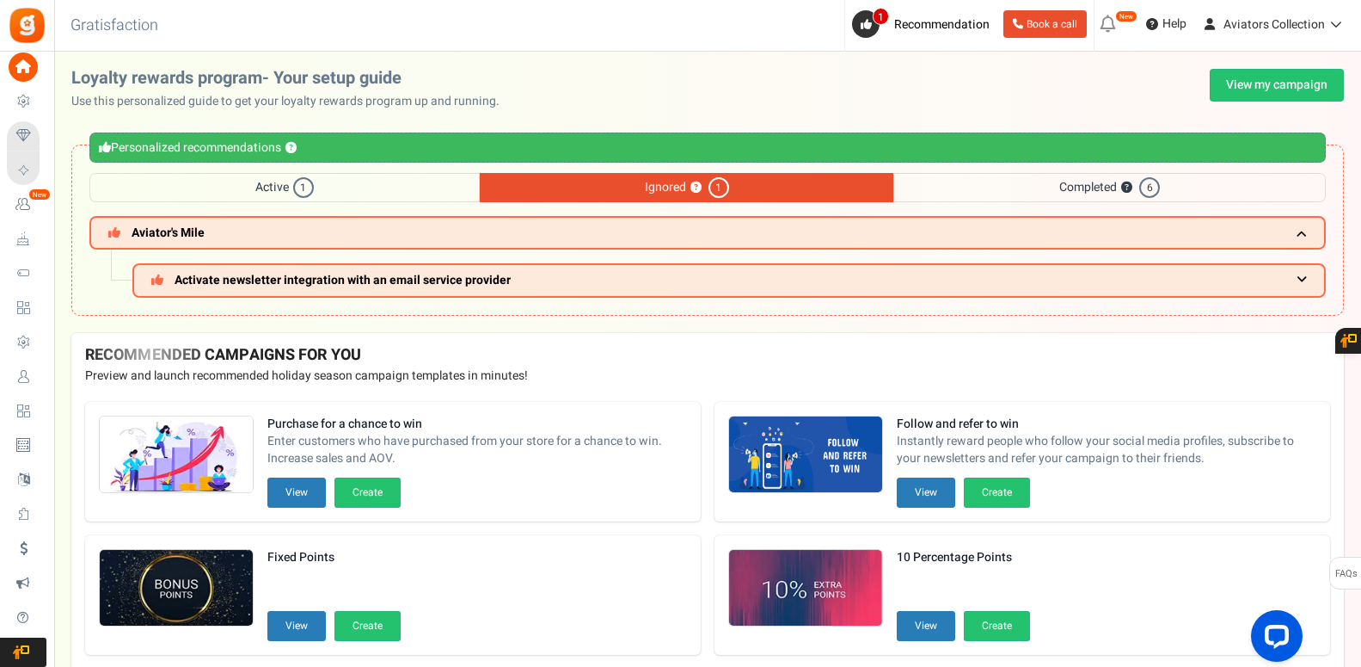
click at [1077, 170] on div "Personalized recommendations ? Active 1 Ignored ? 1 Completed ? 6 Aviator's Mil…" at bounding box center [707, 229] width 1273 height 171
click at [1074, 182] on span "Completed ? 6" at bounding box center [1110, 187] width 433 height 29
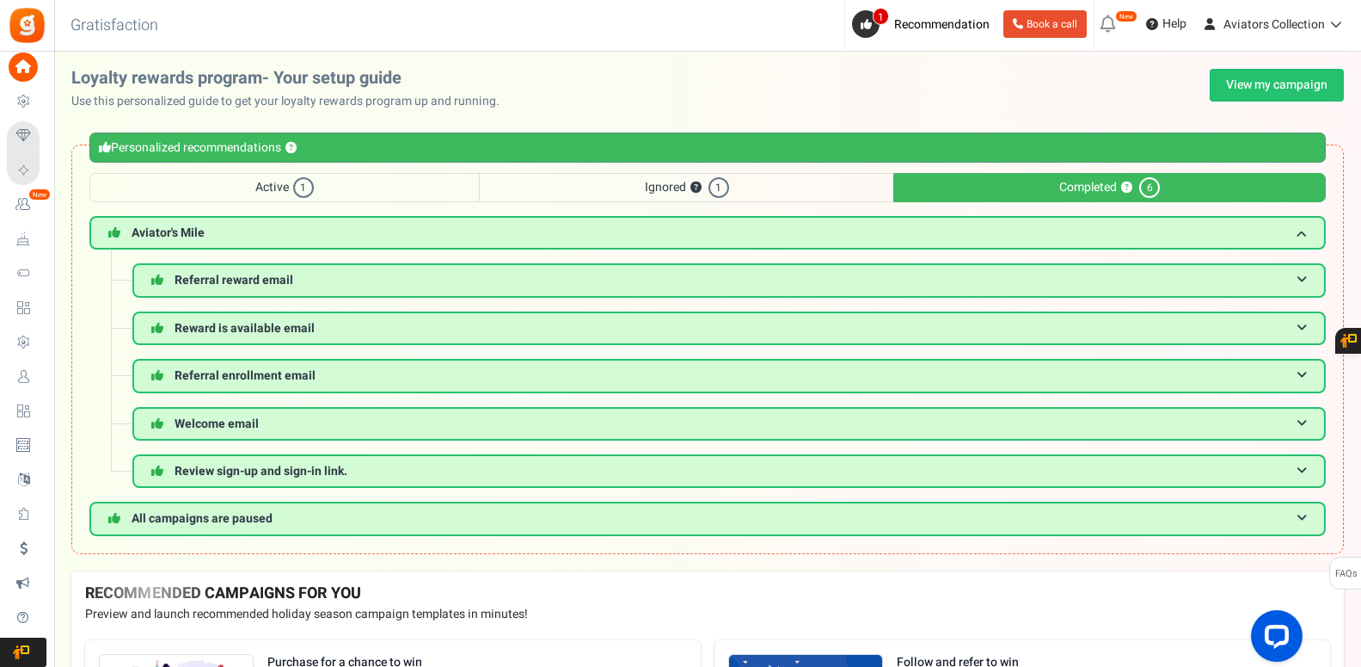
click at [237, 194] on span "Active 1" at bounding box center [284, 187] width 390 height 29
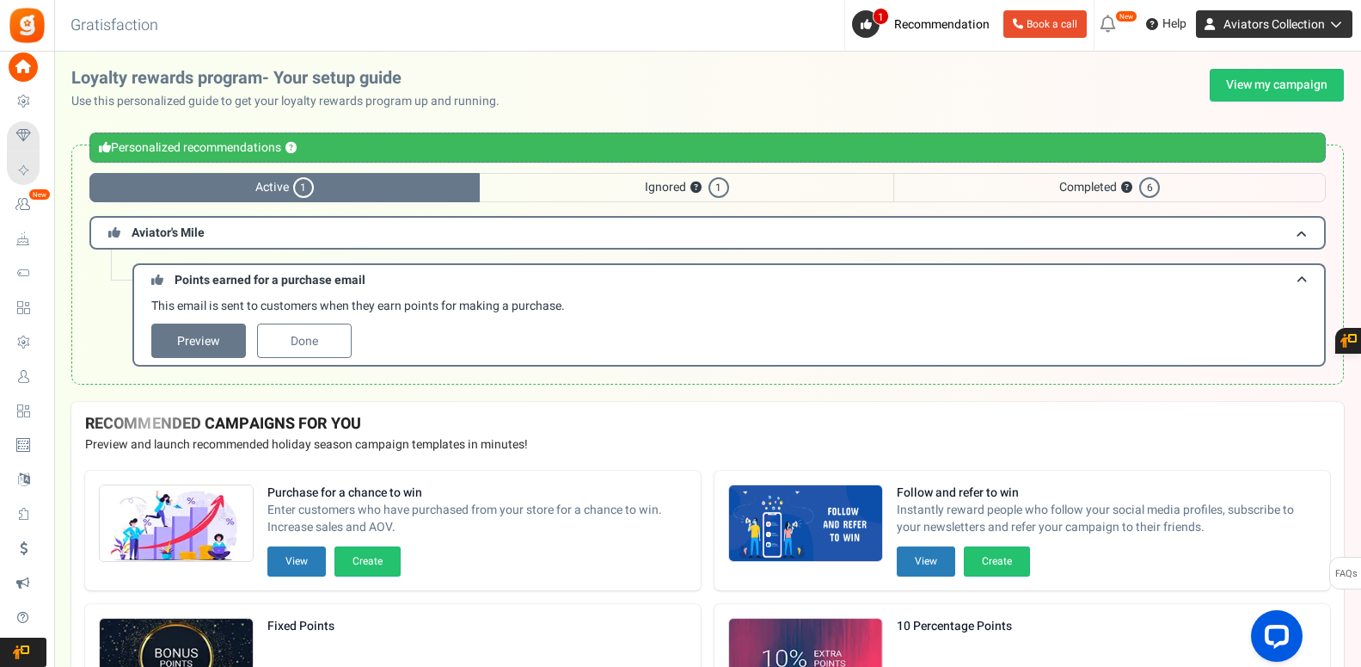
click at [1336, 25] on icon at bounding box center [1333, 24] width 17 height 12
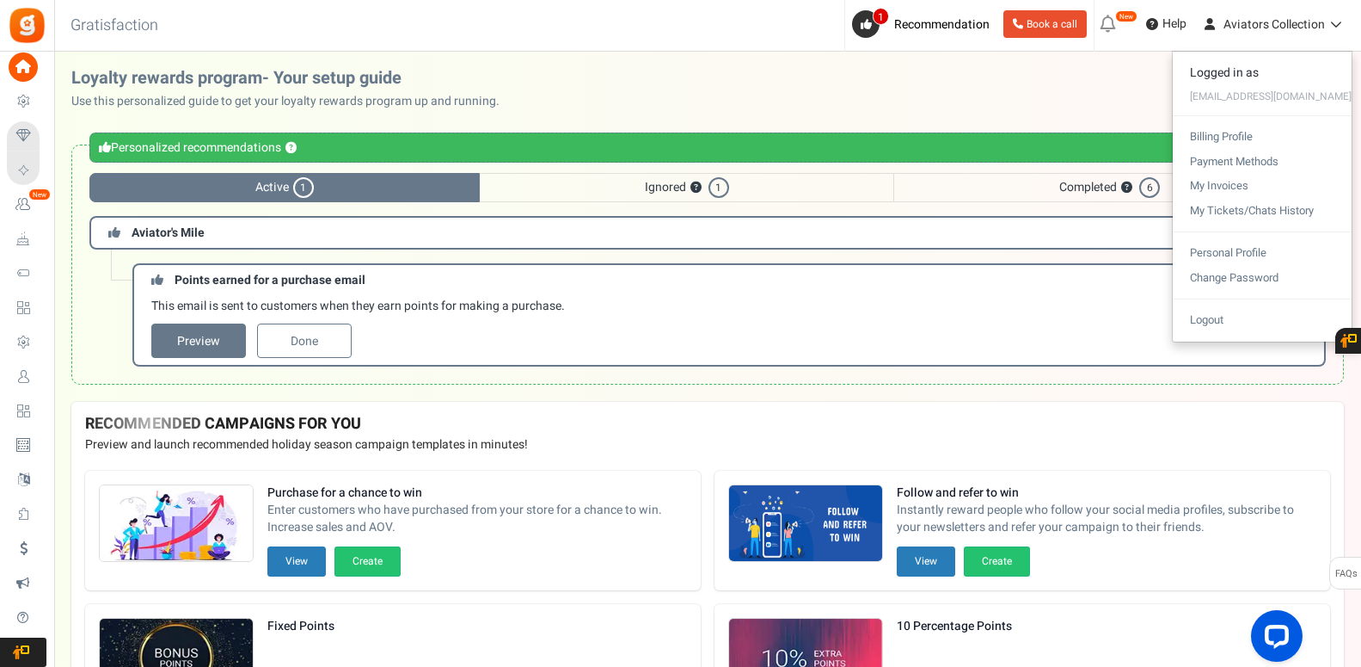
click at [1117, 83] on div "Loyalty rewards program- Your setup guide Use this personalized guide to get yo…" at bounding box center [707, 89] width 1273 height 41
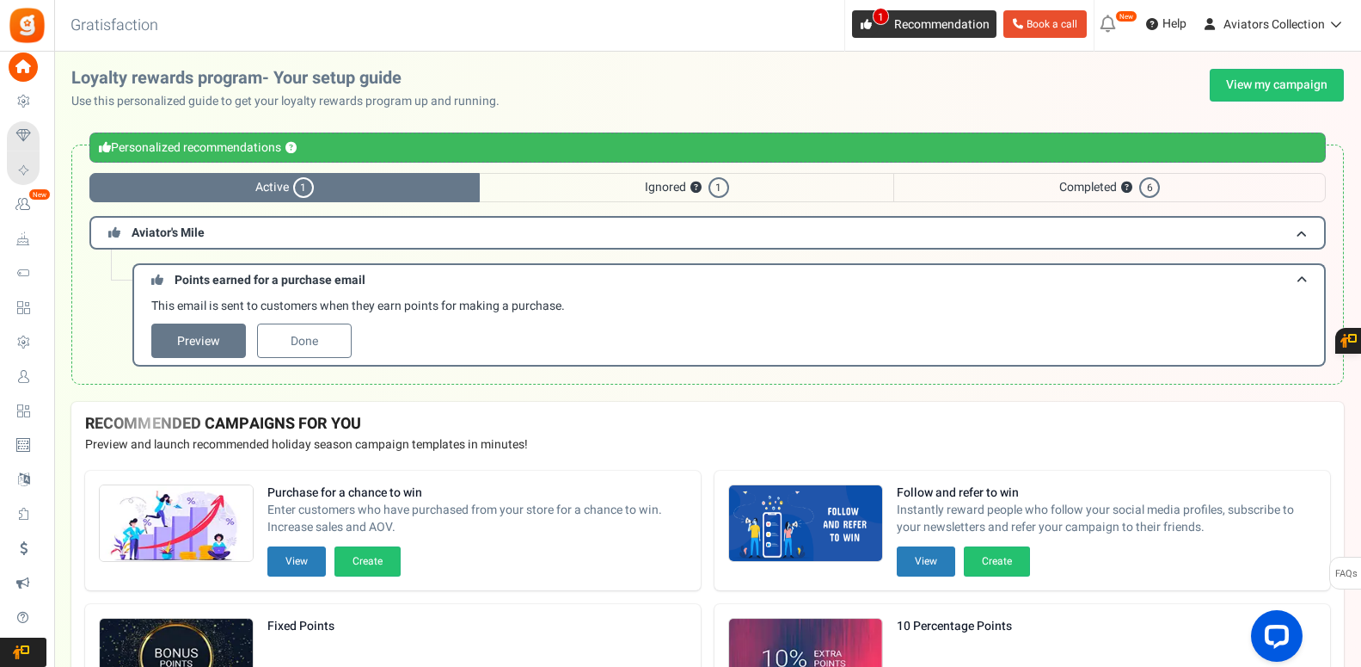
click at [884, 19] on span "1" at bounding box center [881, 16] width 16 height 17
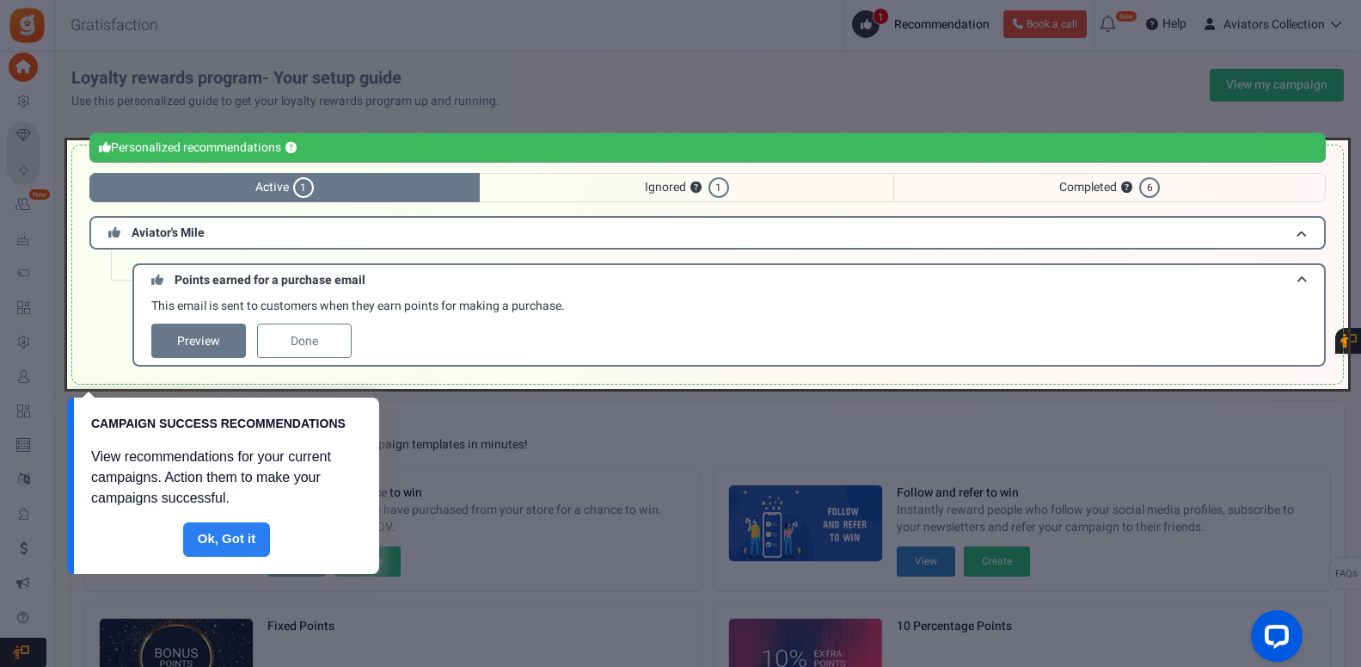
click at [249, 543] on link "Done" at bounding box center [227, 539] width 88 height 34
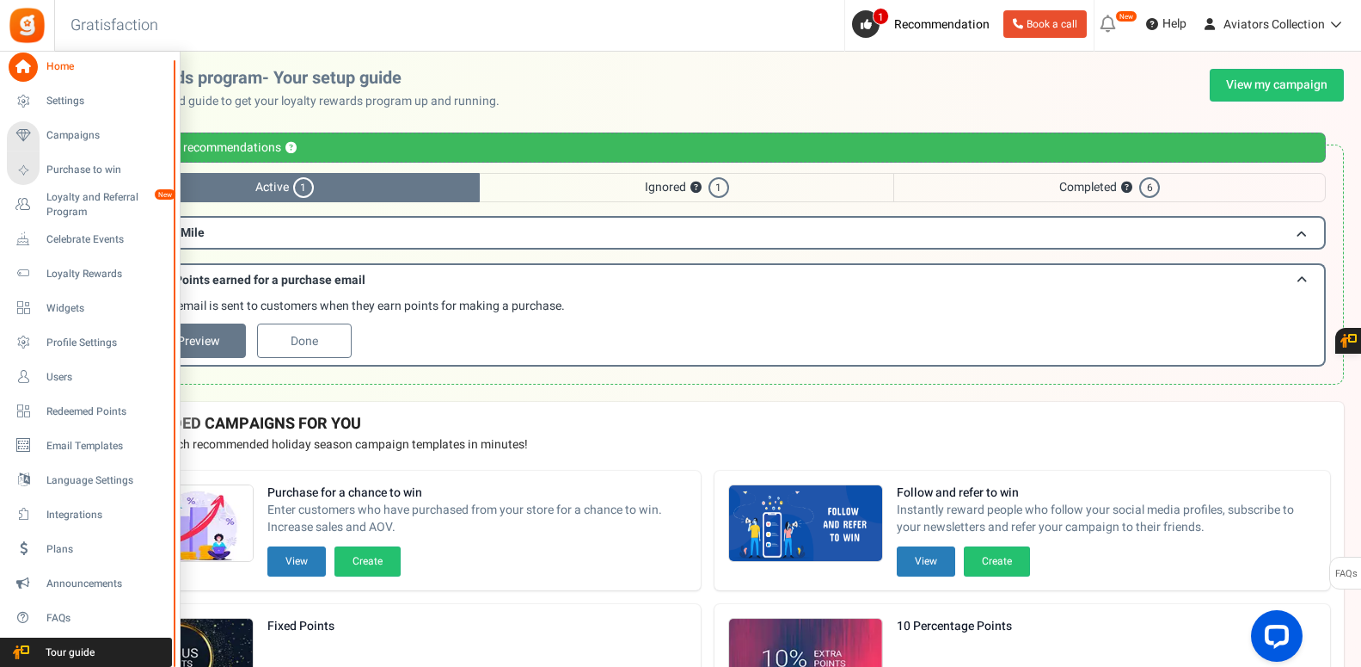
click at [97, 65] on span "Home" at bounding box center [106, 66] width 120 height 15
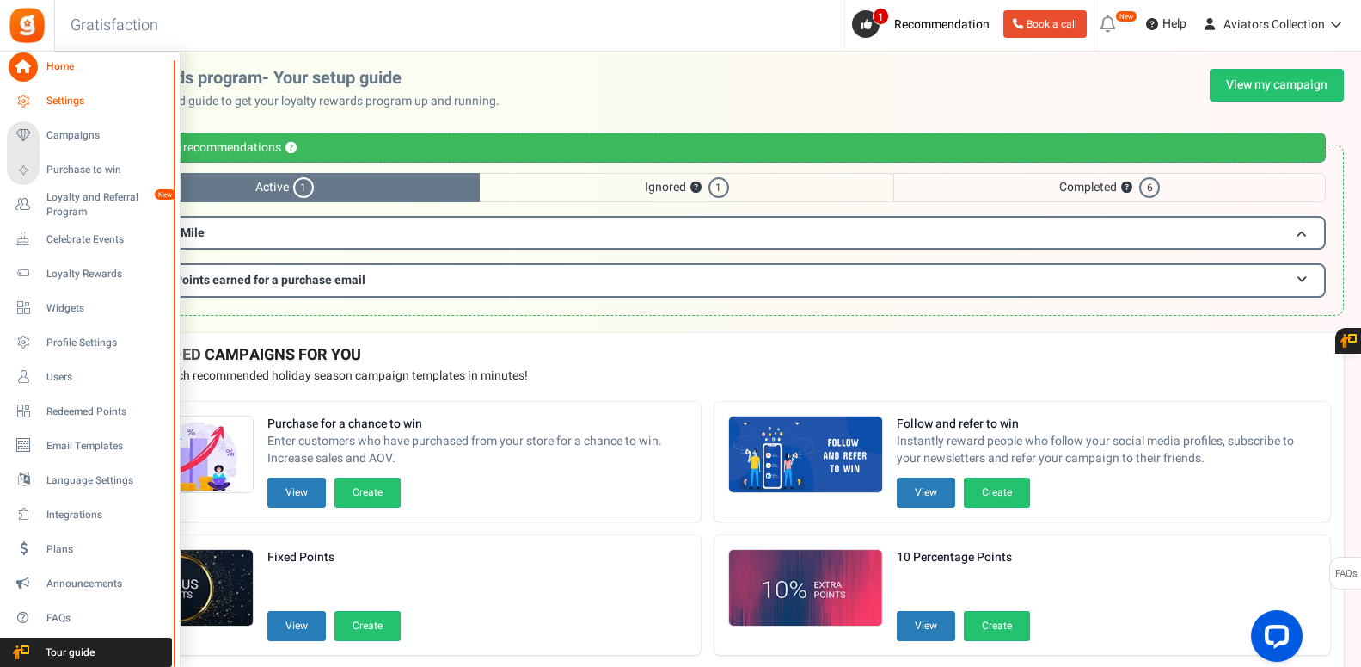
click at [89, 99] on span "Settings" at bounding box center [106, 101] width 120 height 15
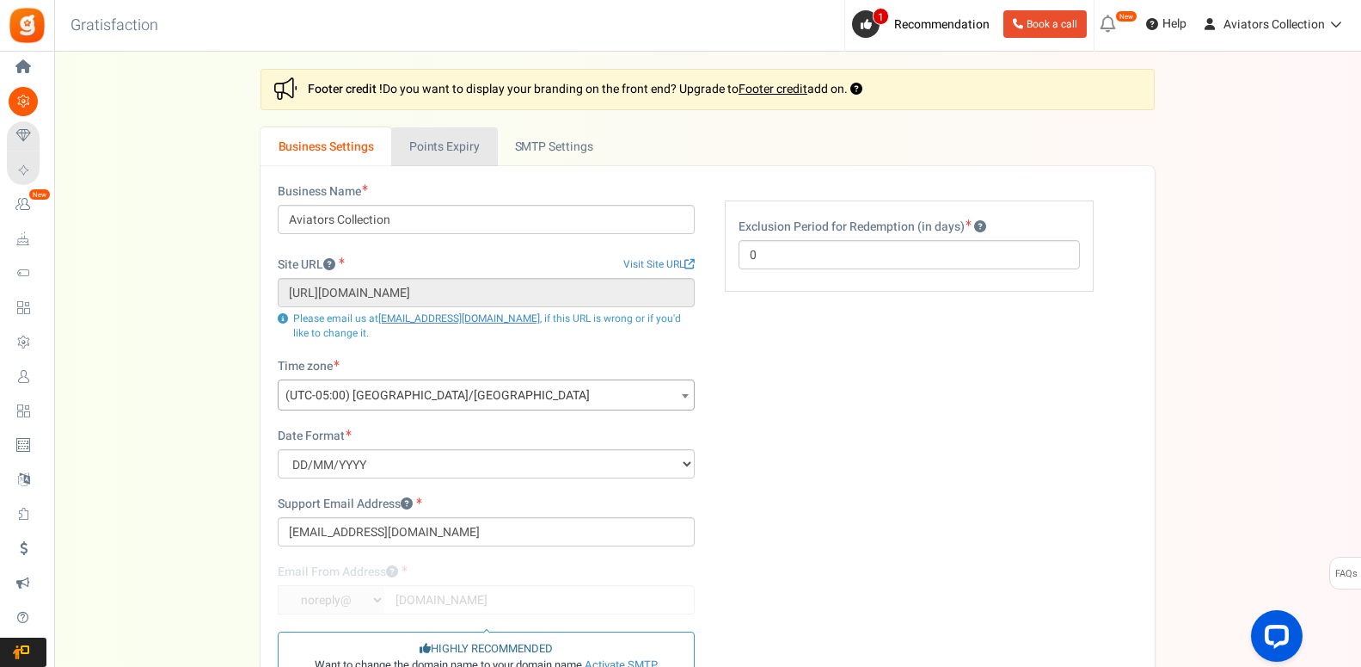
click at [477, 145] on link "Points Expiry" at bounding box center [444, 146] width 106 height 39
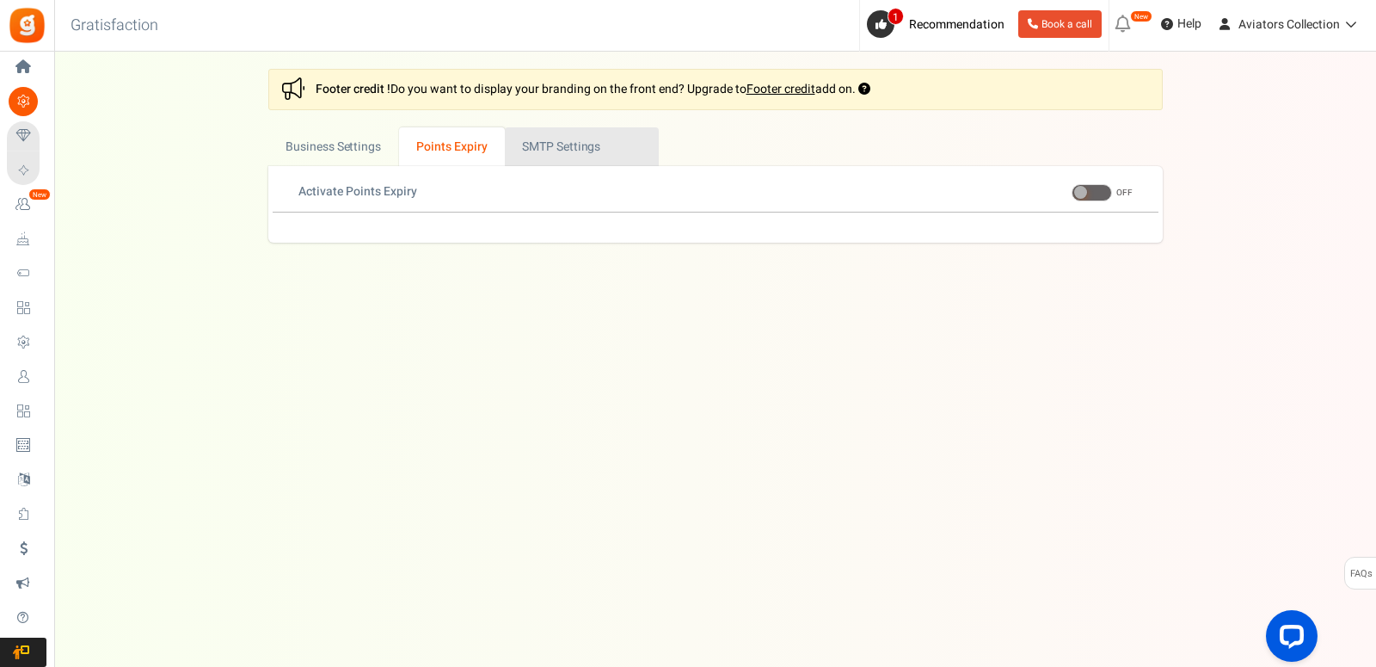
click at [538, 147] on link "Active SMTP Settings" at bounding box center [582, 146] width 154 height 39
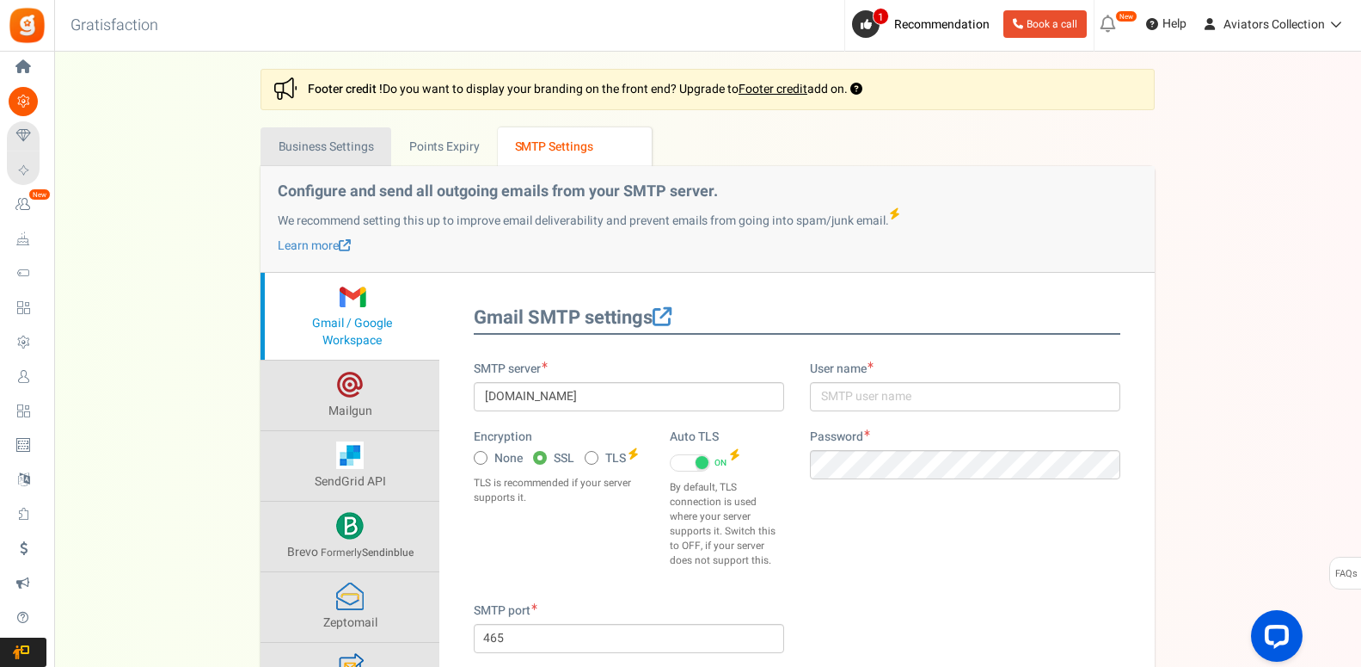
click at [364, 143] on link "Business Settings" at bounding box center [326, 146] width 131 height 39
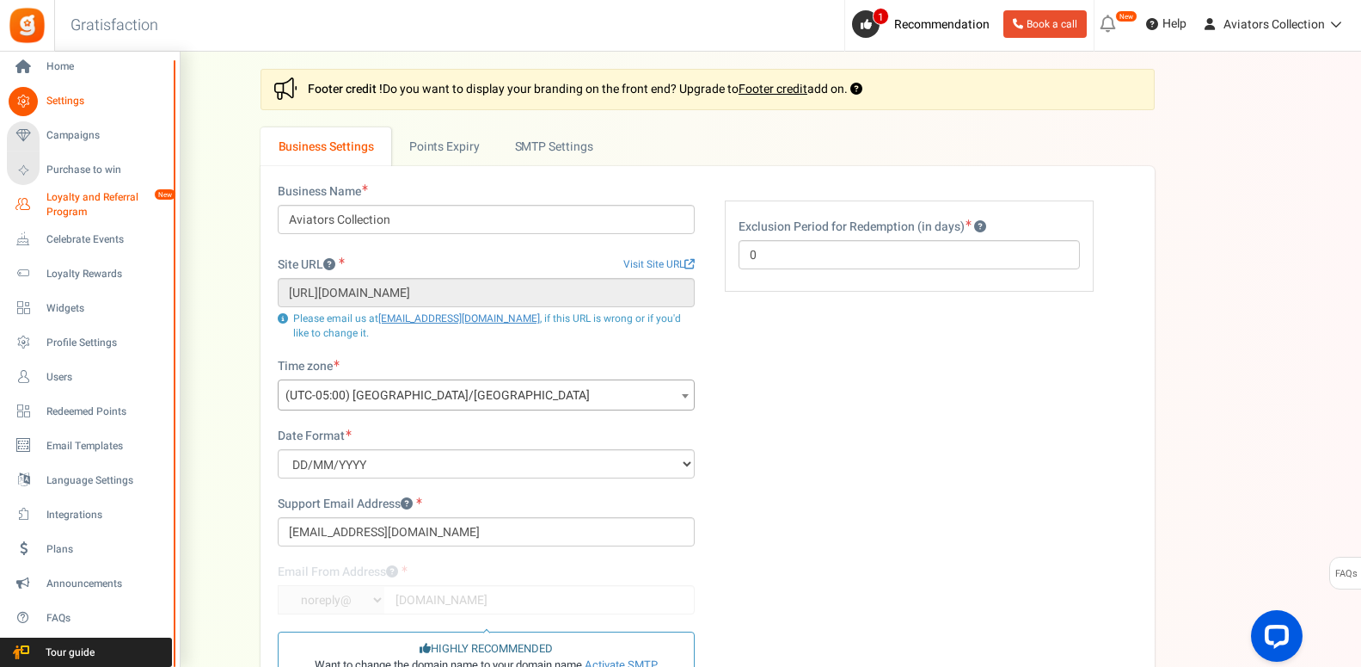
click at [93, 199] on span "Loyalty and Referral Program" at bounding box center [109, 204] width 126 height 29
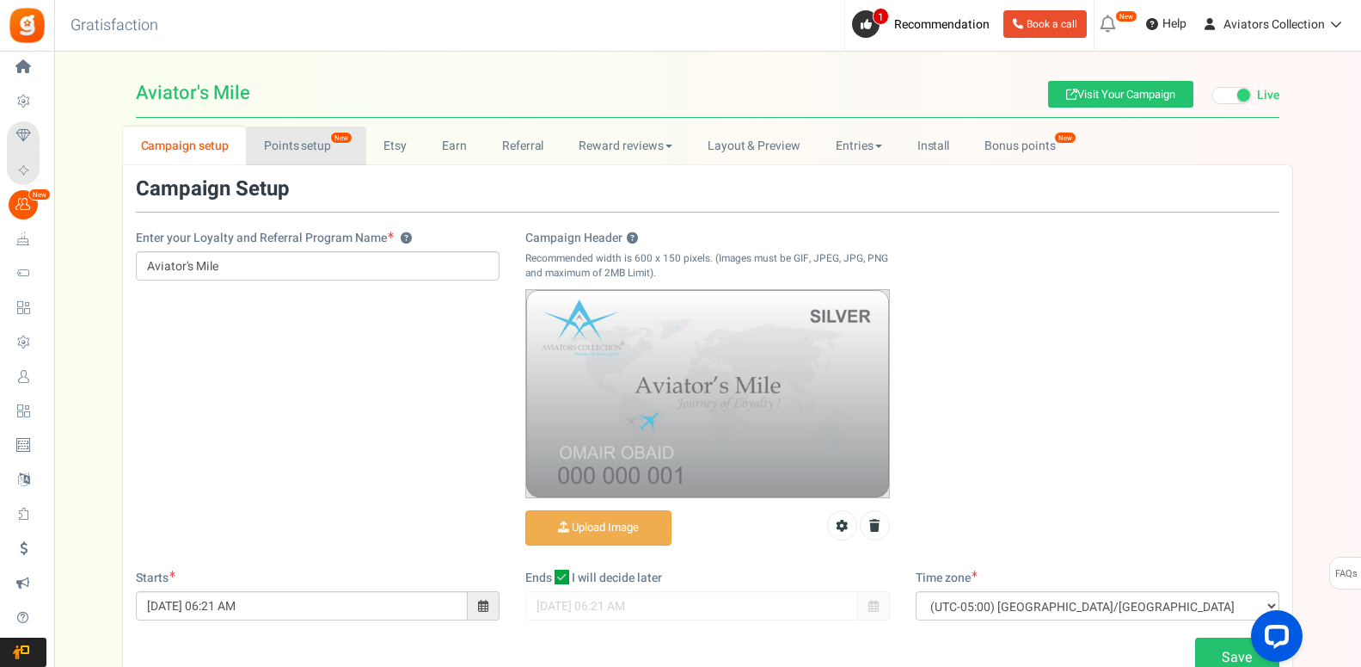
click at [311, 138] on link "Points setup New" at bounding box center [306, 145] width 120 height 39
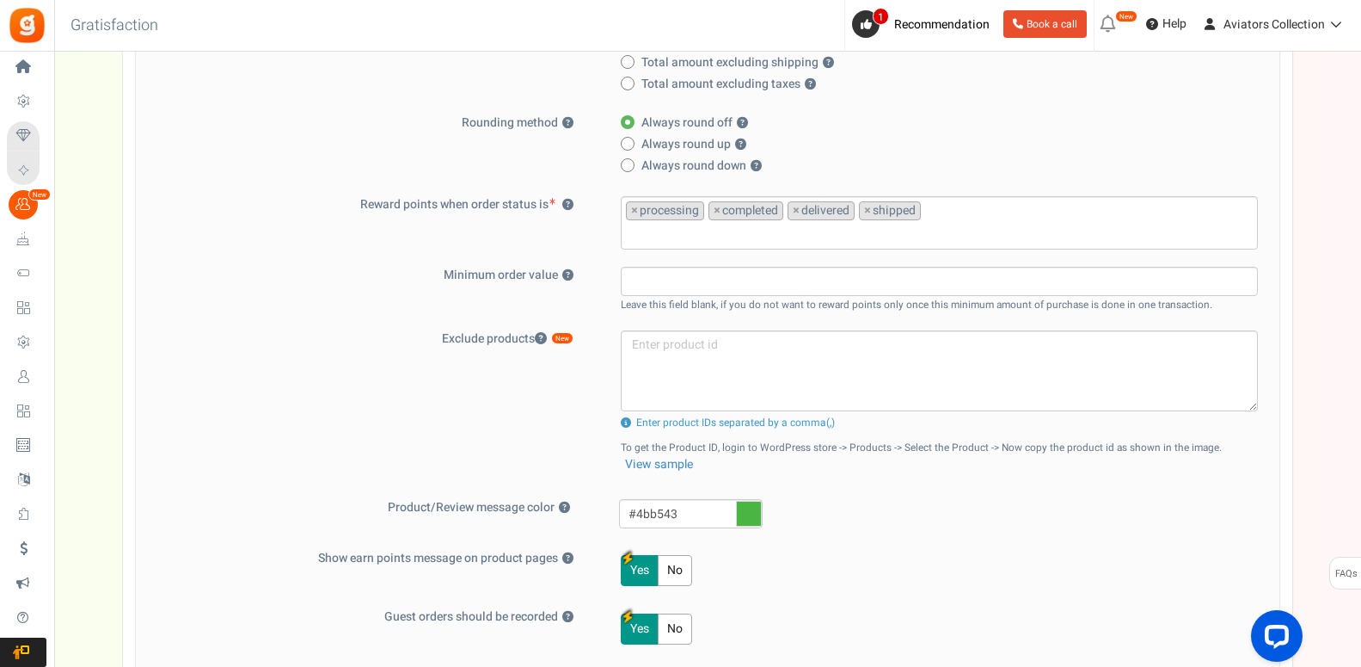
scroll to position [742, 0]
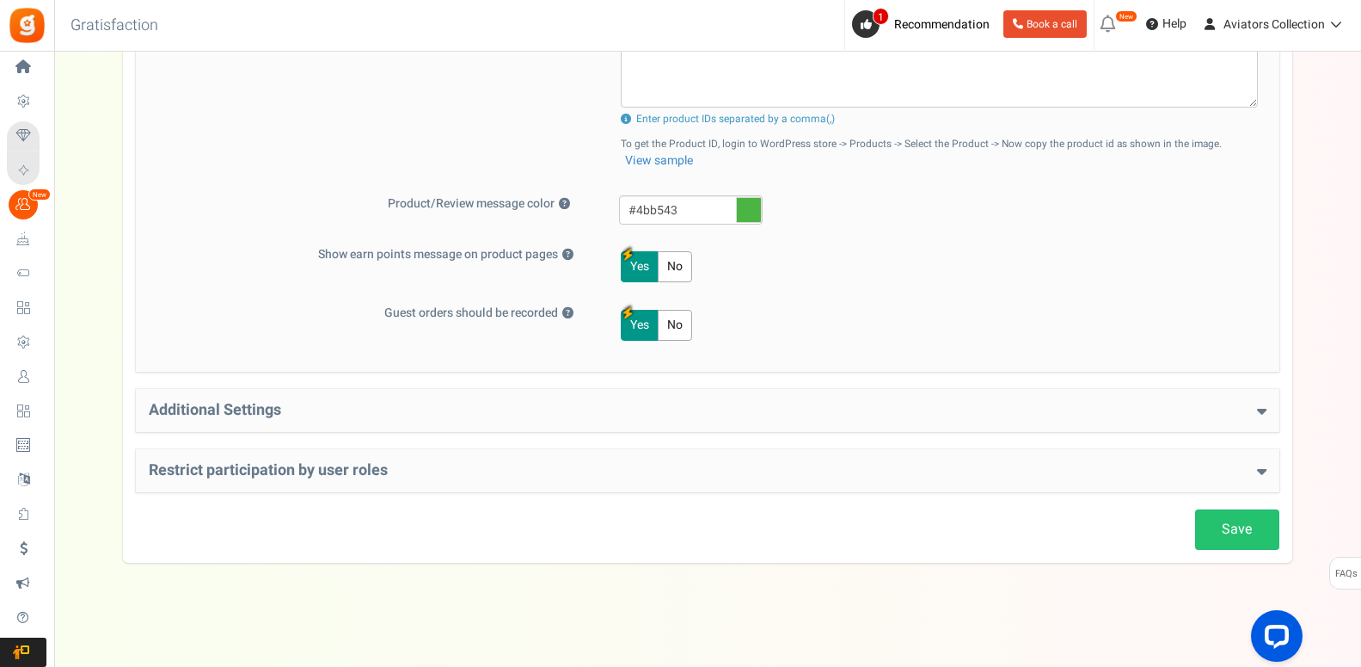
click at [565, 431] on div "Additional Settings Welcome Bonus ? Yes No Enter Welcome Points 100 Welcome Not…" at bounding box center [708, 410] width 1144 height 43
click at [562, 423] on div "Additional Settings Welcome Bonus ? Yes No Enter Welcome Points 100 Welcome Not…" at bounding box center [708, 410] width 1144 height 43
click at [562, 413] on h4 "Additional Settings" at bounding box center [708, 410] width 1118 height 17
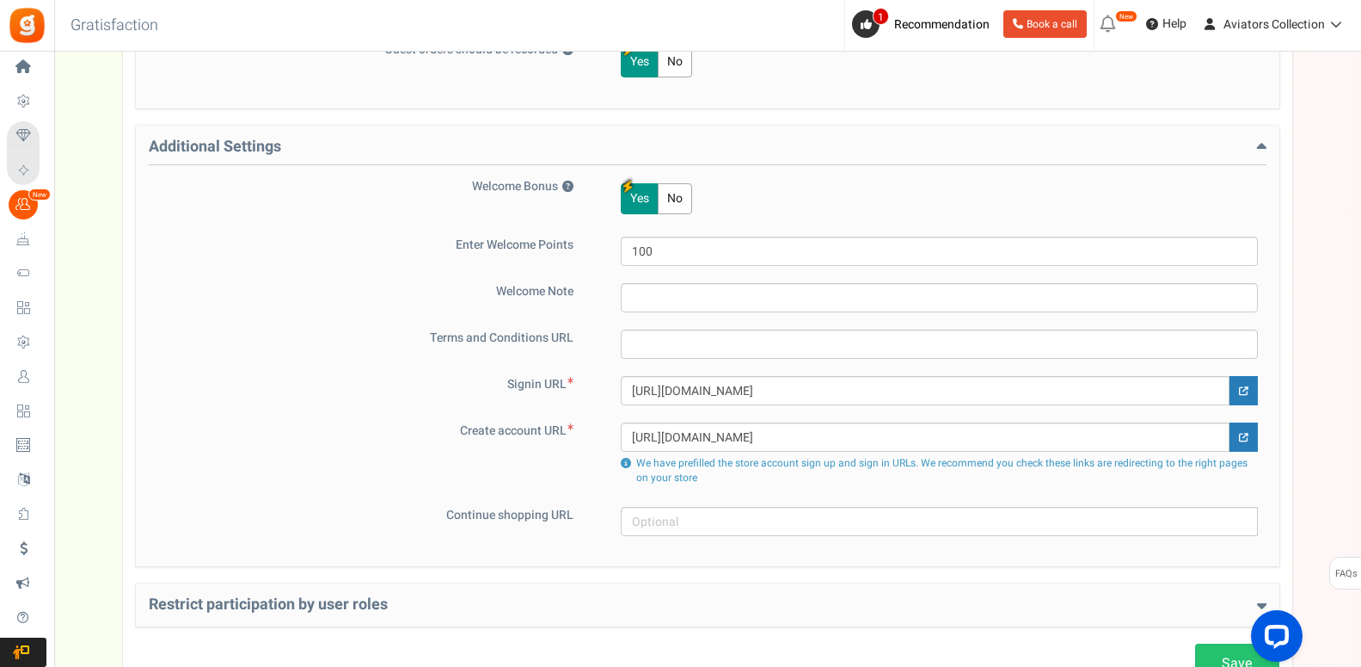
scroll to position [1140, 0]
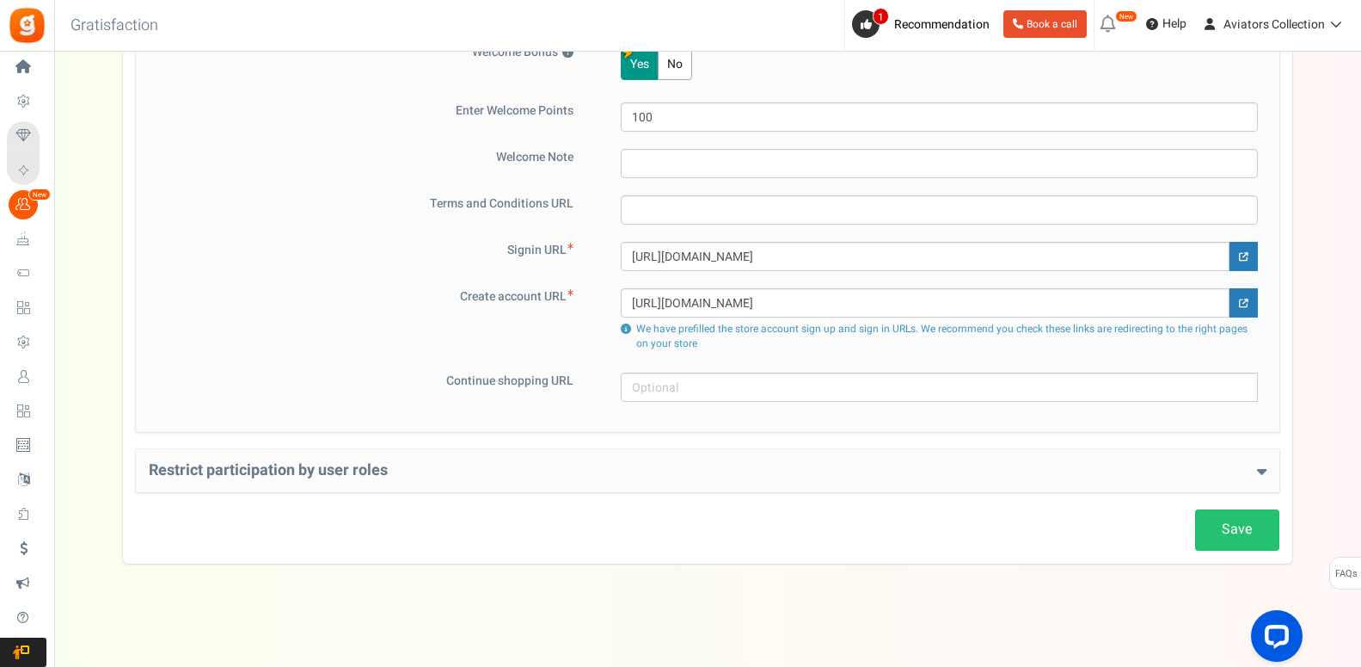
click at [531, 484] on div "Restrict participation by user roles Restrict user roles from participating in …" at bounding box center [708, 470] width 1144 height 43
click at [533, 474] on h4 "Restrict participation by user roles" at bounding box center [708, 470] width 1118 height 17
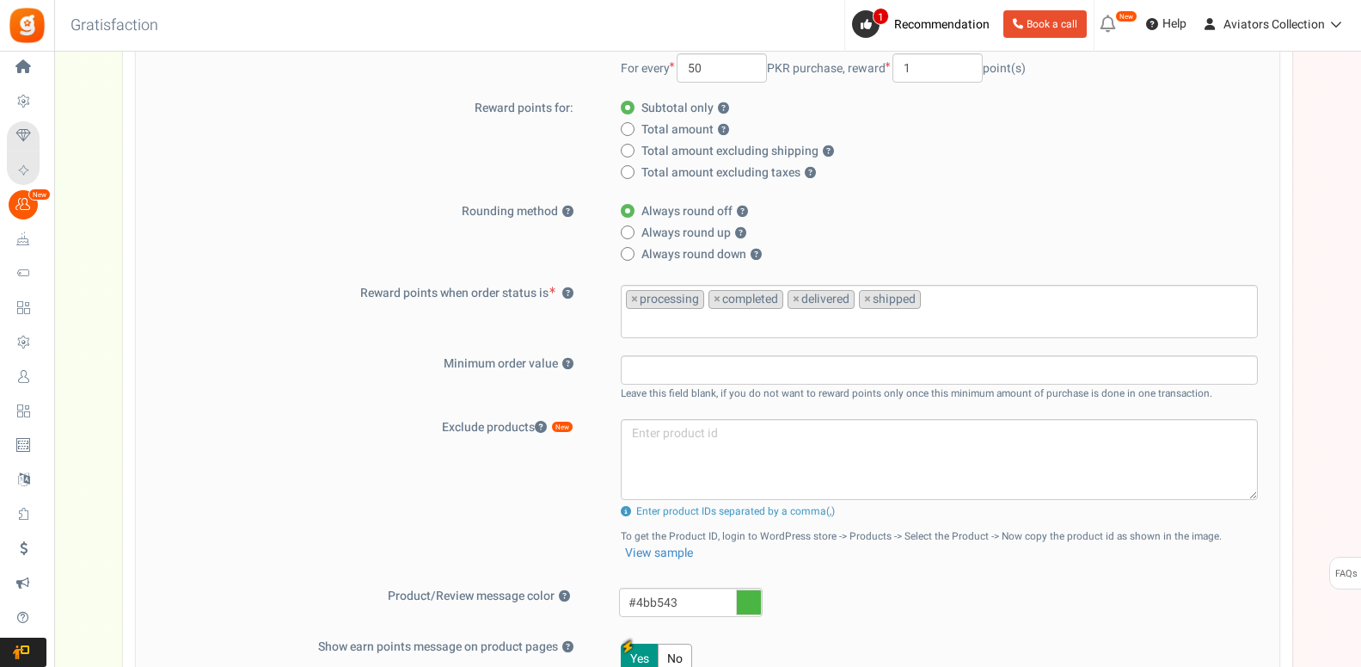
scroll to position [0, 0]
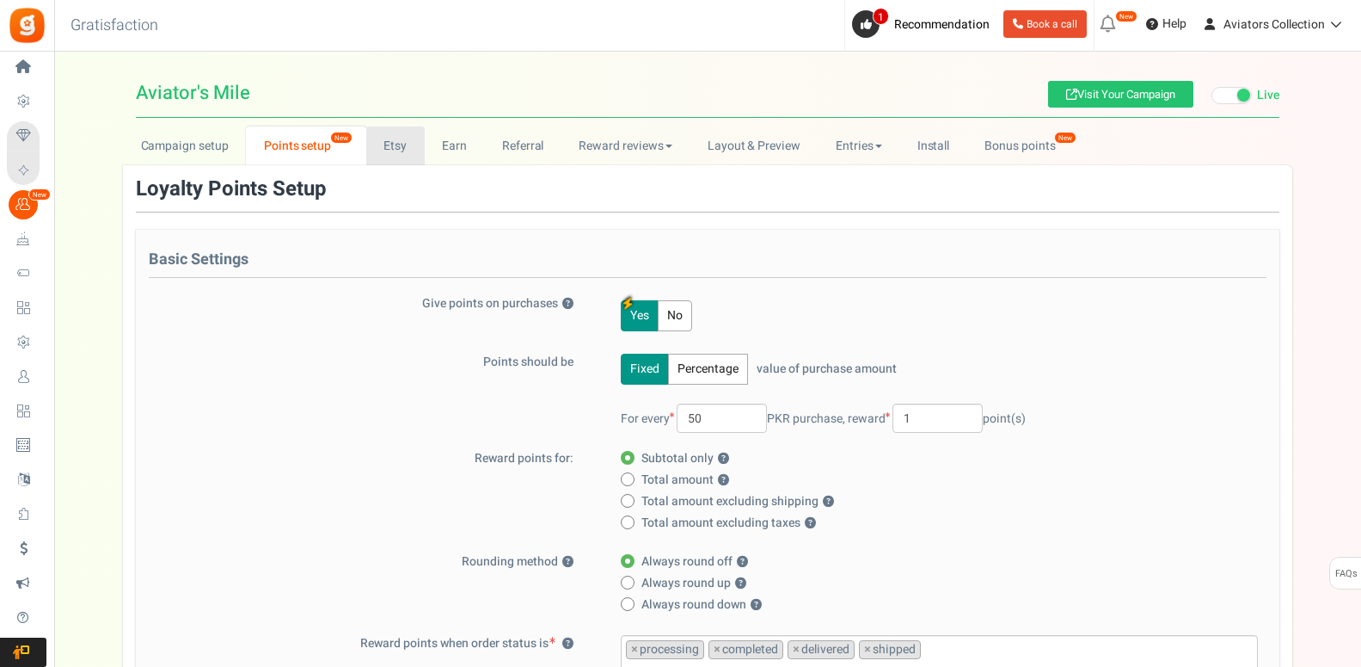
click at [381, 138] on link "Etsy" at bounding box center [395, 145] width 58 height 39
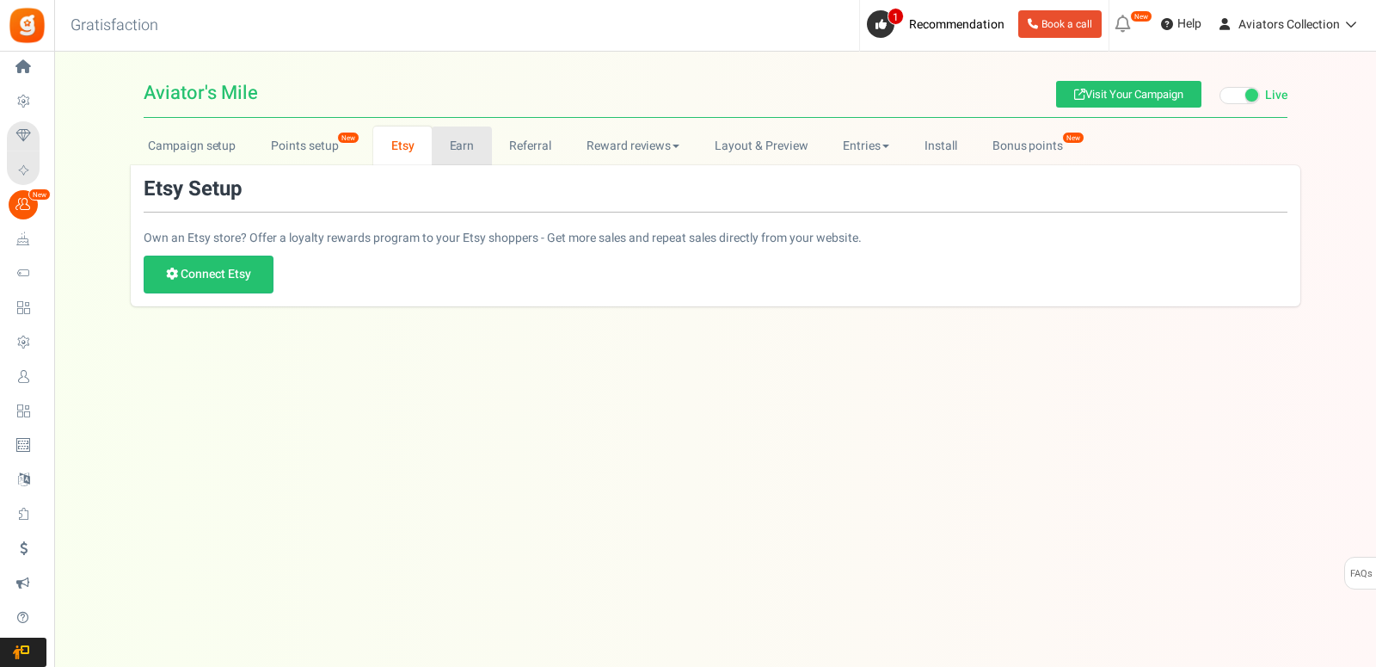
click at [454, 145] on link "Earn" at bounding box center [462, 145] width 60 height 39
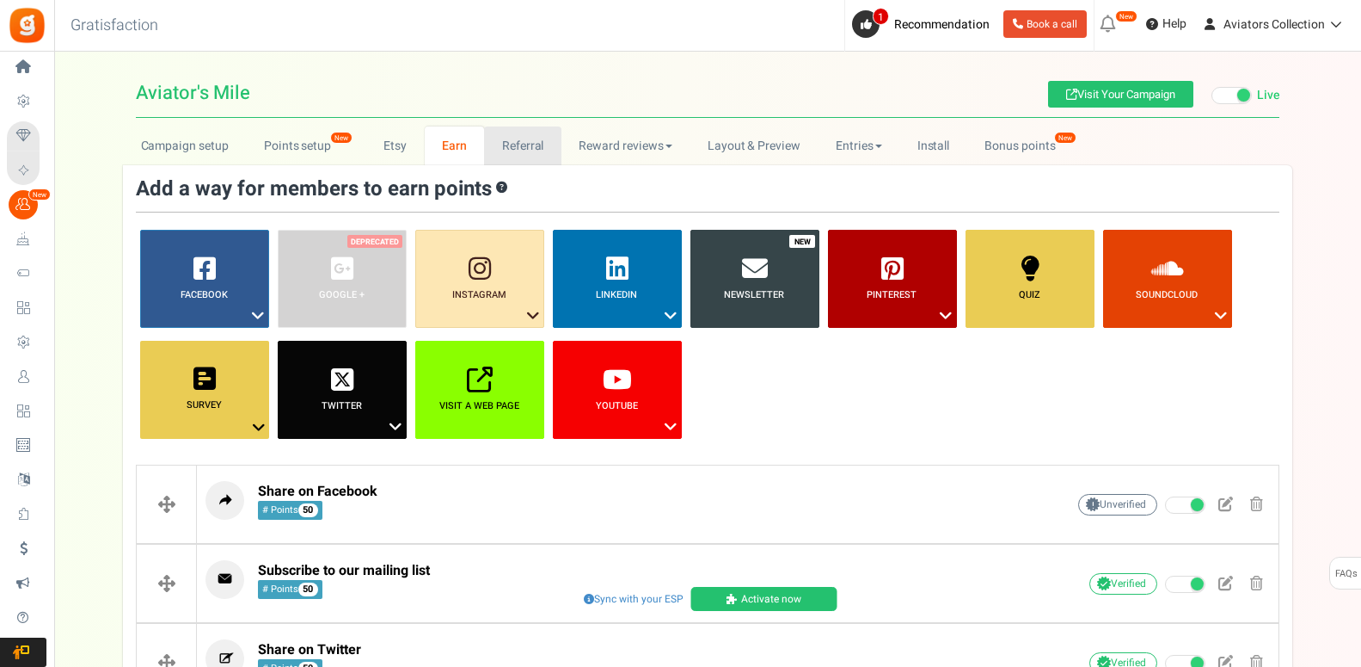
click at [520, 147] on link "Referral" at bounding box center [522, 145] width 77 height 39
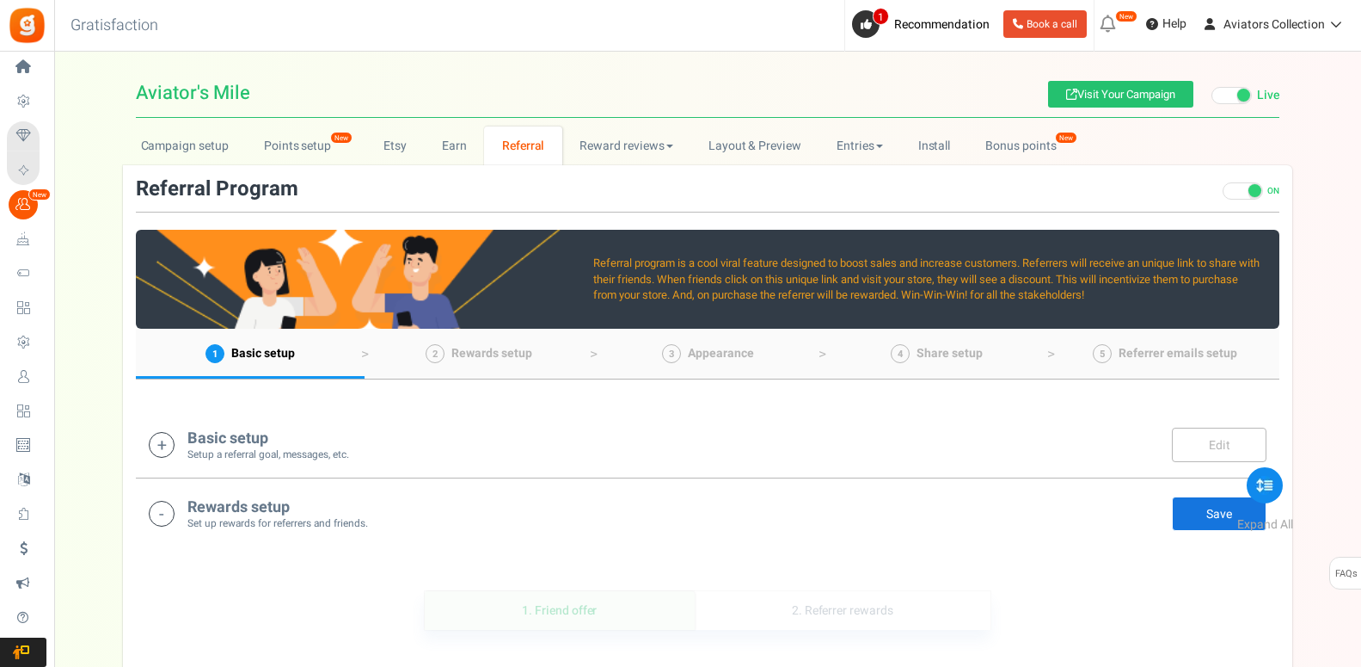
click at [659, 443] on div "Basic setup Setup a referral goal, messages, etc. Edit Save" at bounding box center [708, 444] width 1118 height 35
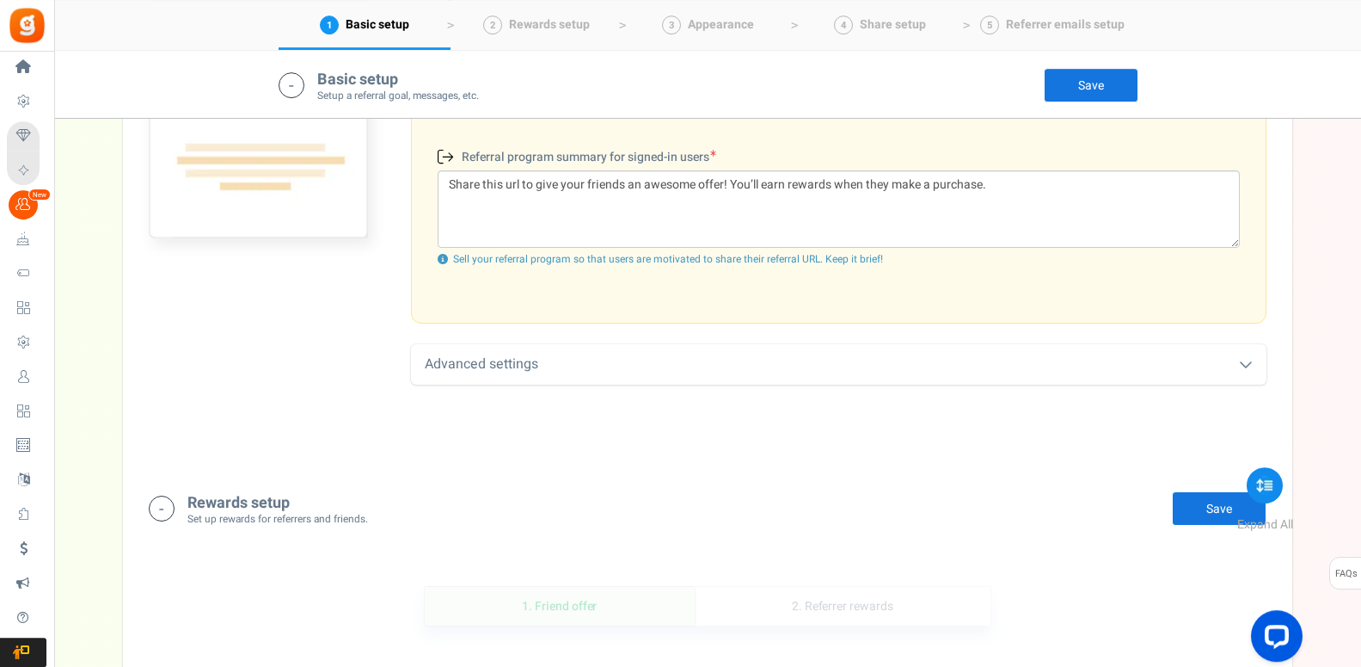
scroll to position [710, 0]
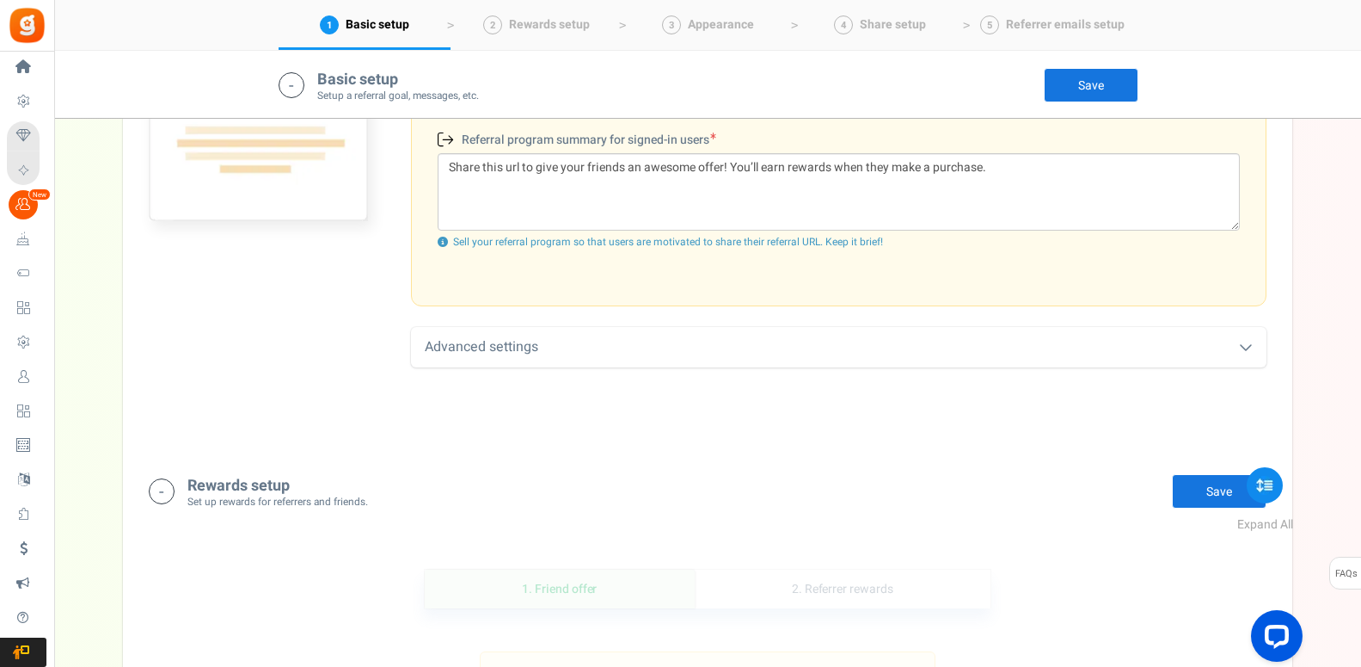
click at [826, 340] on div "Advanced settings" at bounding box center [839, 347] width 856 height 40
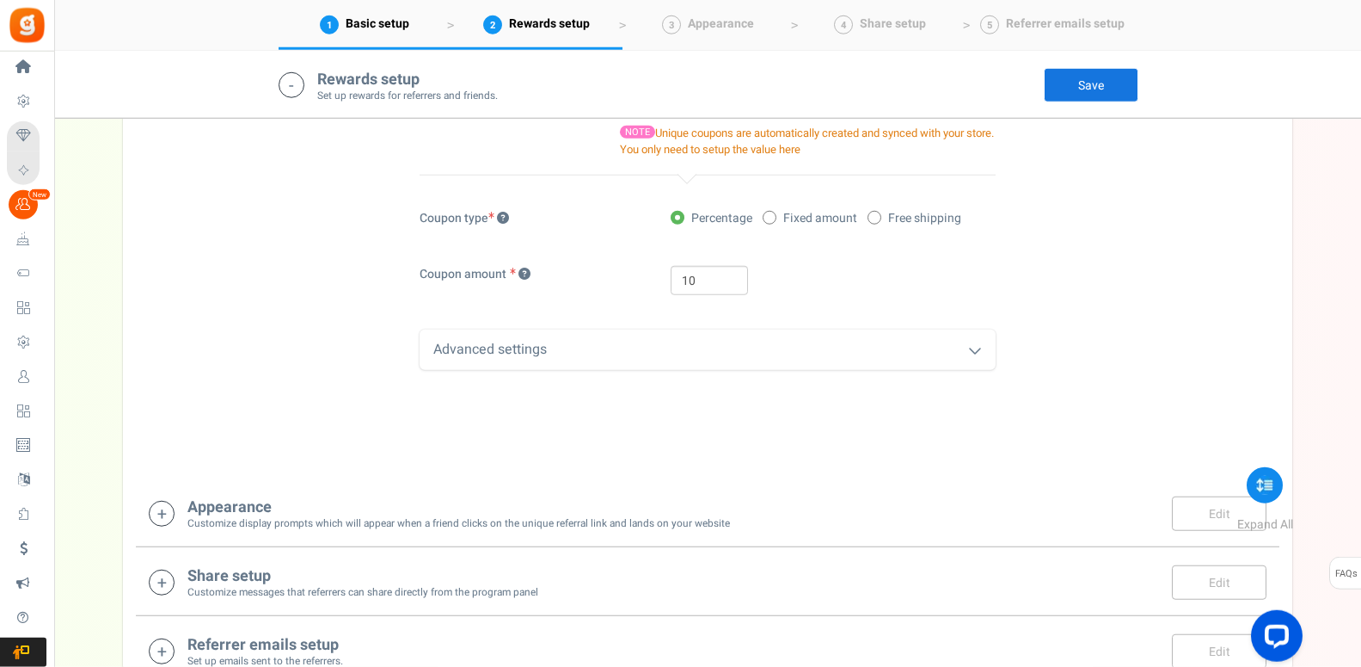
scroll to position [1324, 0]
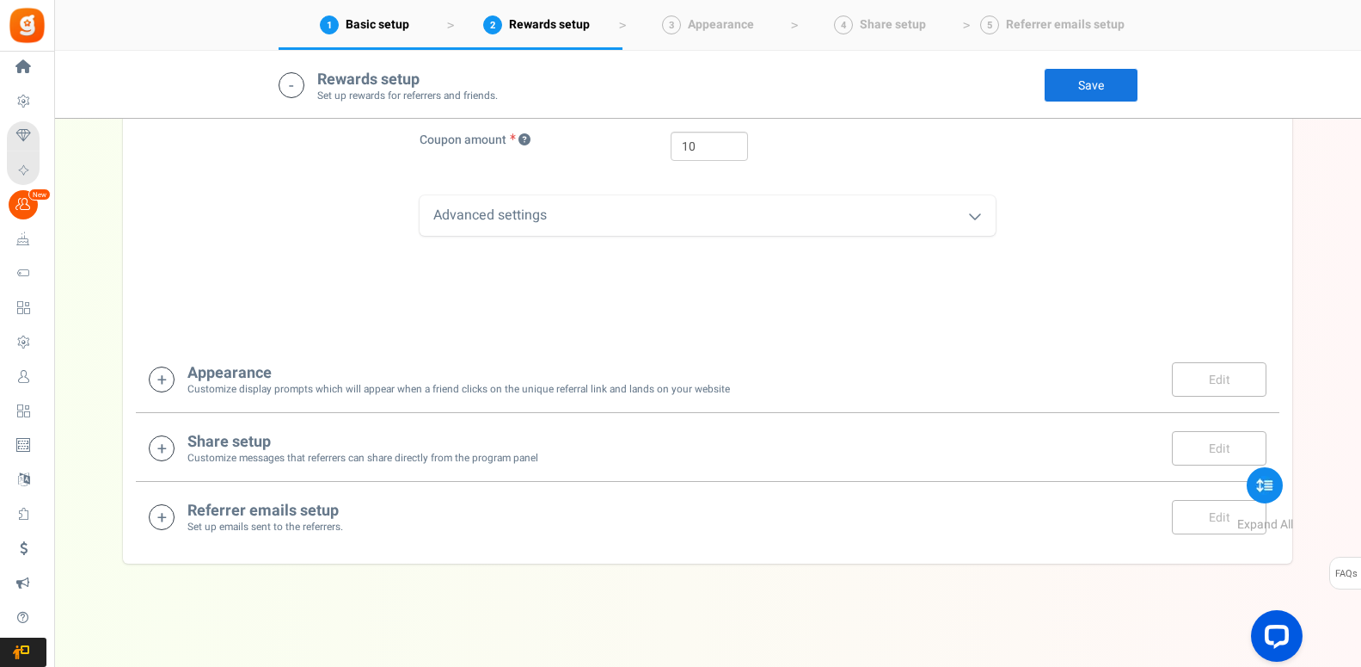
click at [752, 364] on div "Appearance Customize display prompts which will appear when a friend clicks on …" at bounding box center [708, 378] width 1118 height 35
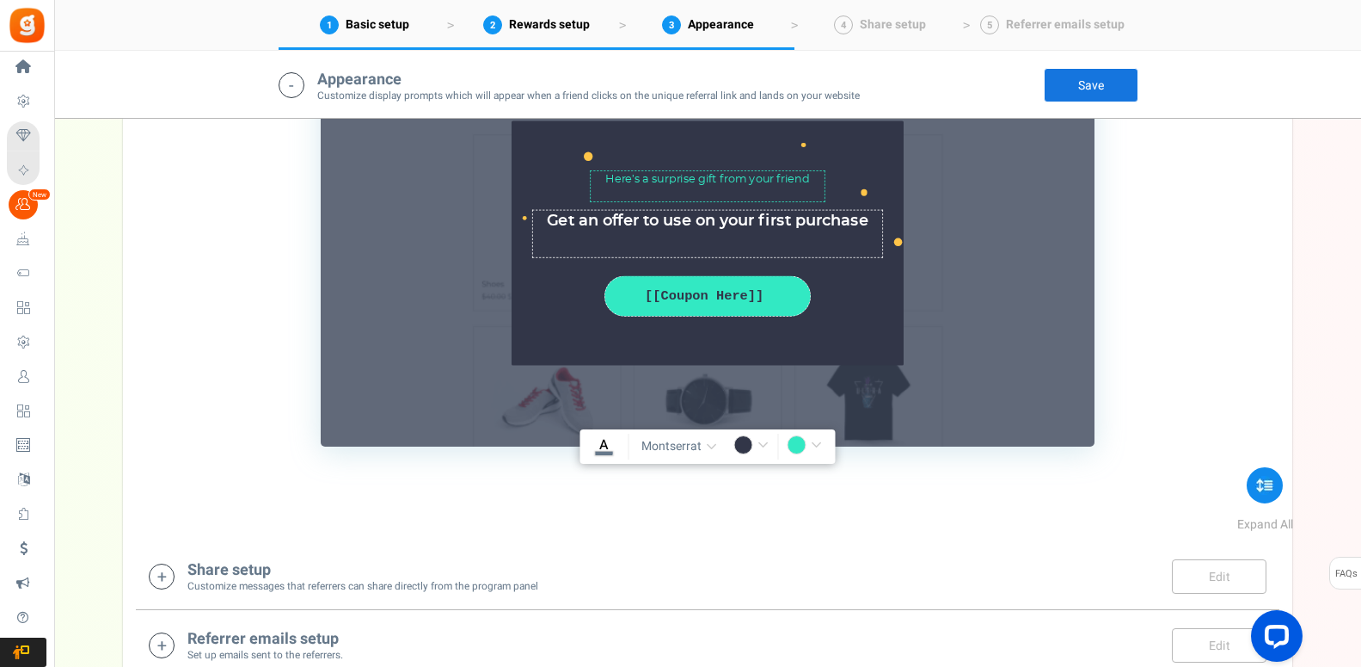
scroll to position [2274, 0]
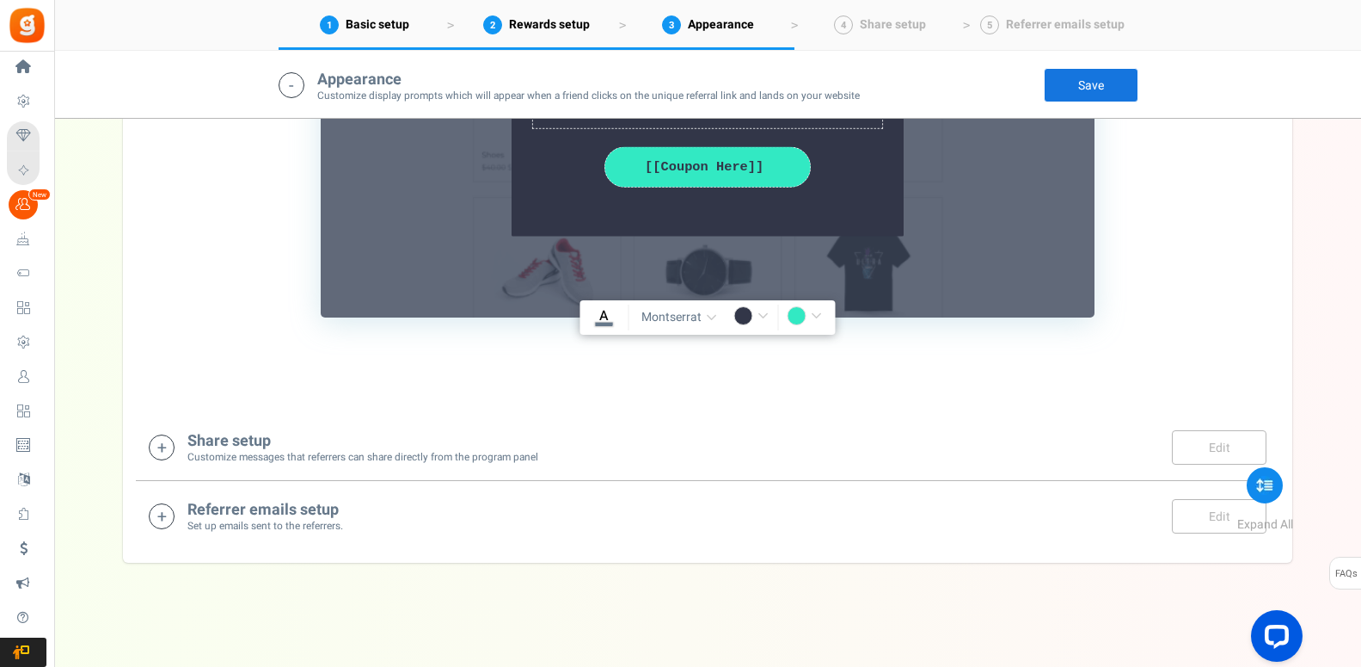
click at [667, 445] on div "Share setup Customize messages that referrers can share directly from the progr…" at bounding box center [708, 446] width 1118 height 35
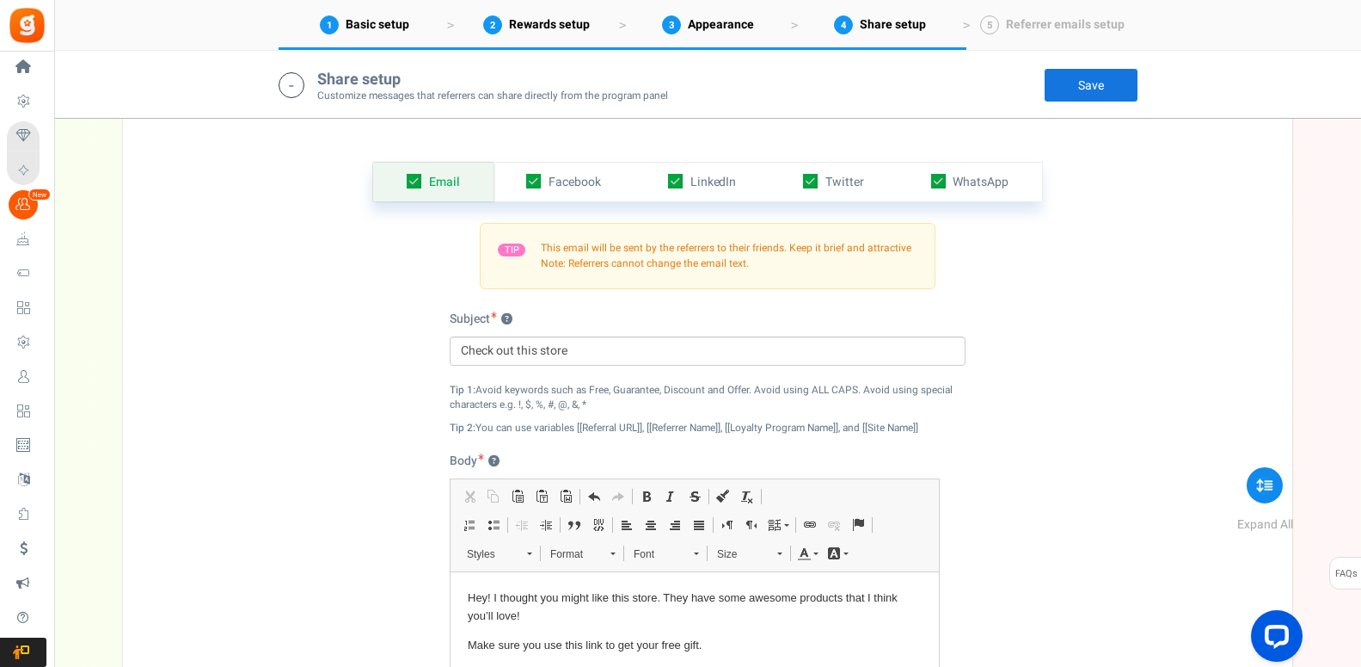
scroll to position [2987, 0]
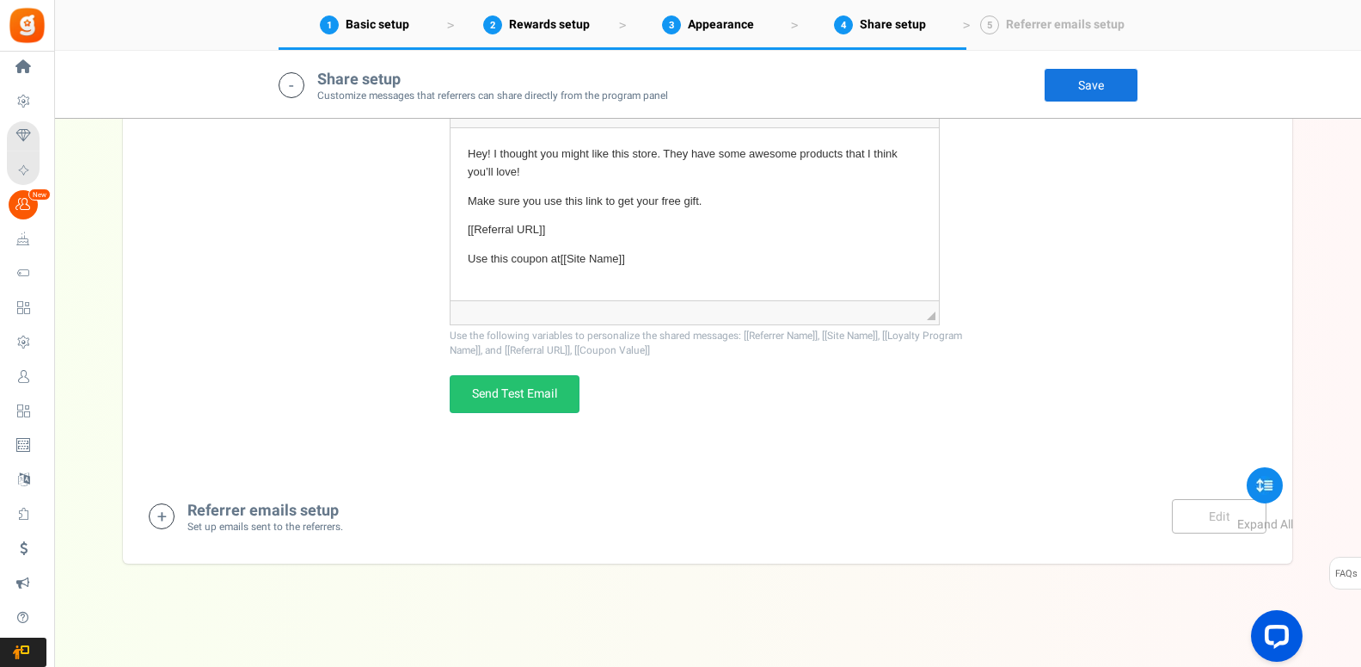
click at [673, 515] on div "Referrer emails setup Set up emails sent to the referrers. Edit Save Save" at bounding box center [708, 516] width 1118 height 35
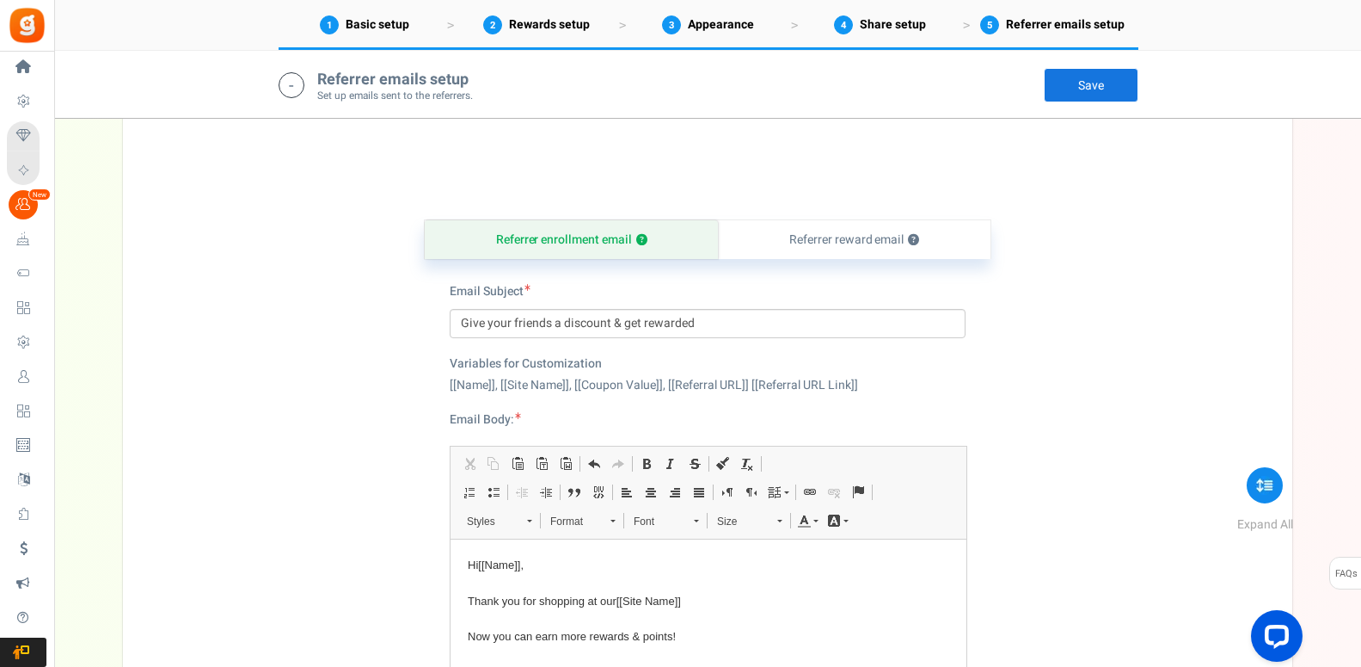
scroll to position [3511, 0]
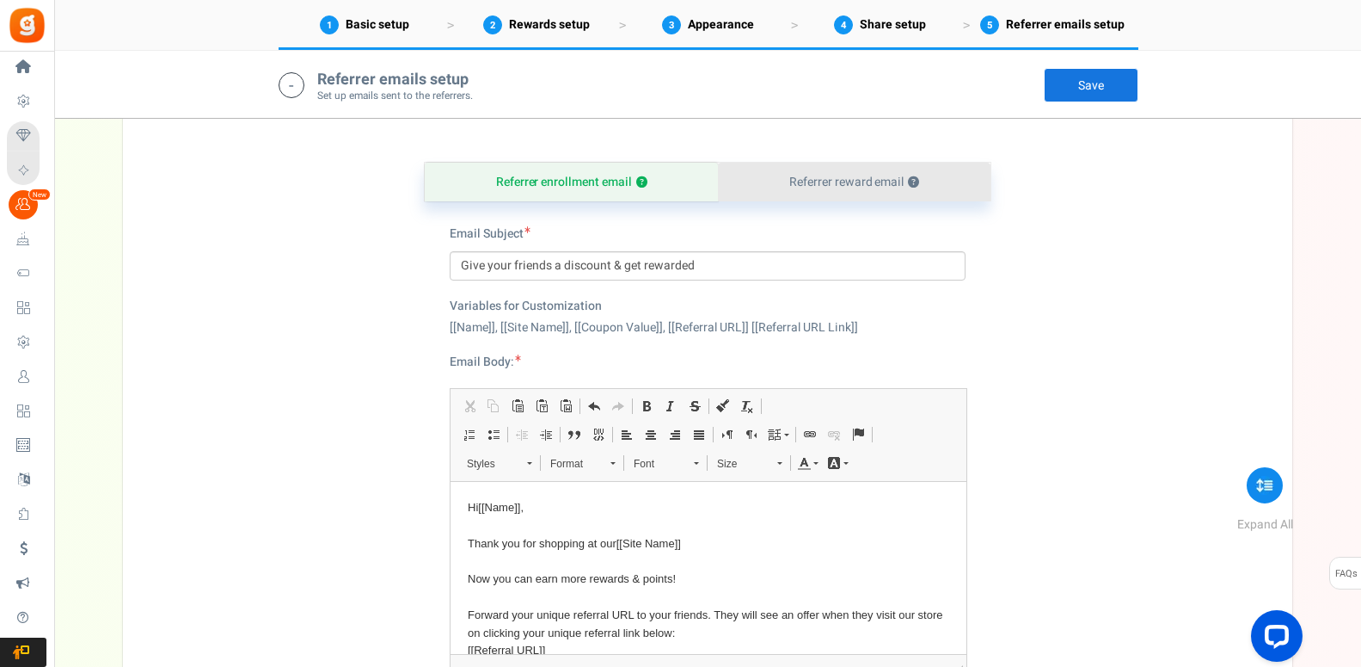
click at [879, 188] on link "Referrer reward email ?" at bounding box center [854, 182] width 273 height 39
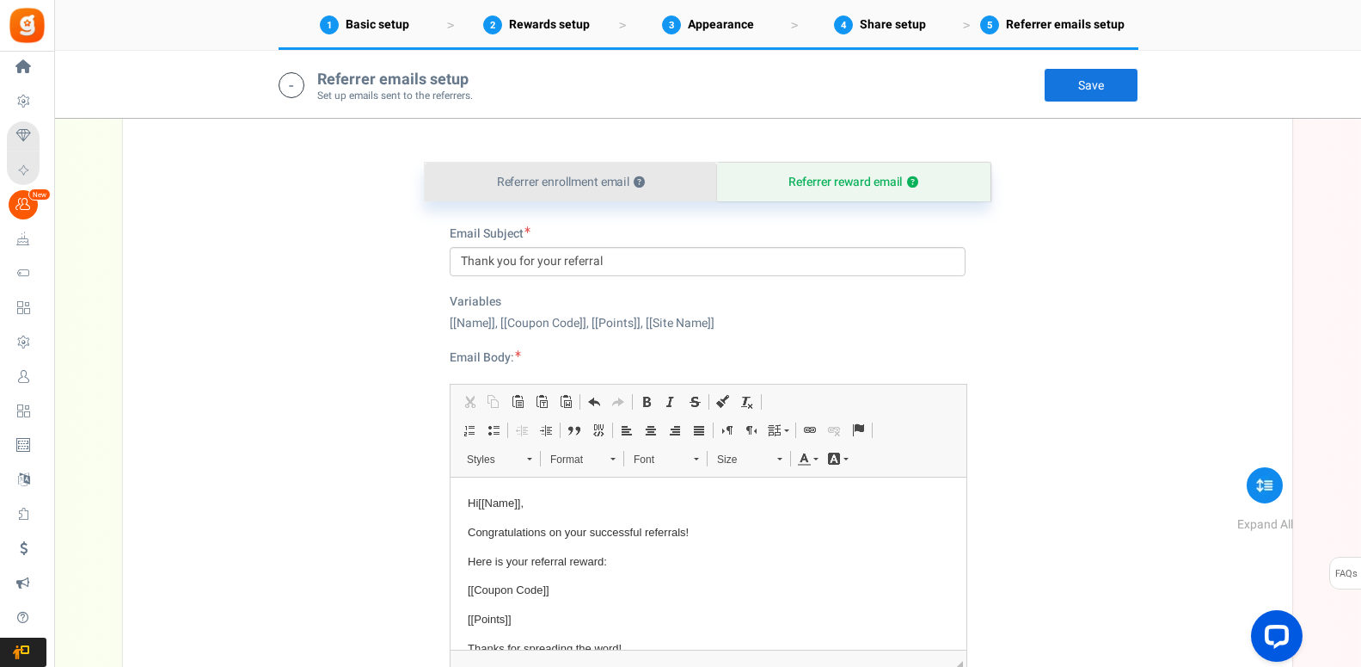
click at [525, 179] on link "Referrer enrollment email ?" at bounding box center [571, 182] width 292 height 39
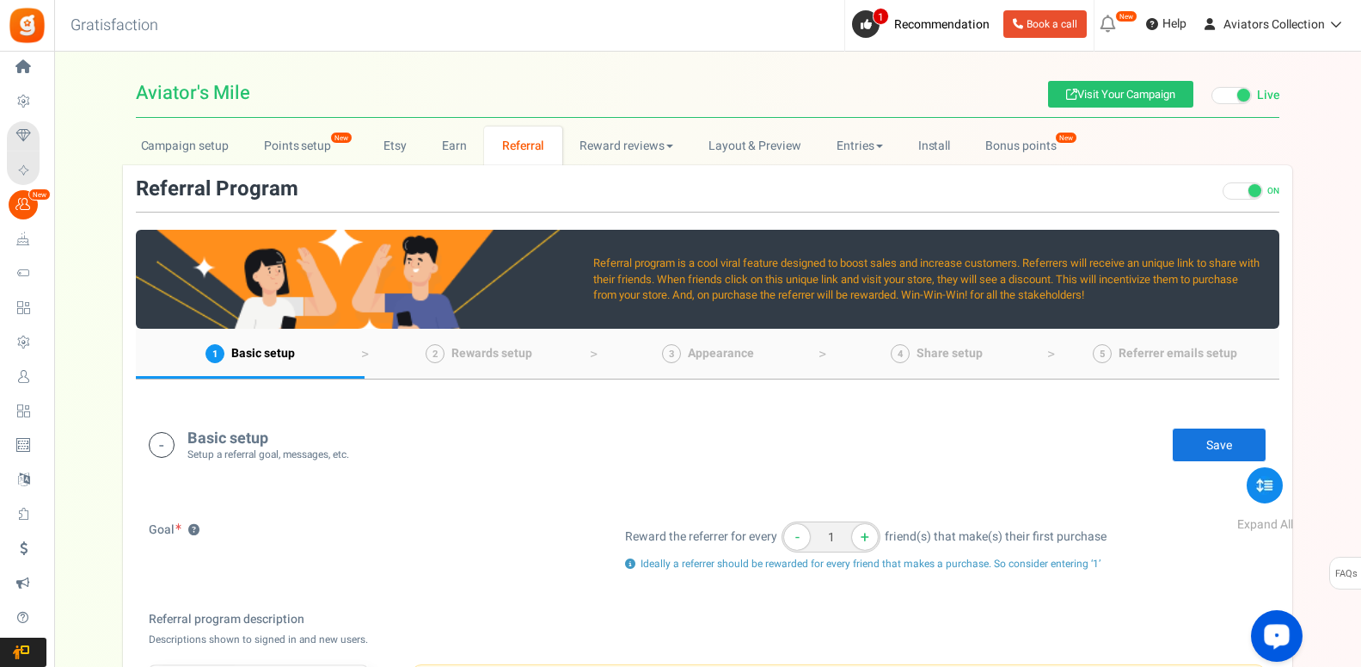
click at [1277, 637] on icon "Open LiveChat chat widget" at bounding box center [1277, 635] width 16 height 11
